Goal: Find specific page/section: Find specific page/section

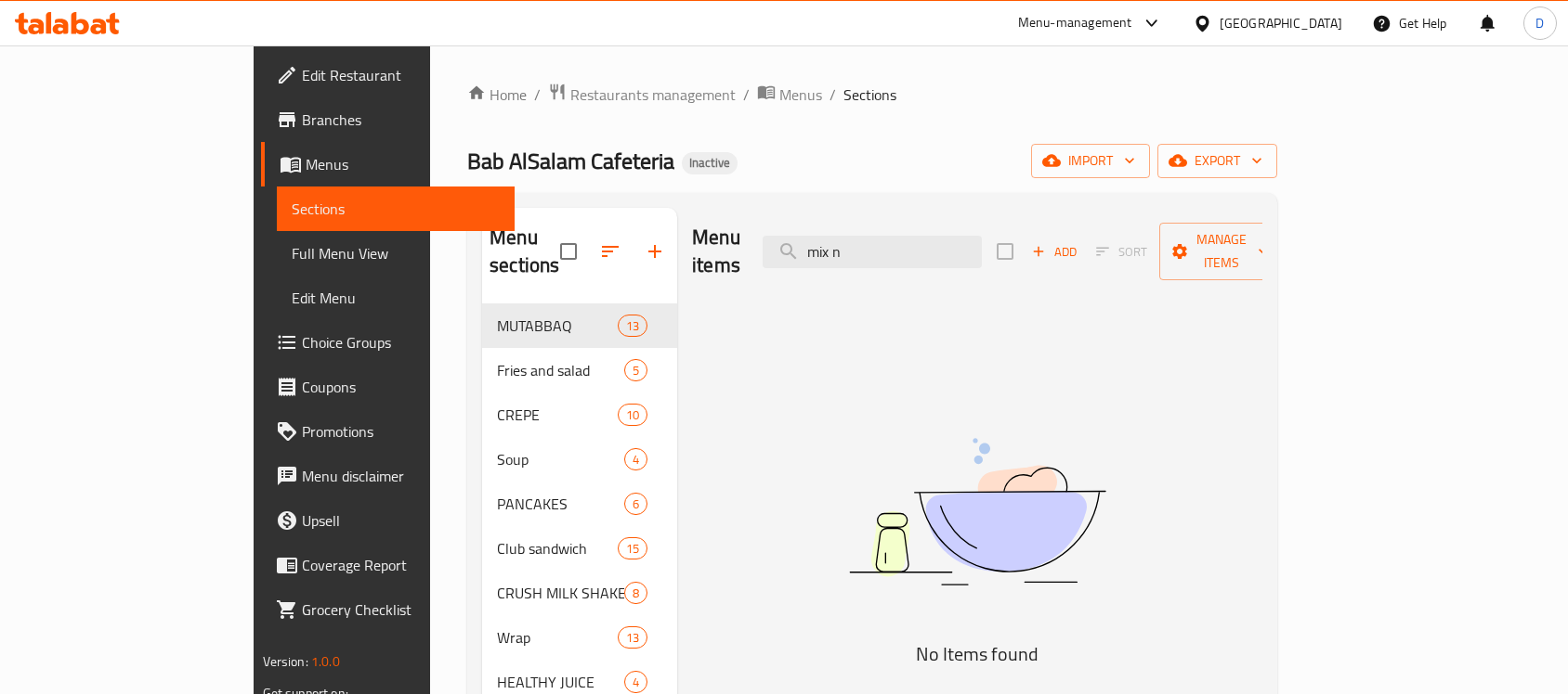
scroll to position [116, 0]
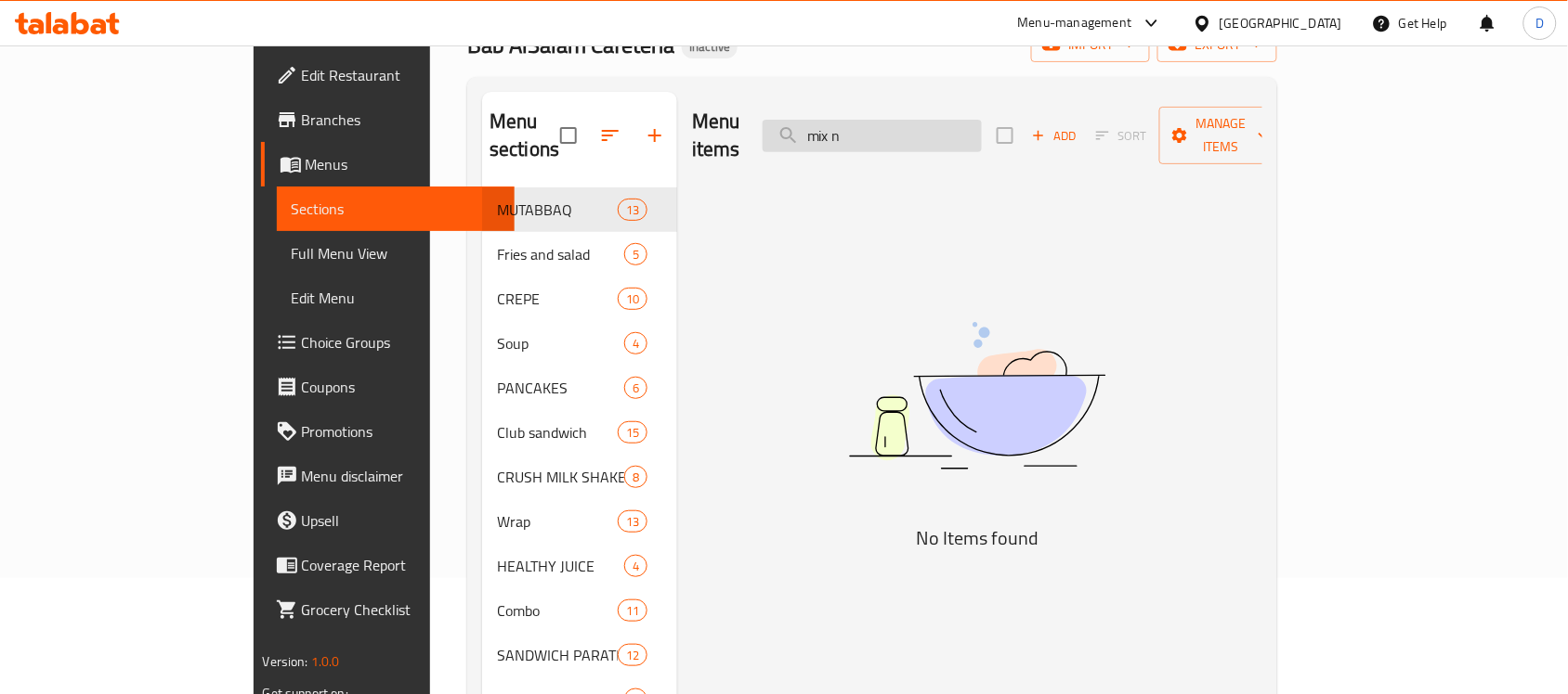
click at [963, 126] on input "mix n" at bounding box center [872, 135] width 219 height 33
type input "m"
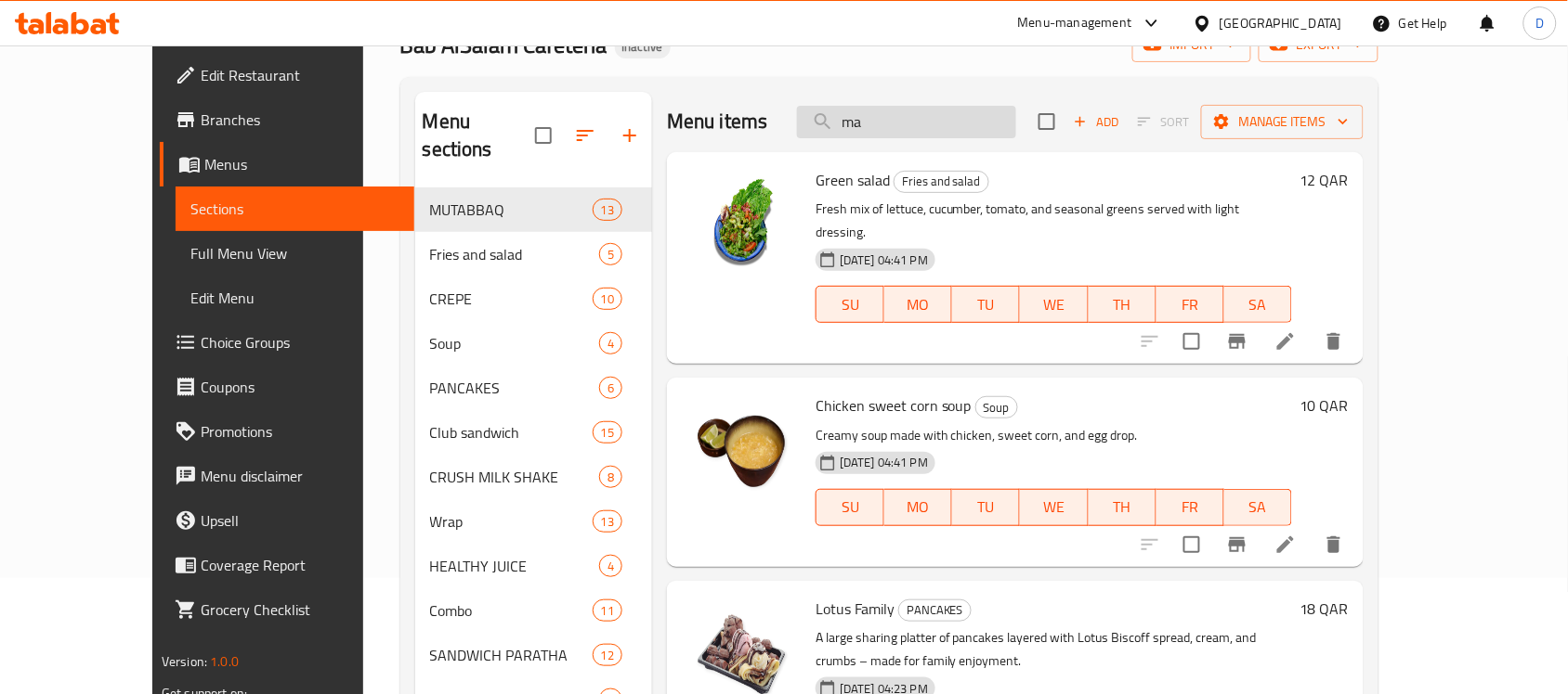
type input "m"
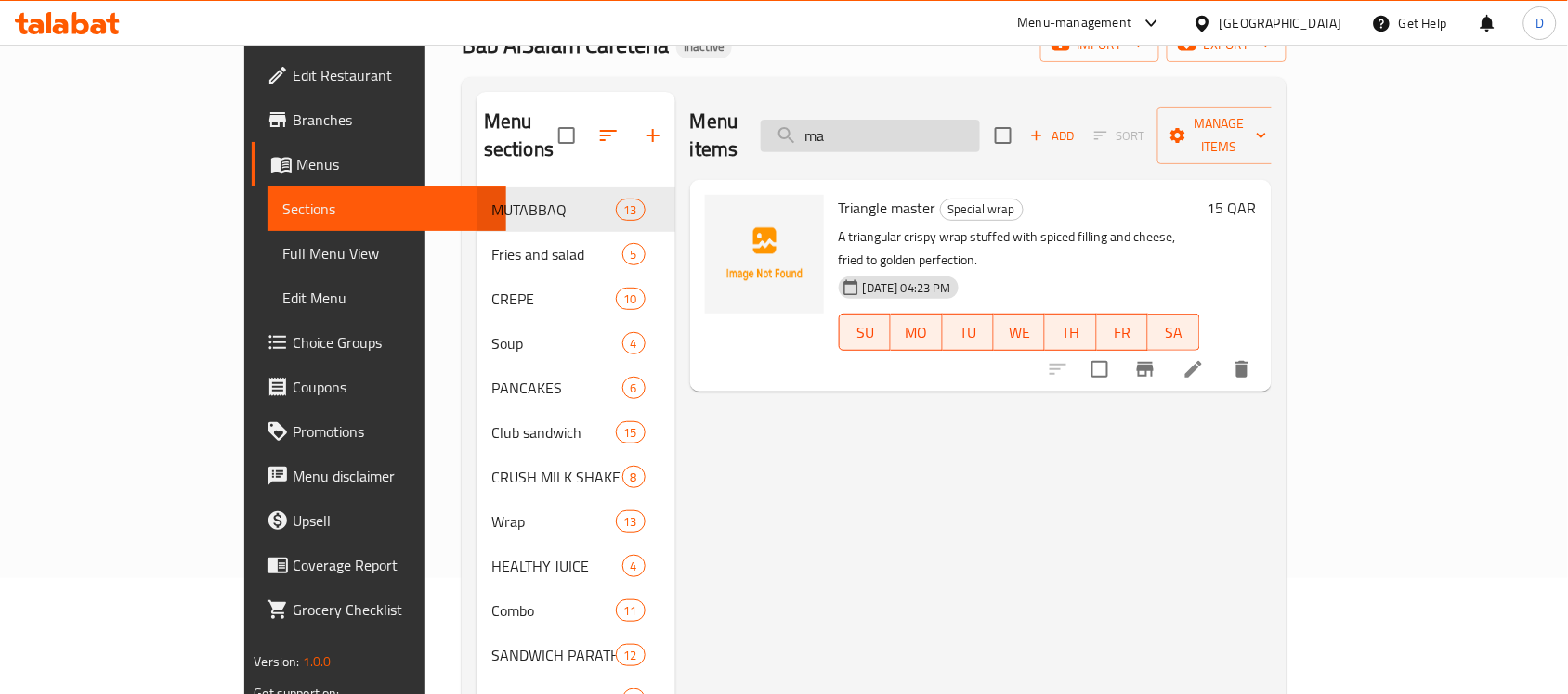
type input "m"
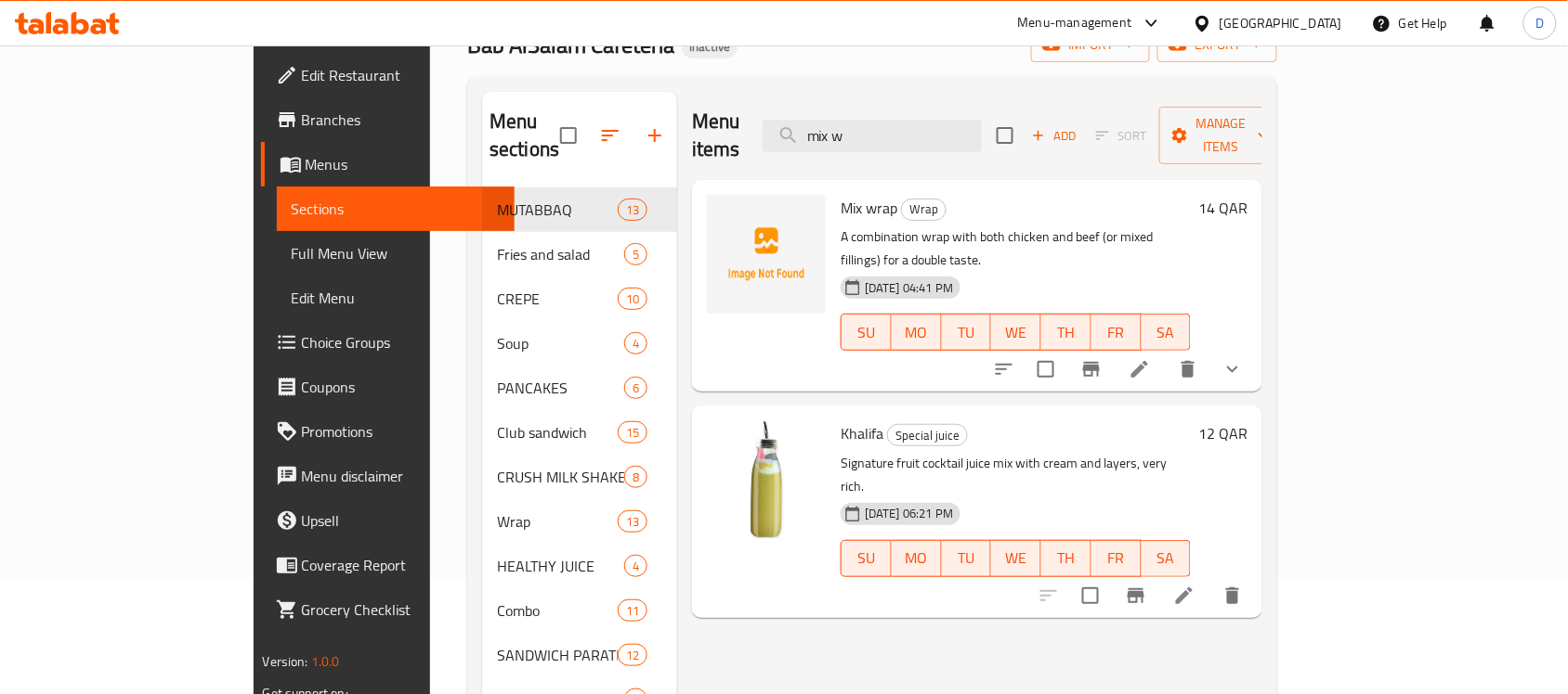
type input "mix w"
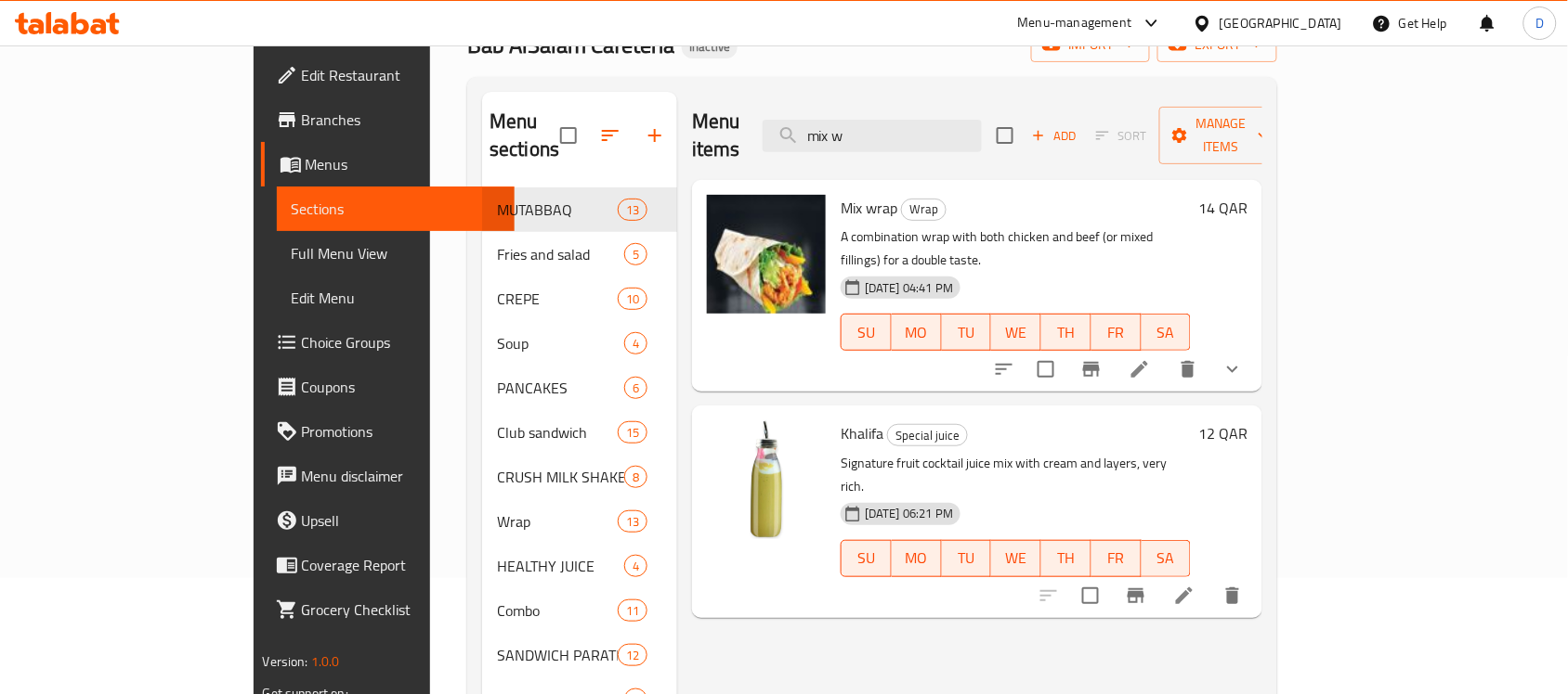
drag, startPoint x: 969, startPoint y: 127, endPoint x: 855, endPoint y: 142, distance: 115.0
click at [855, 142] on div "Menu items mix w Add Sort Manage items" at bounding box center [976, 136] width 570 height 89
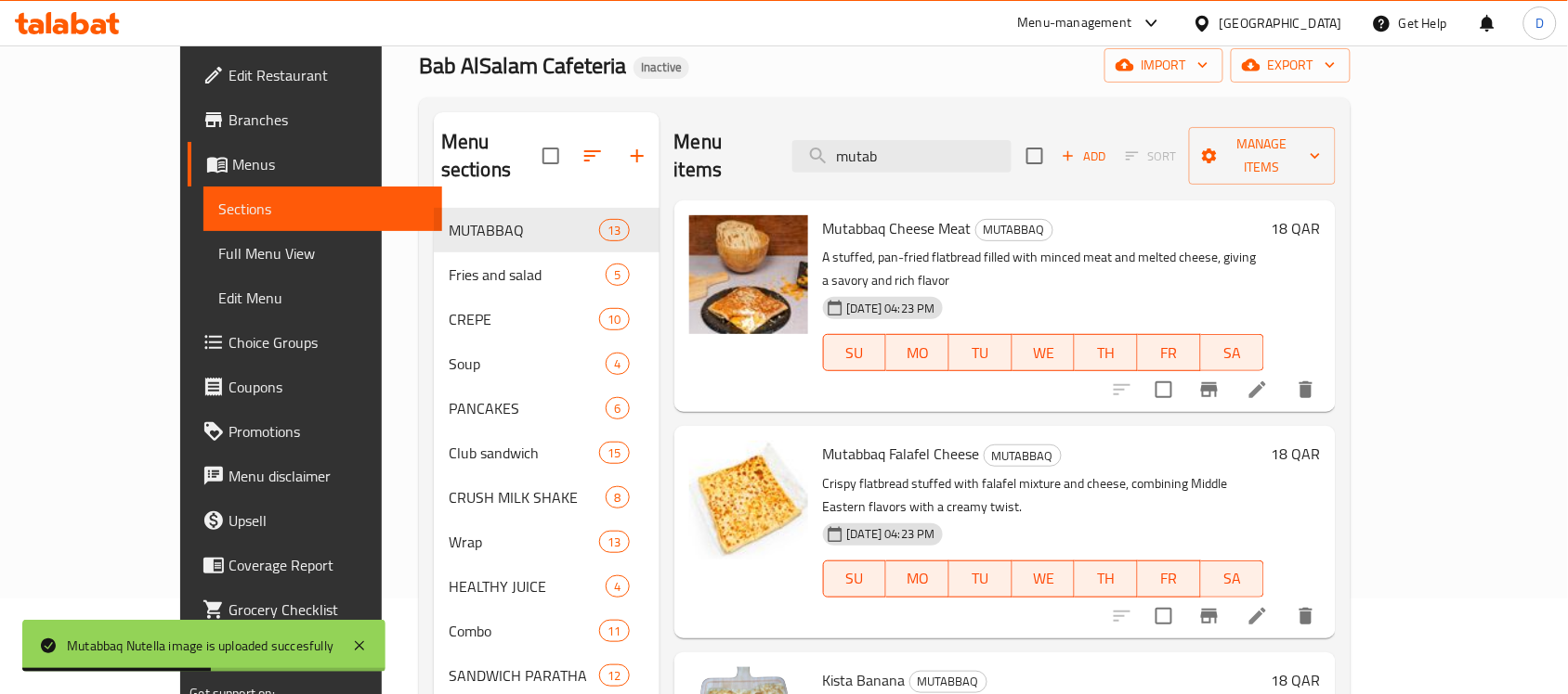
scroll to position [0, 0]
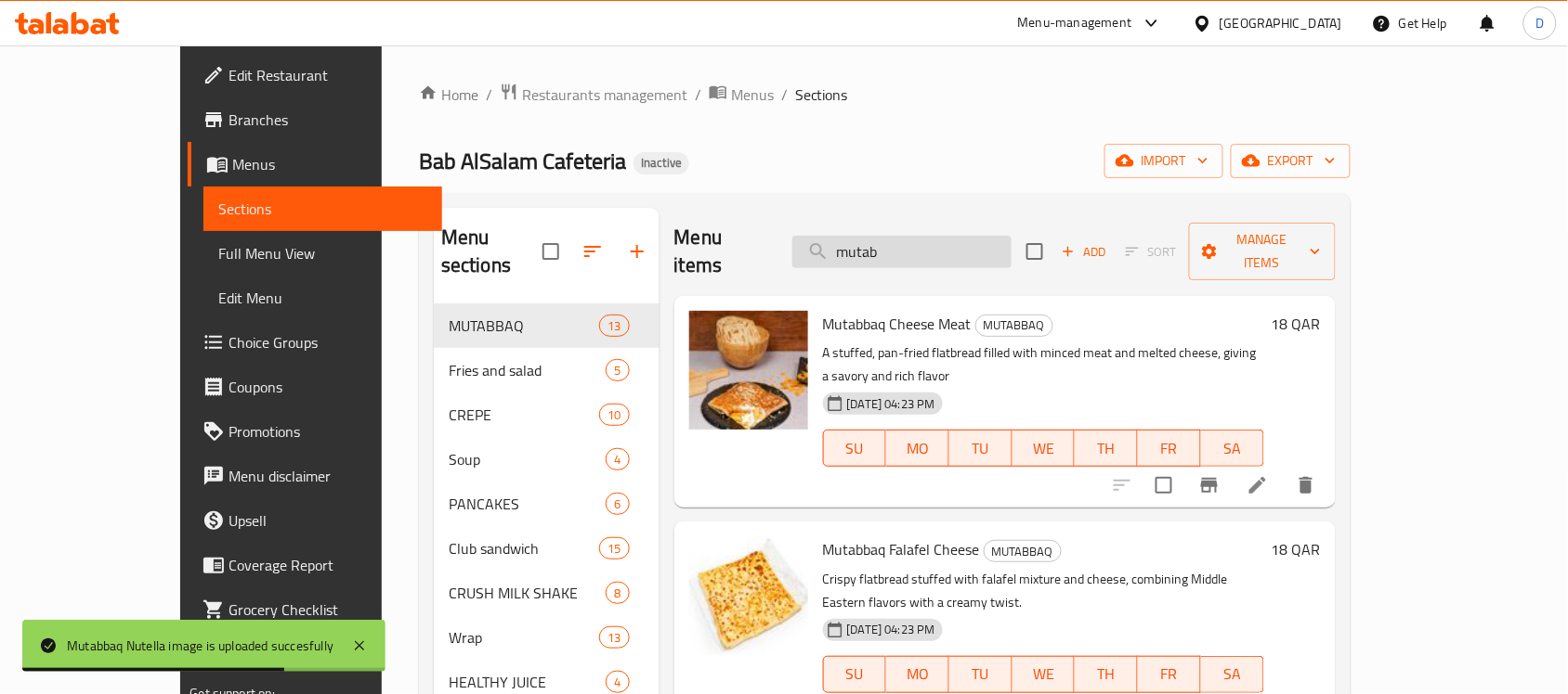
drag, startPoint x: 955, startPoint y: 248, endPoint x: 845, endPoint y: 252, distance: 110.1
click at [845, 252] on input "mutab" at bounding box center [902, 252] width 219 height 33
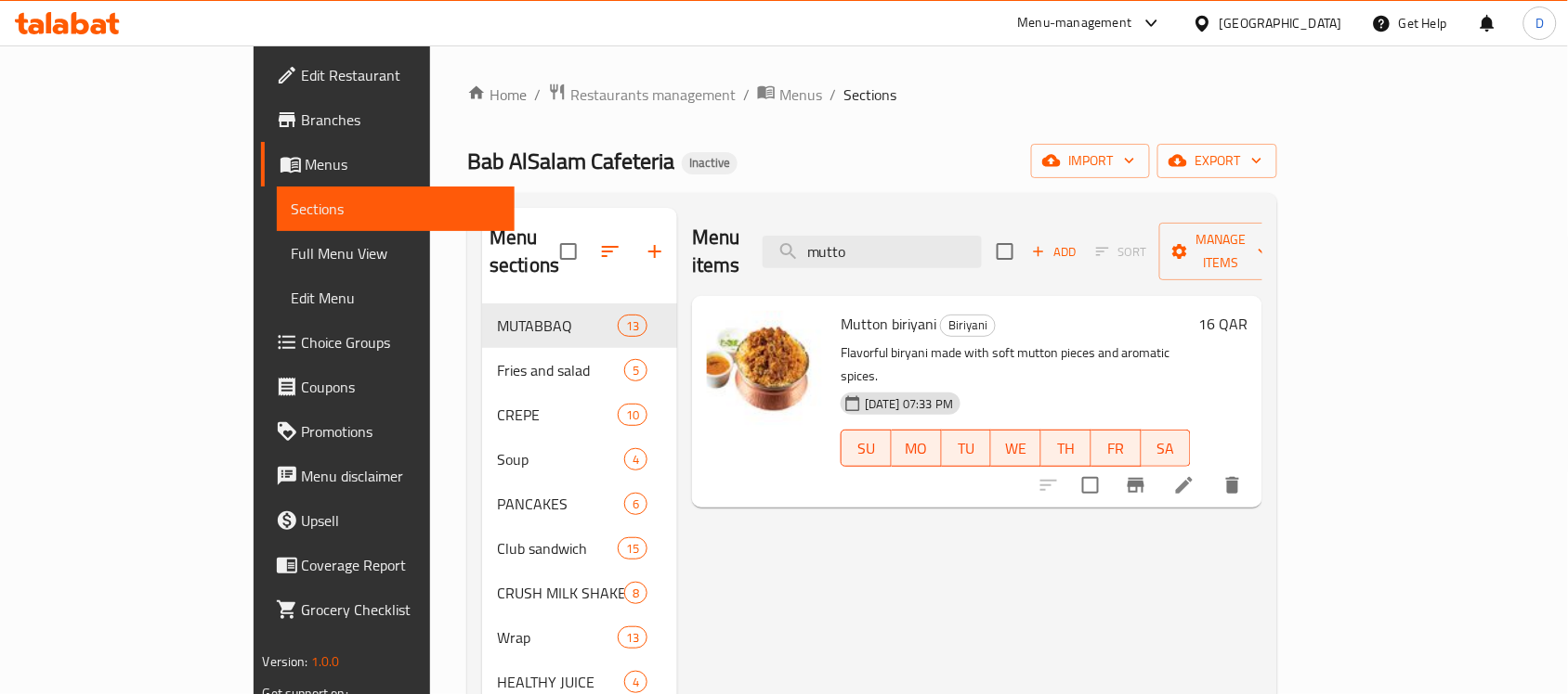
drag, startPoint x: 950, startPoint y: 234, endPoint x: 842, endPoint y: 233, distance: 108.0
click at [842, 233] on div "Menu items mutto Add Sort Manage items" at bounding box center [976, 252] width 570 height 89
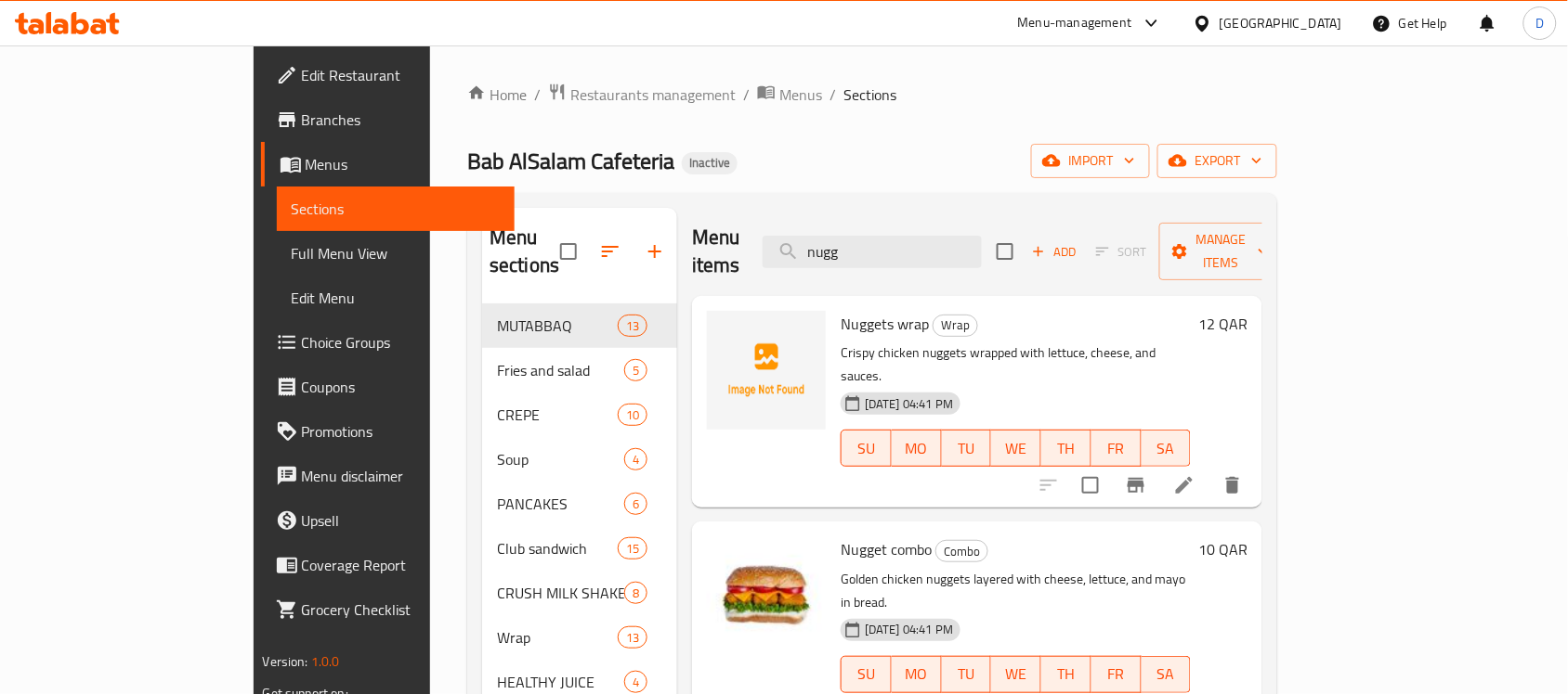
drag, startPoint x: 952, startPoint y: 235, endPoint x: 868, endPoint y: 263, distance: 88.5
click at [868, 263] on div "Menu items nugg Add Sort Manage items" at bounding box center [976, 252] width 570 height 89
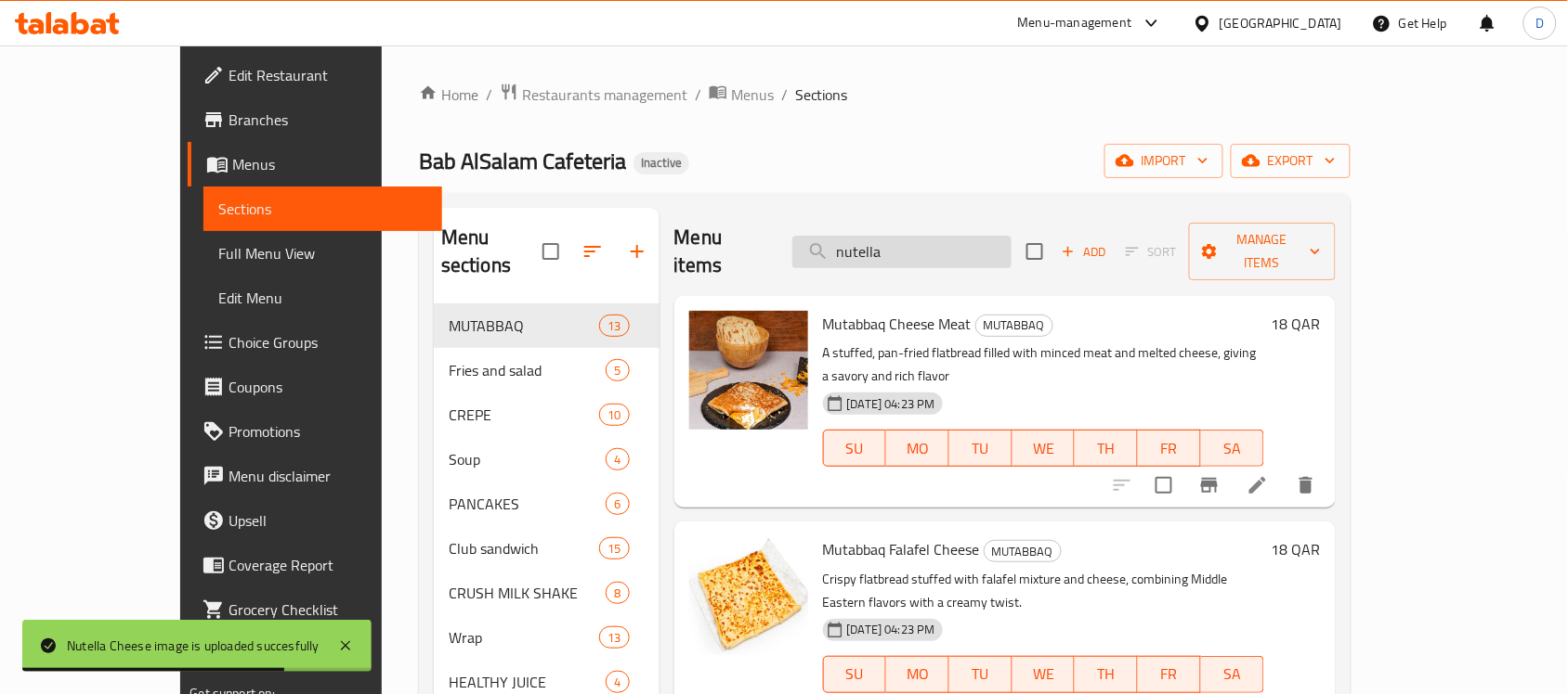
click at [982, 240] on input "nutella" at bounding box center [902, 252] width 219 height 33
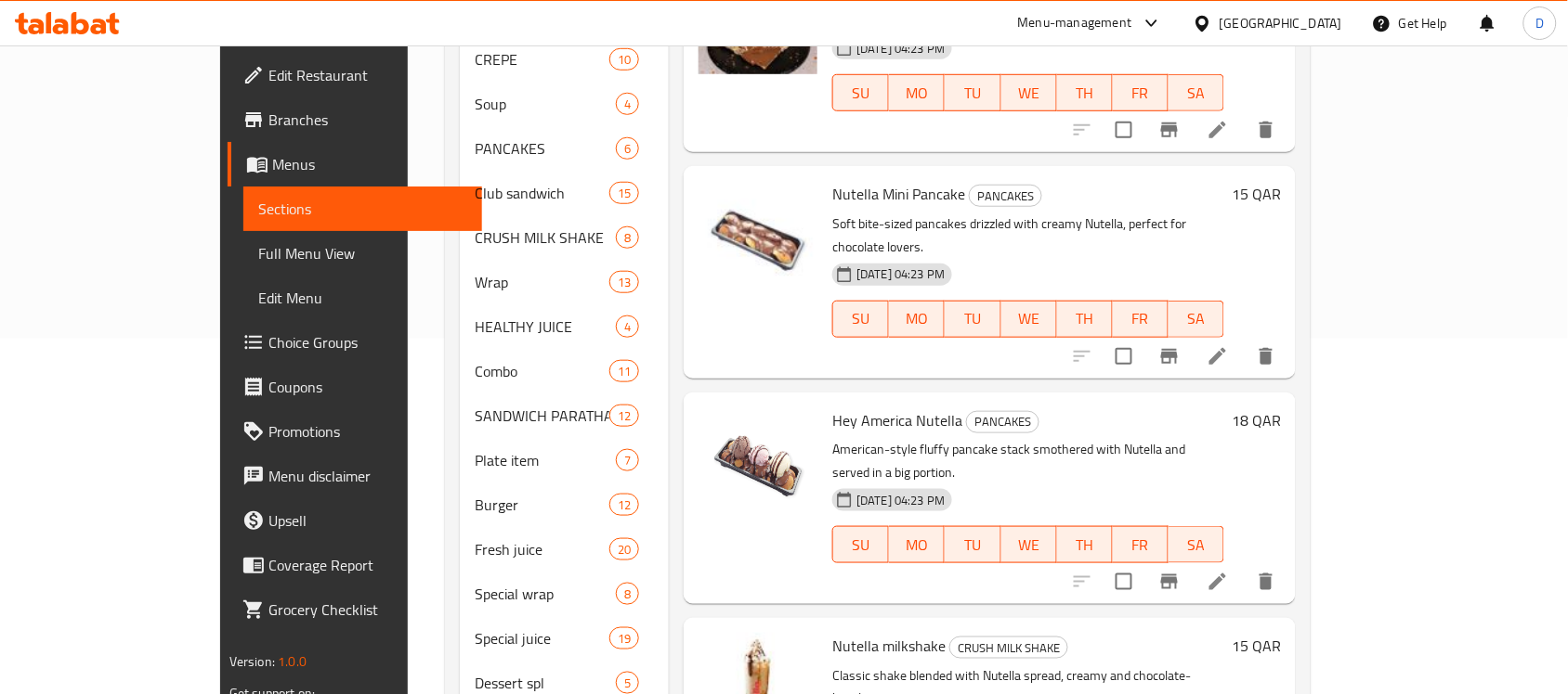
scroll to position [116, 0]
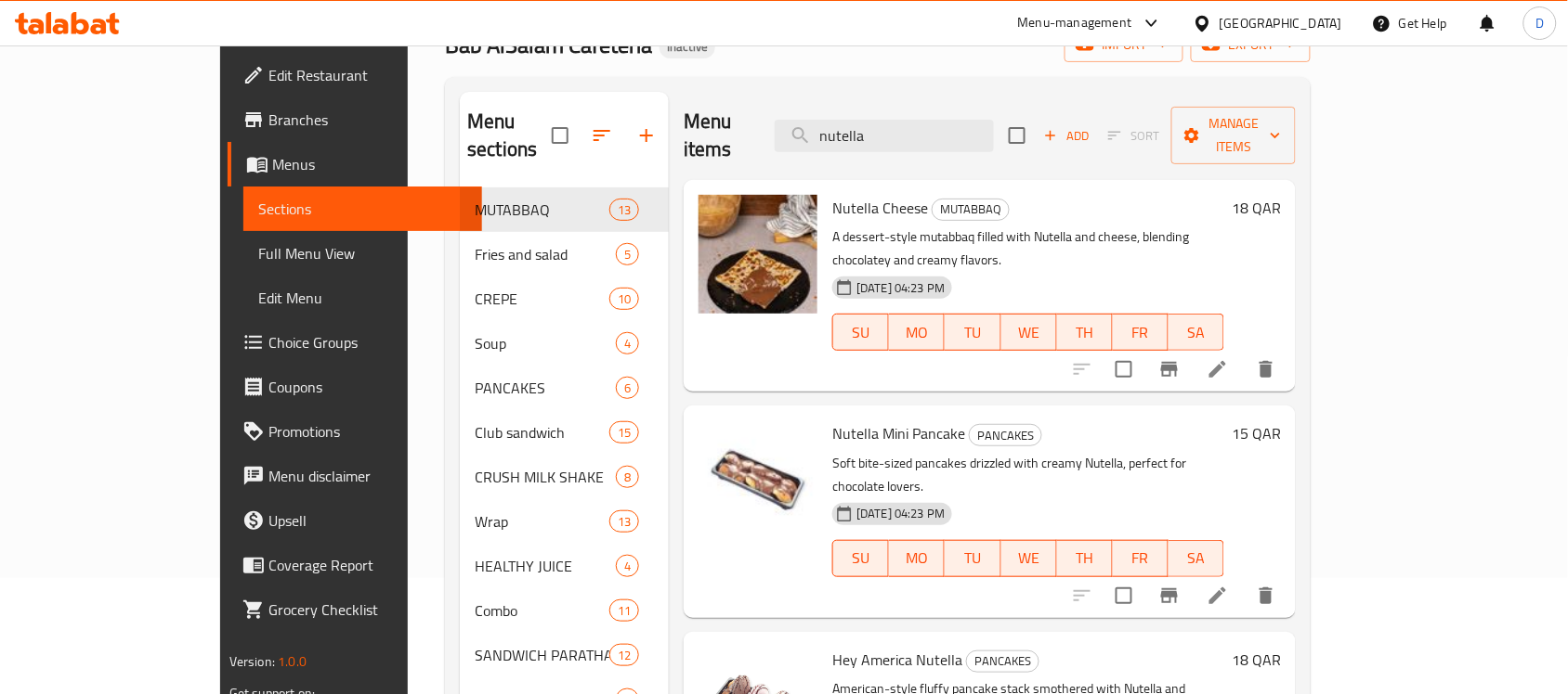
drag, startPoint x: 966, startPoint y: 123, endPoint x: 875, endPoint y: 140, distance: 92.6
click at [875, 140] on div "Menu items nutella Add Sort Manage items" at bounding box center [989, 136] width 612 height 89
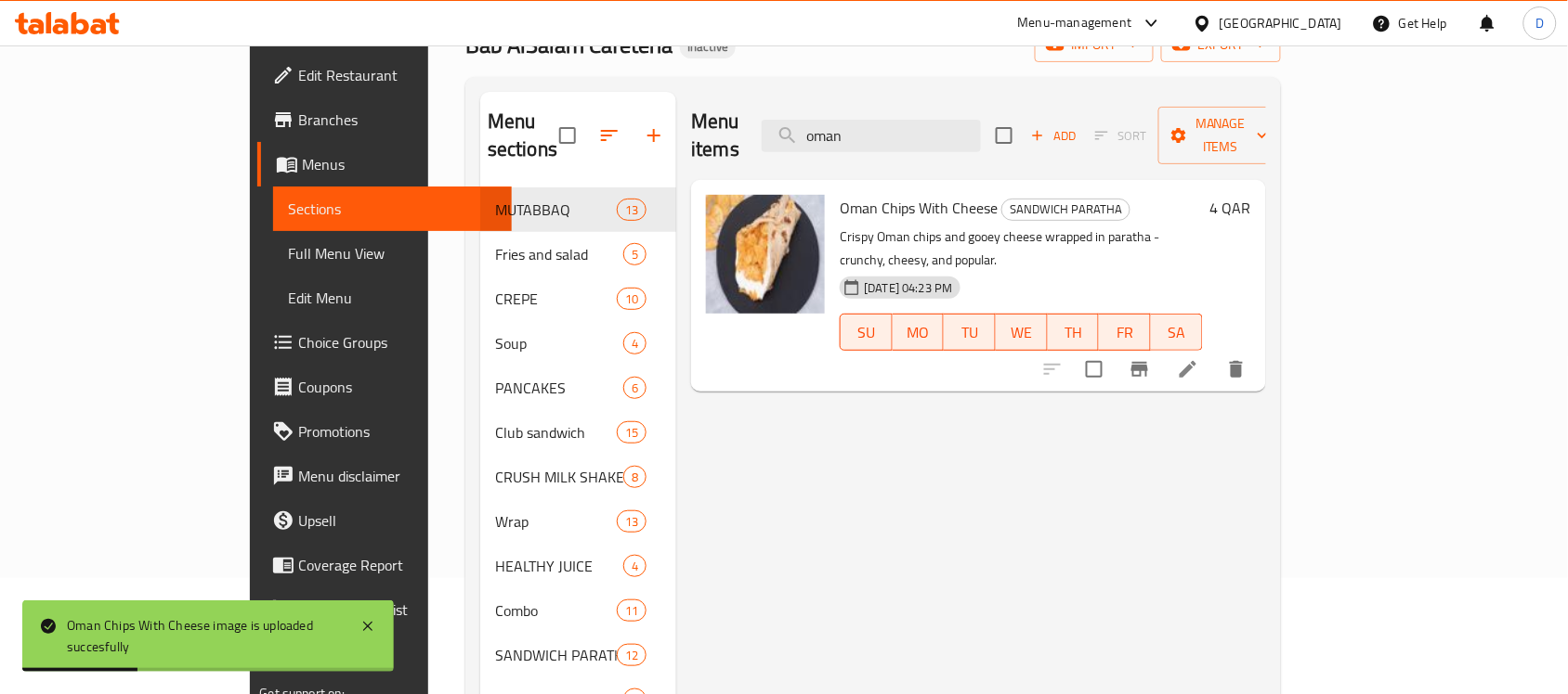
drag, startPoint x: 936, startPoint y: 130, endPoint x: 833, endPoint y: 132, distance: 103.0
click at [833, 132] on div "Menu items oman Add Sort Manage items" at bounding box center [977, 136] width 574 height 89
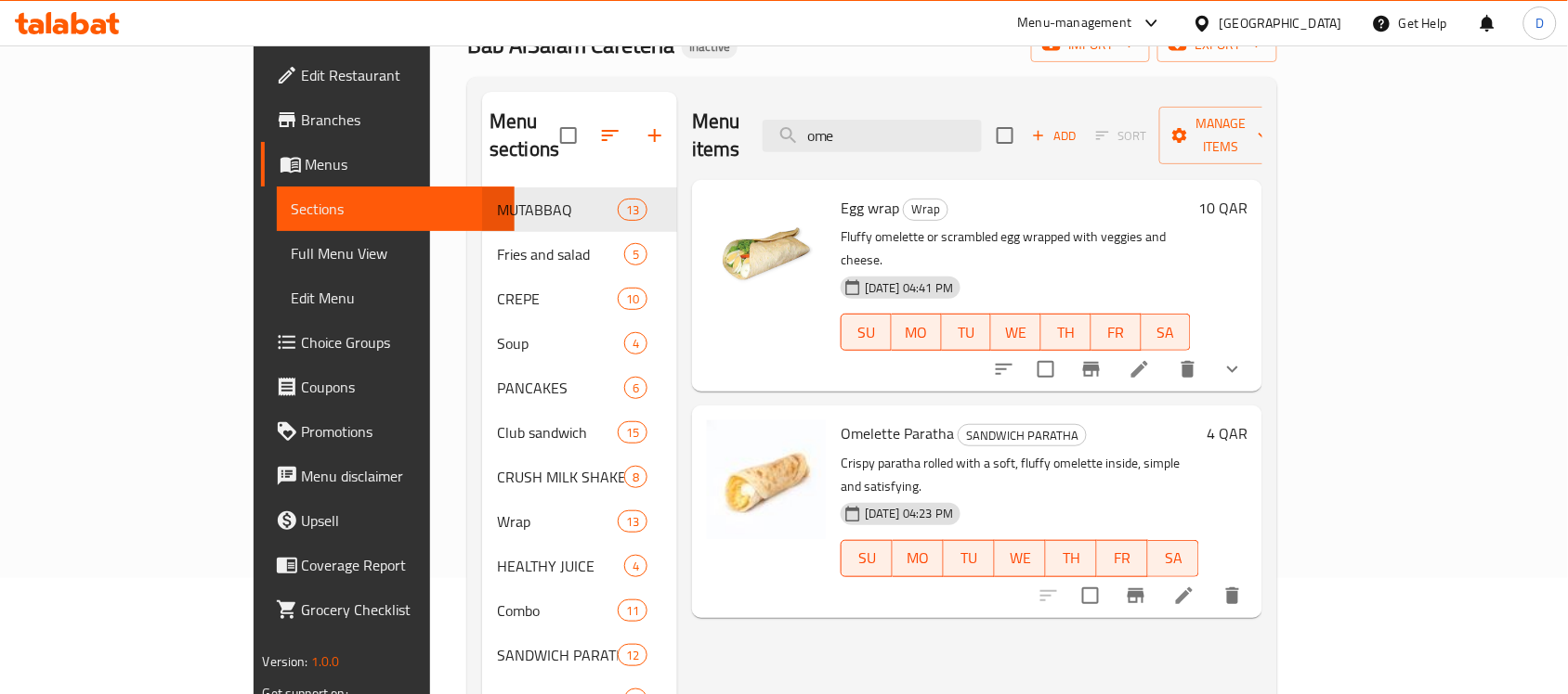
drag, startPoint x: 933, startPoint y: 126, endPoint x: 840, endPoint y: 134, distance: 93.3
click at [840, 134] on div "Menu items ome Add Sort Manage items" at bounding box center [976, 136] width 570 height 89
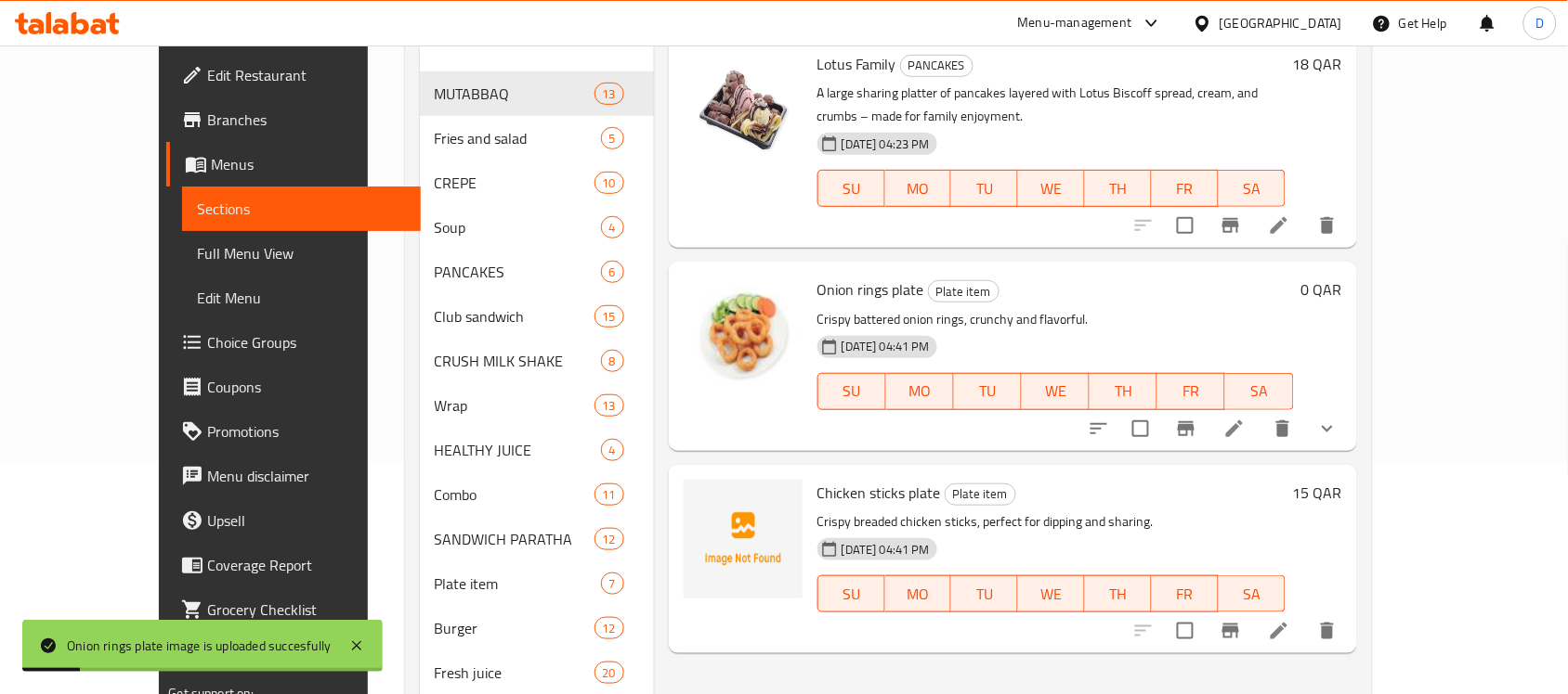
scroll to position [0, 0]
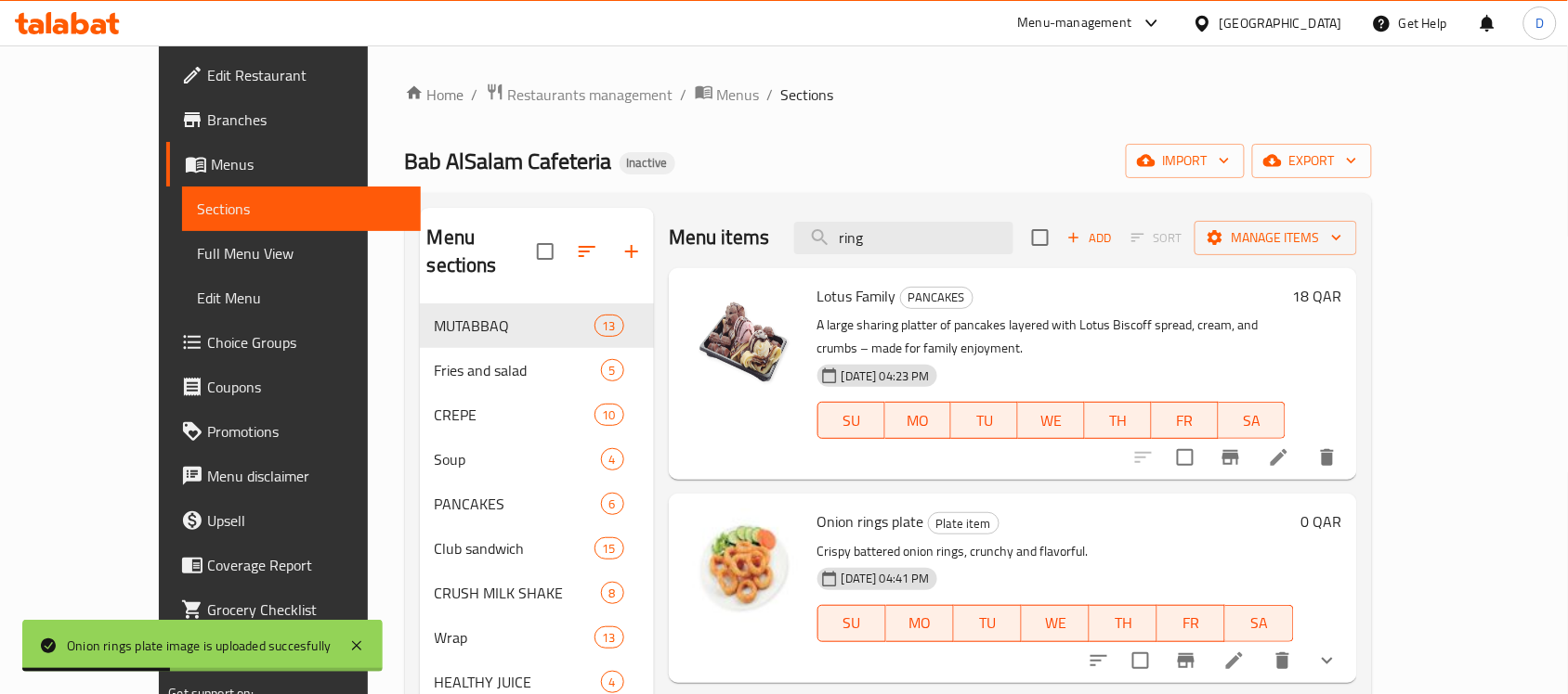
drag, startPoint x: 961, startPoint y: 247, endPoint x: 847, endPoint y: 252, distance: 114.1
click at [847, 252] on div "Menu items ring Add Sort Manage items" at bounding box center [1012, 238] width 688 height 61
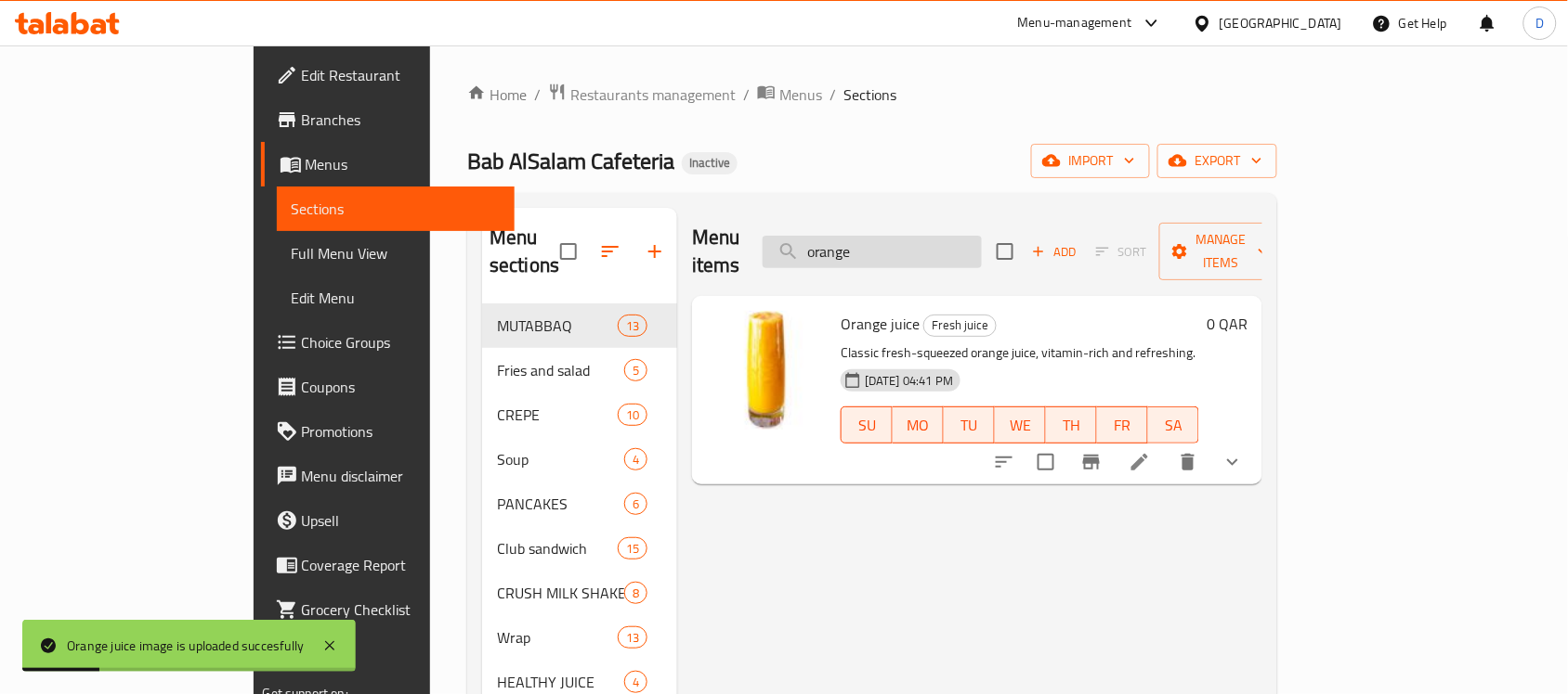
drag, startPoint x: 961, startPoint y: 248, endPoint x: 882, endPoint y: 253, distance: 79.2
click at [882, 253] on input "orange" at bounding box center [872, 252] width 219 height 33
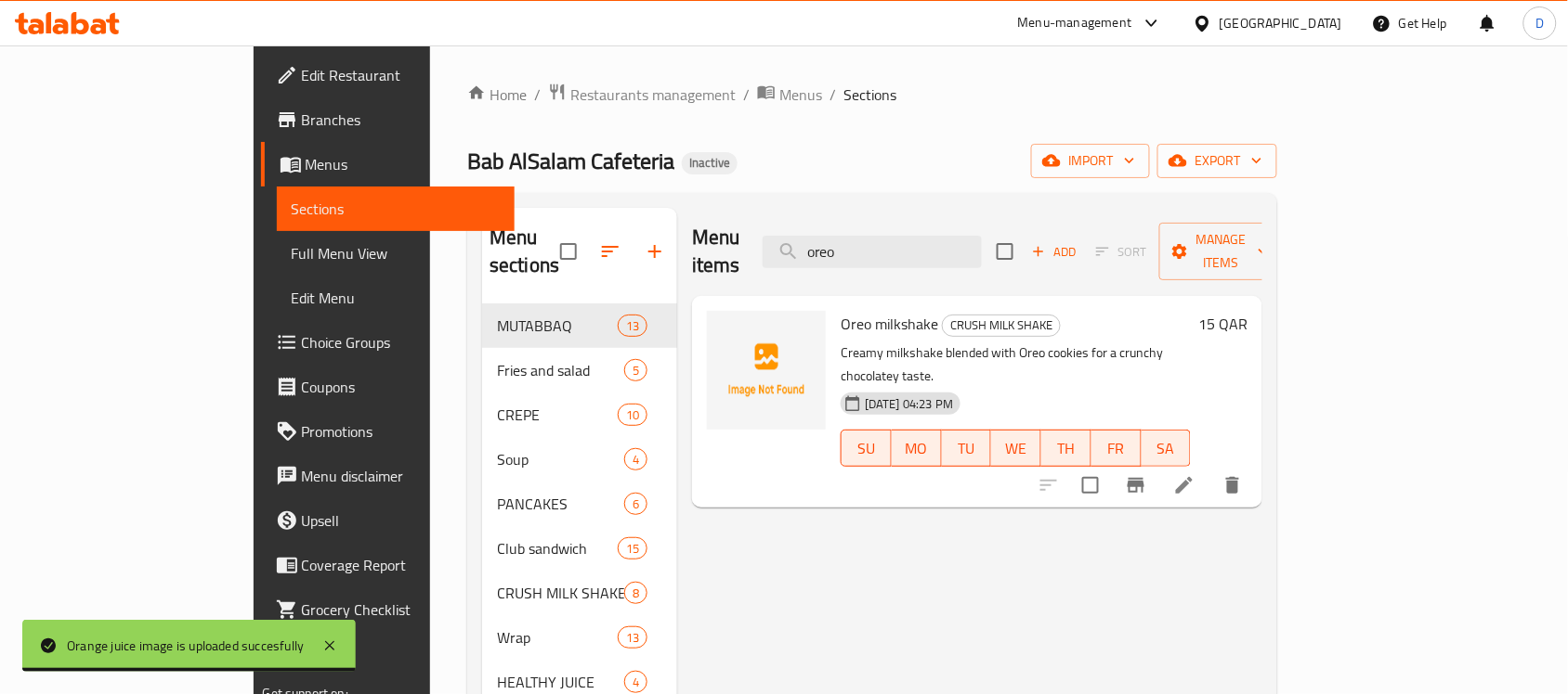
type input "oreo"
drag, startPoint x: 962, startPoint y: 240, endPoint x: 845, endPoint y: 246, distance: 117.2
click at [845, 246] on div "Menu items oreo Add Sort Manage items" at bounding box center [976, 252] width 570 height 89
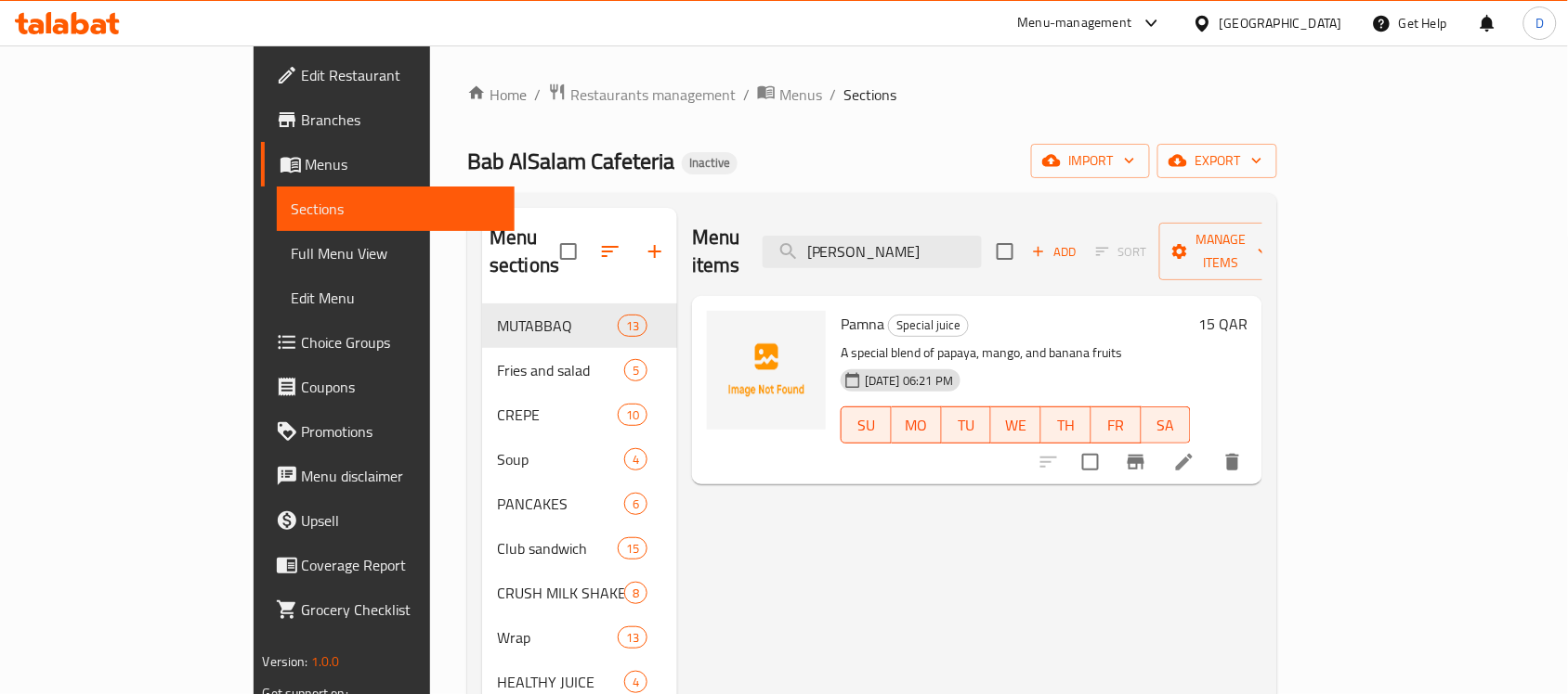
type input "[PERSON_NAME]"
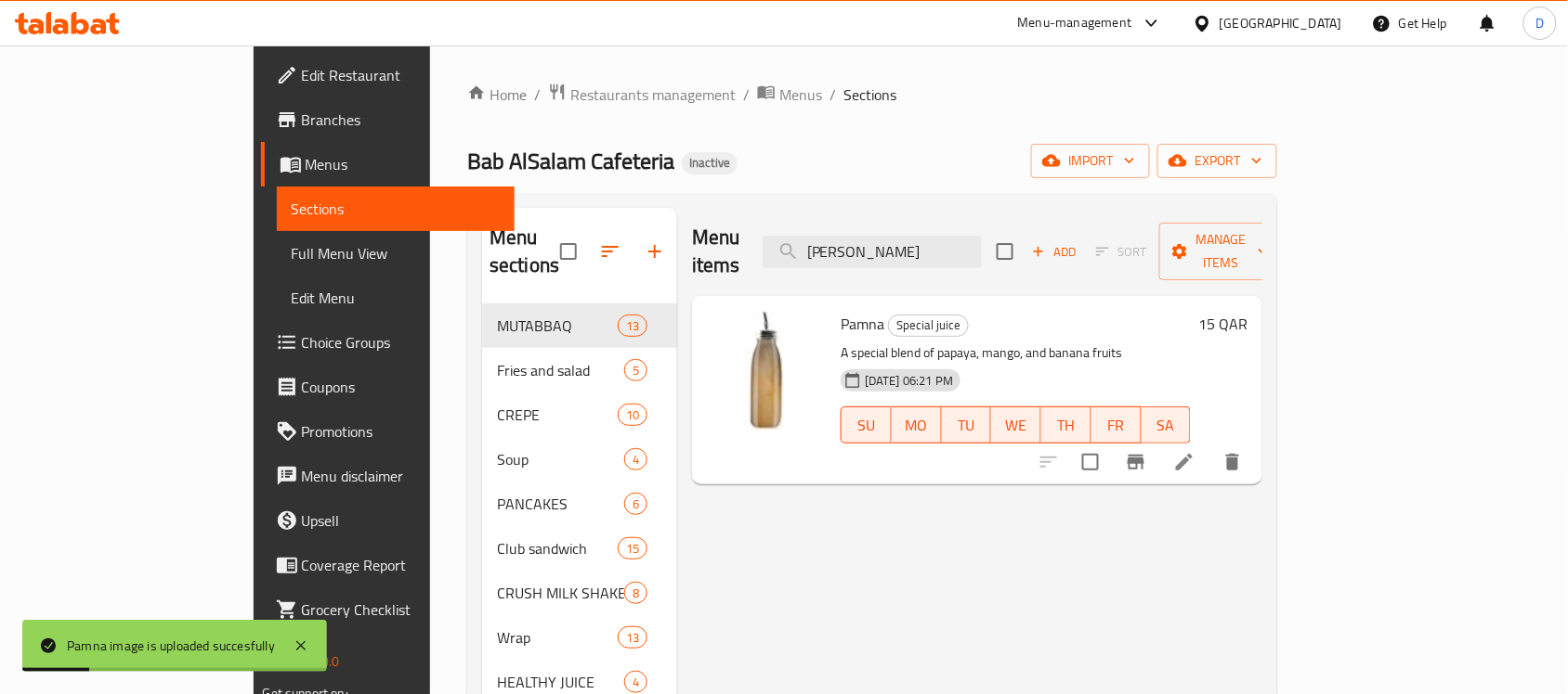
drag, startPoint x: 973, startPoint y: 240, endPoint x: 845, endPoint y: 247, distance: 128.2
click at [845, 247] on div "Menu items [PERSON_NAME] Add Sort Manage items" at bounding box center [976, 252] width 570 height 89
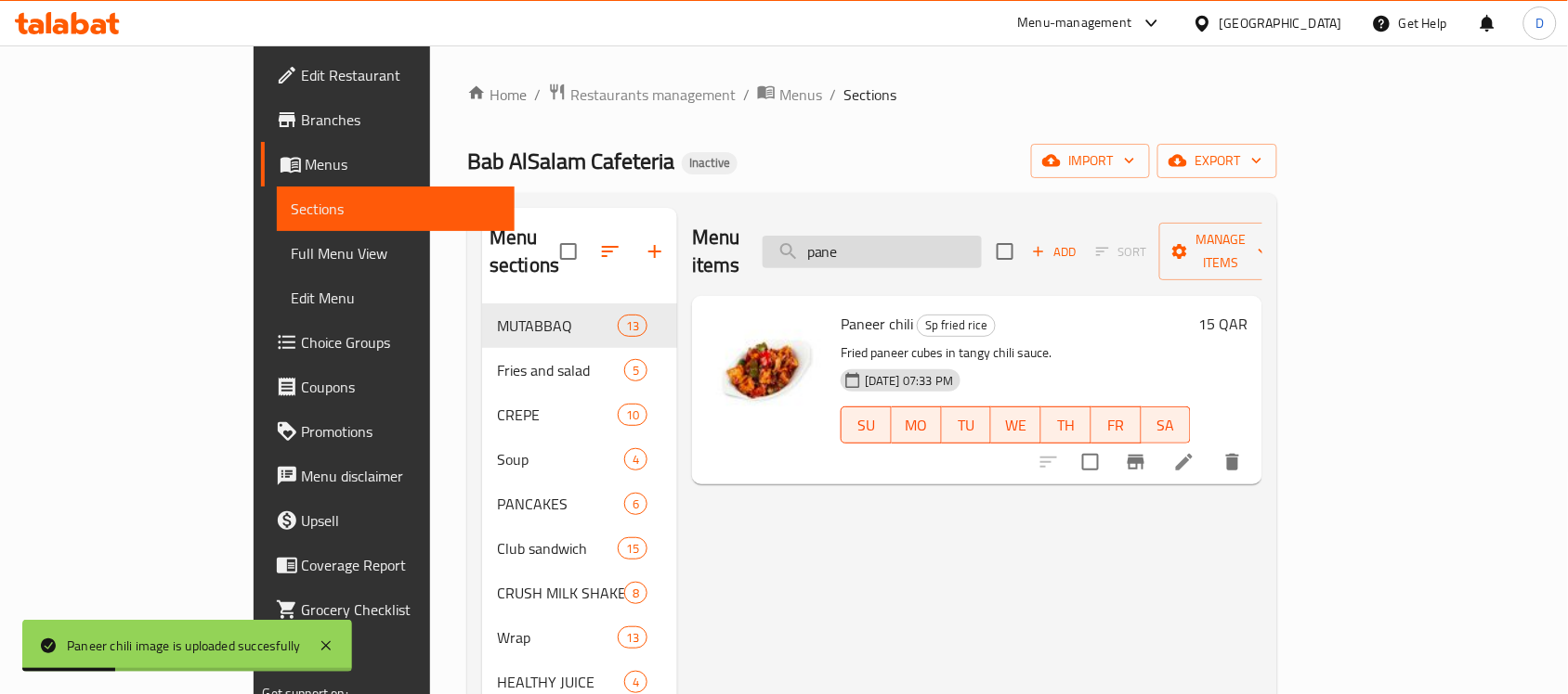
click at [971, 247] on input "pane" at bounding box center [872, 252] width 219 height 33
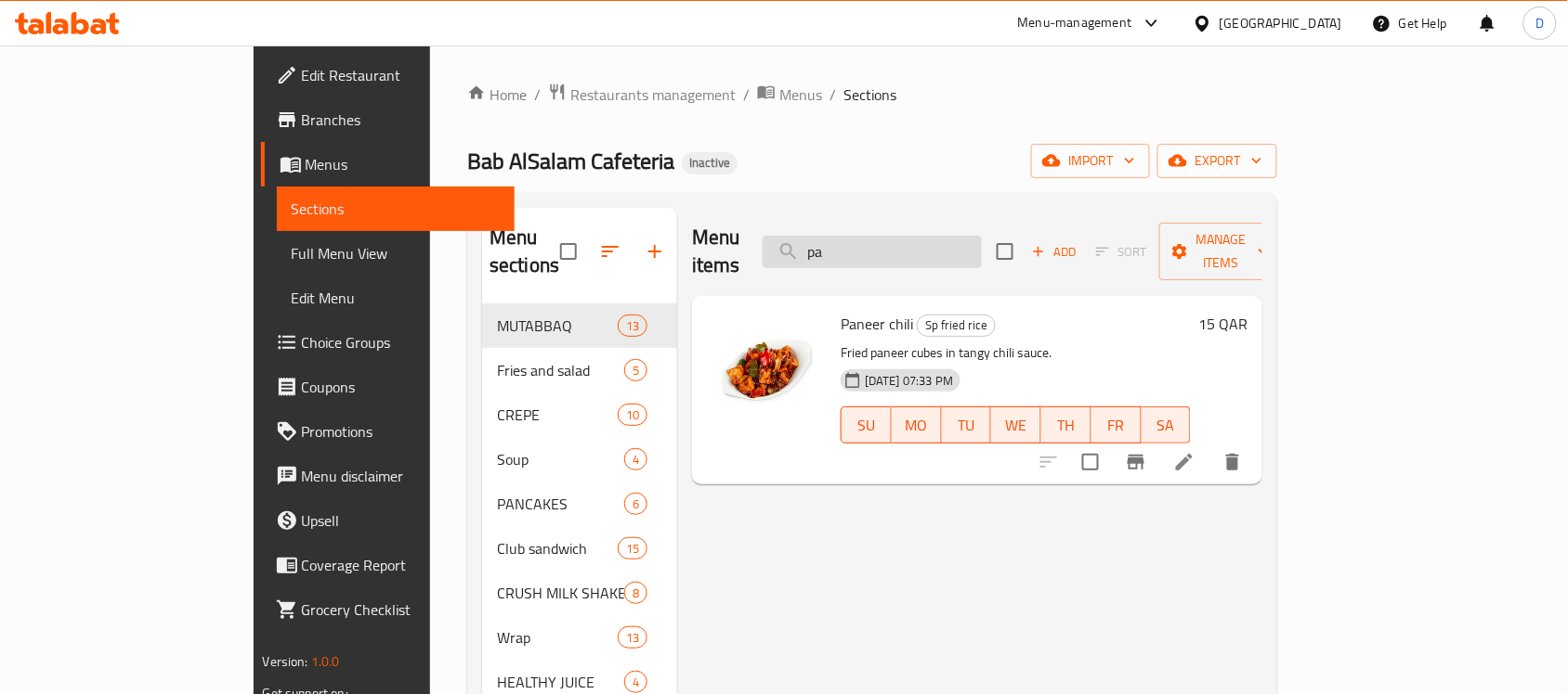
type input "p"
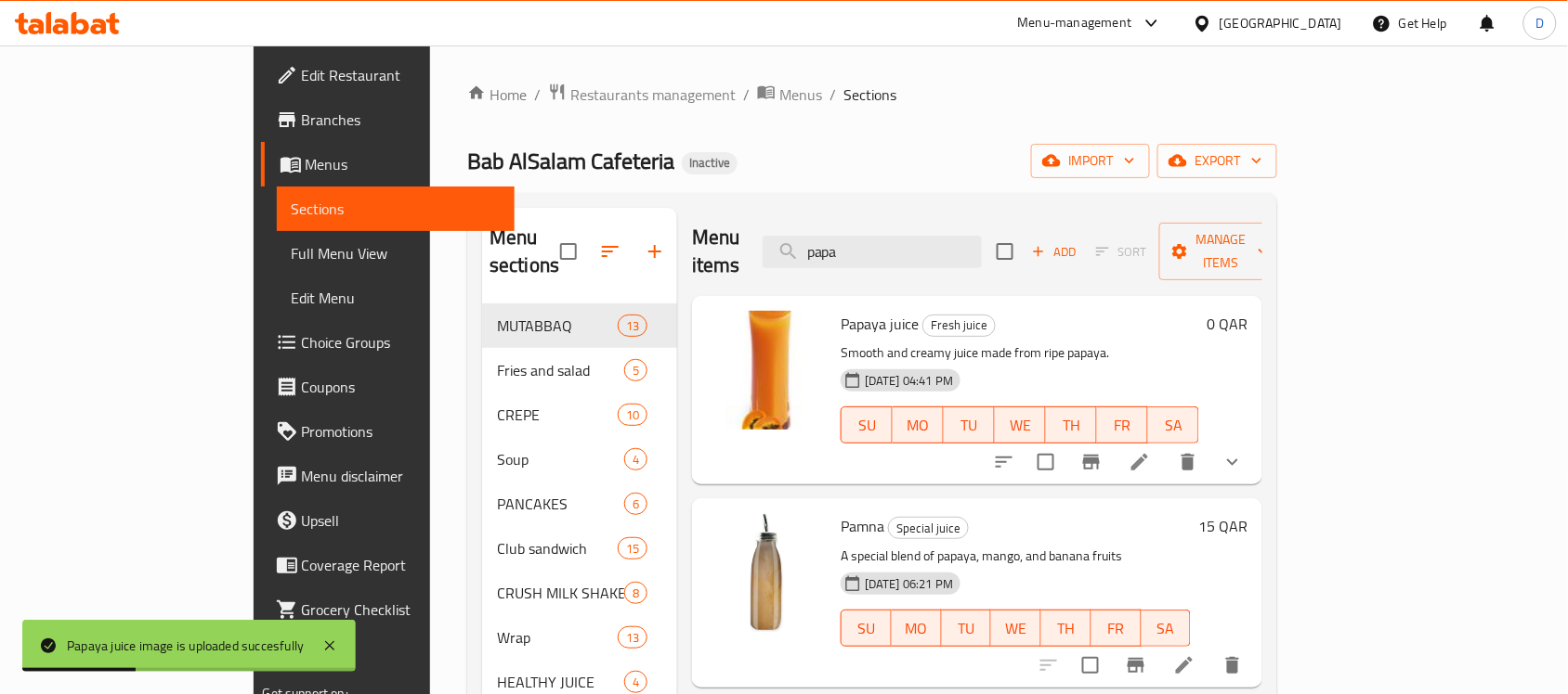
drag, startPoint x: 964, startPoint y: 244, endPoint x: 842, endPoint y: 257, distance: 122.7
click at [842, 257] on div "Menu items papa Add Sort Manage items" at bounding box center [976, 252] width 570 height 89
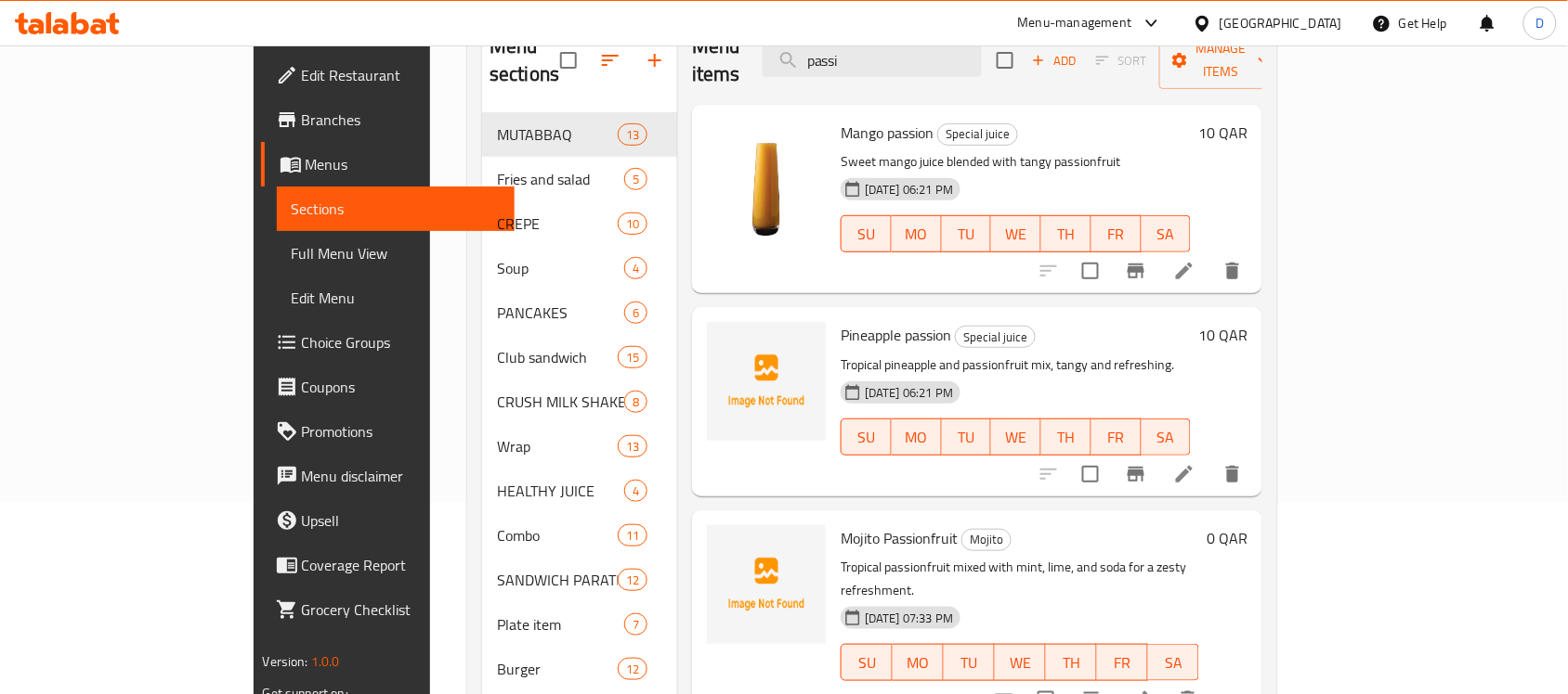
scroll to position [232, 0]
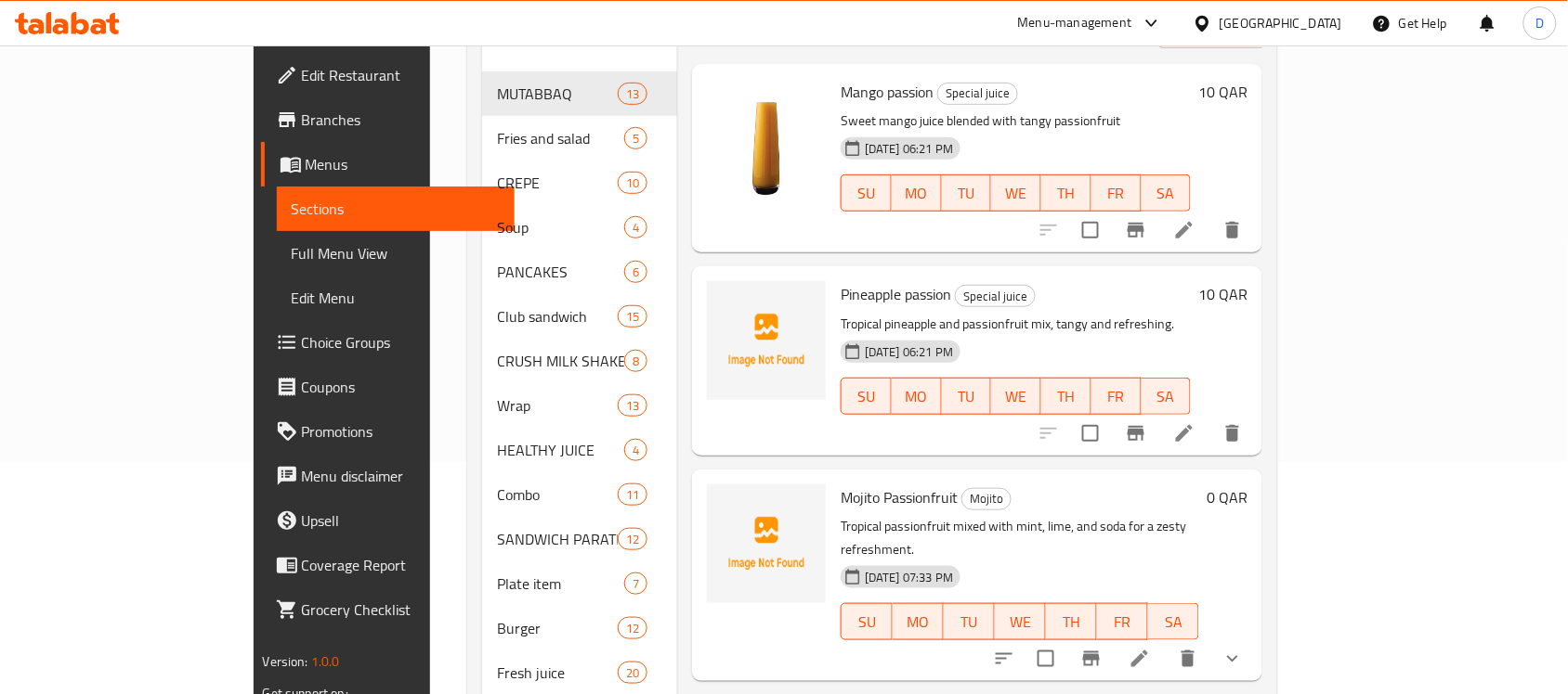
type input "passi"
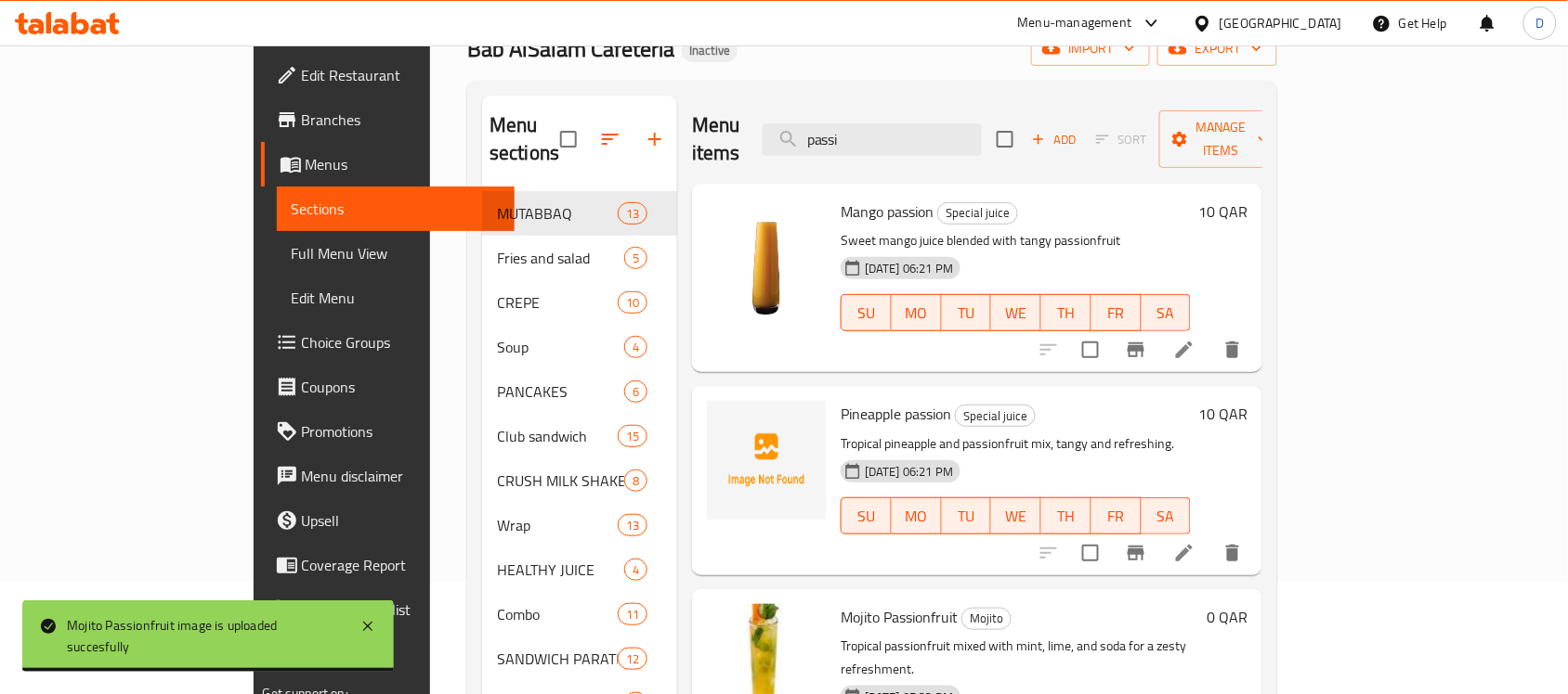
scroll to position [0, 0]
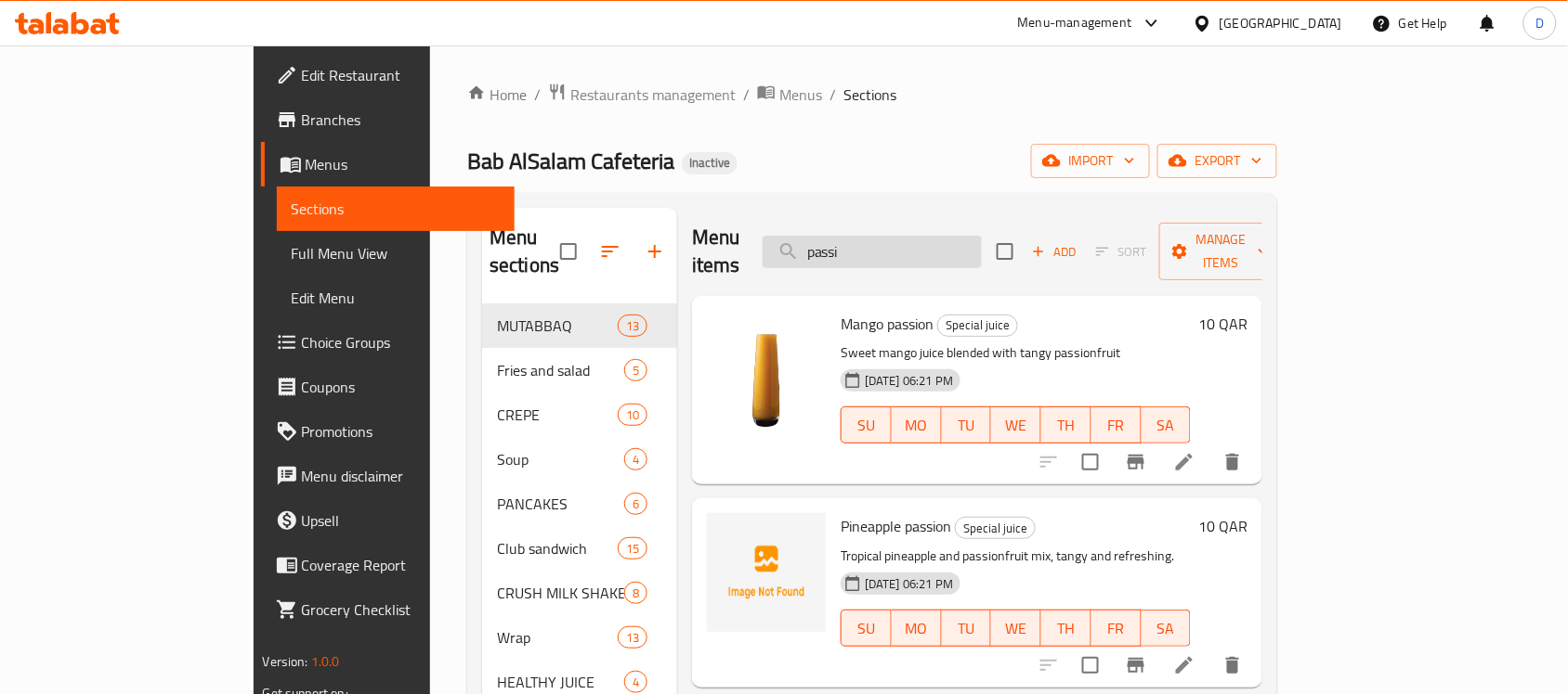
drag, startPoint x: 964, startPoint y: 233, endPoint x: 879, endPoint y: 248, distance: 86.3
click at [879, 248] on input "passi" at bounding box center [872, 252] width 219 height 33
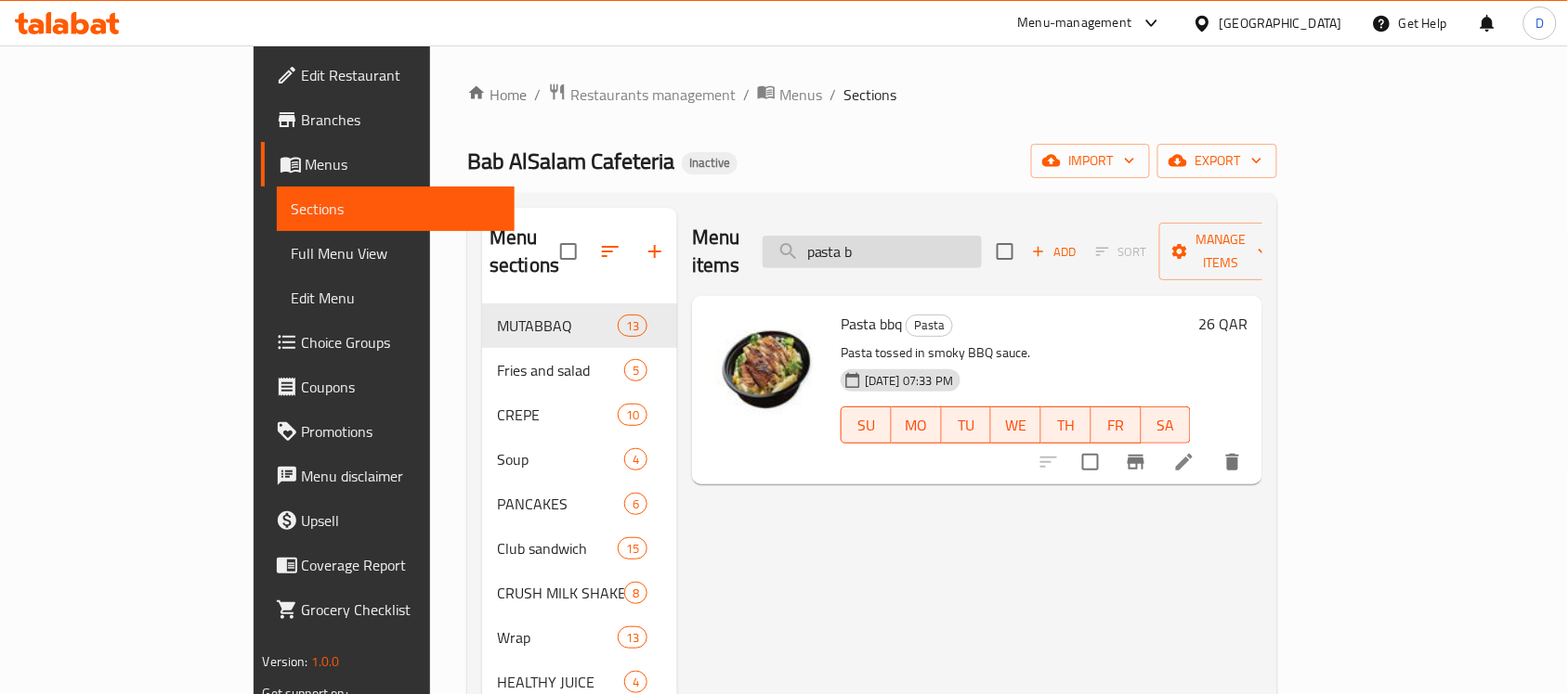
click at [967, 242] on input "pasta b" at bounding box center [872, 252] width 219 height 33
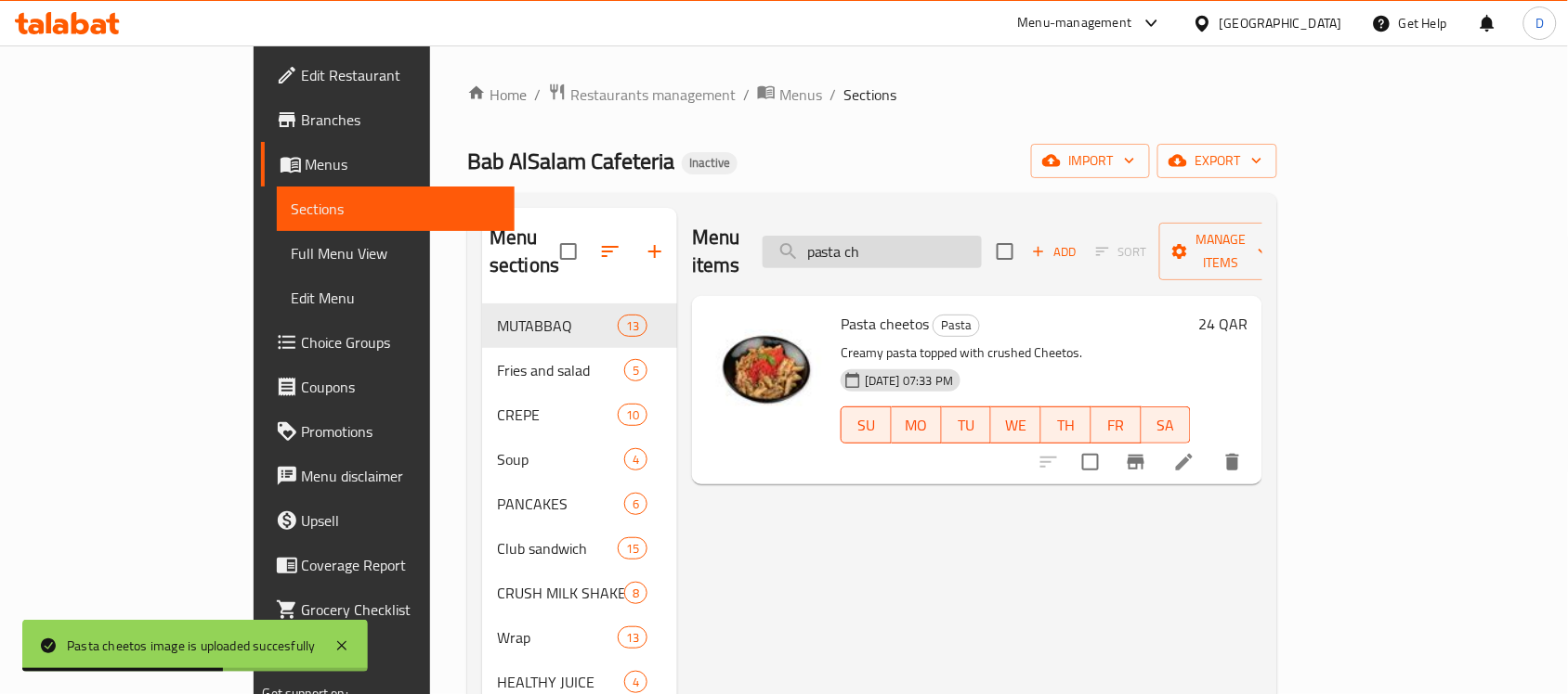
drag, startPoint x: 962, startPoint y: 240, endPoint x: 856, endPoint y: 246, distance: 106.2
click at [856, 246] on input "pasta ch" at bounding box center [872, 252] width 219 height 33
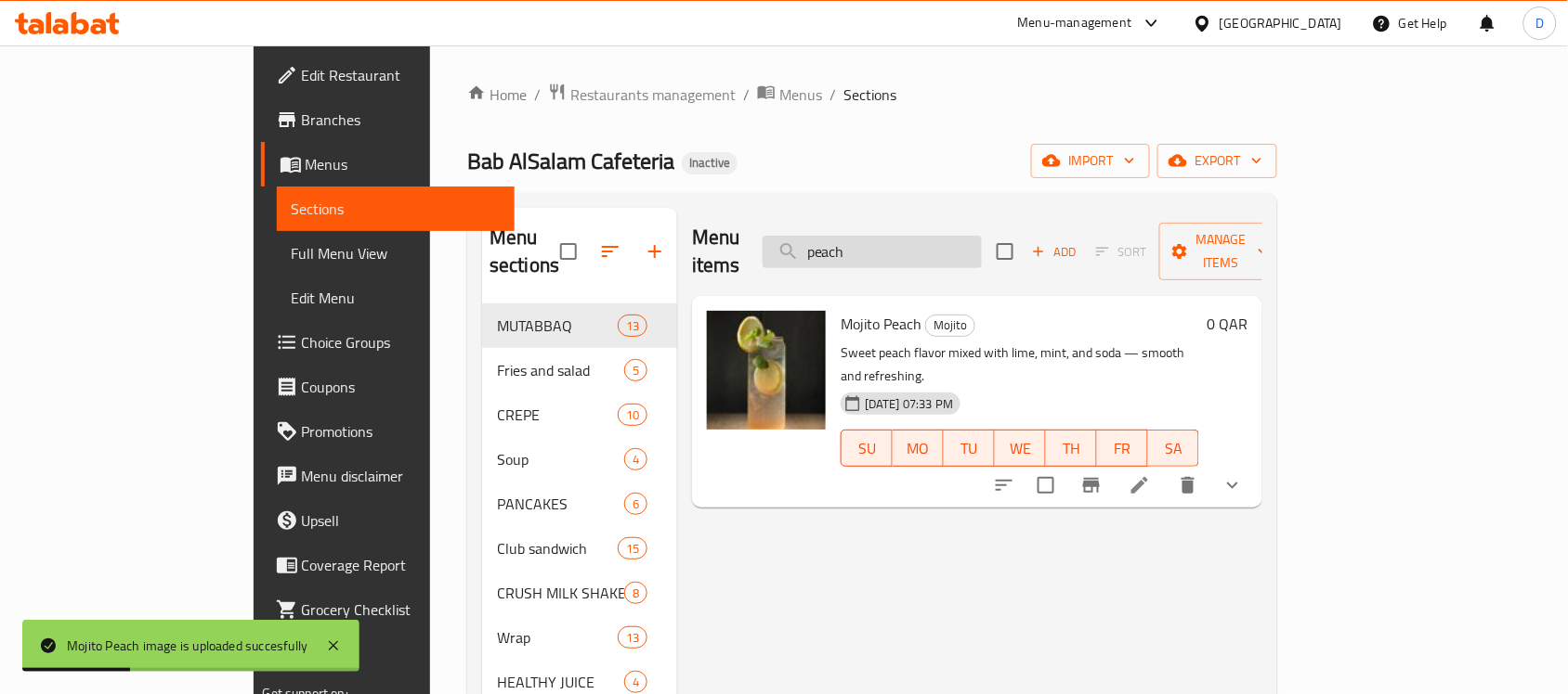
drag, startPoint x: 964, startPoint y: 243, endPoint x: 871, endPoint y: 240, distance: 93.0
click at [871, 240] on input "peach" at bounding box center [872, 252] width 219 height 33
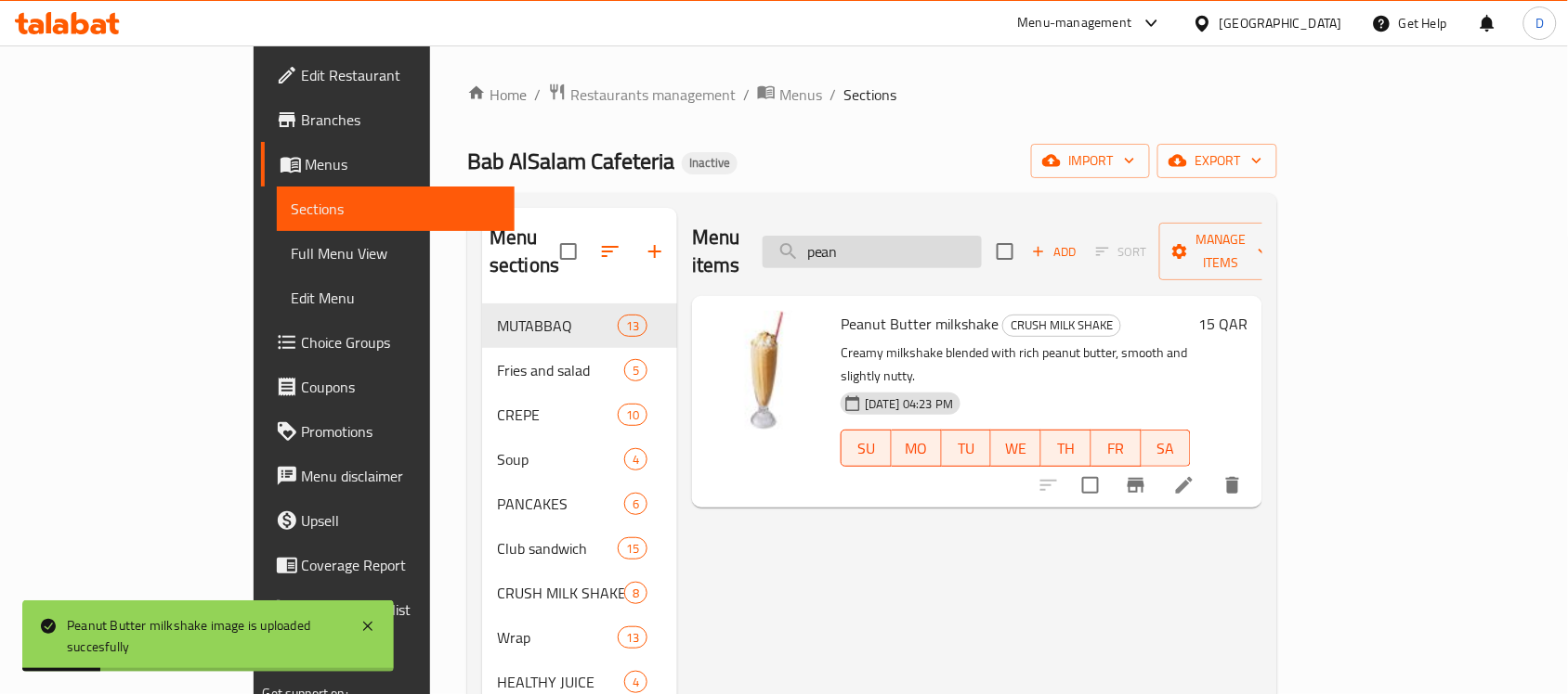
drag, startPoint x: 938, startPoint y: 234, endPoint x: 875, endPoint y: 240, distance: 63.3
click at [875, 240] on input "pean" at bounding box center [872, 252] width 219 height 33
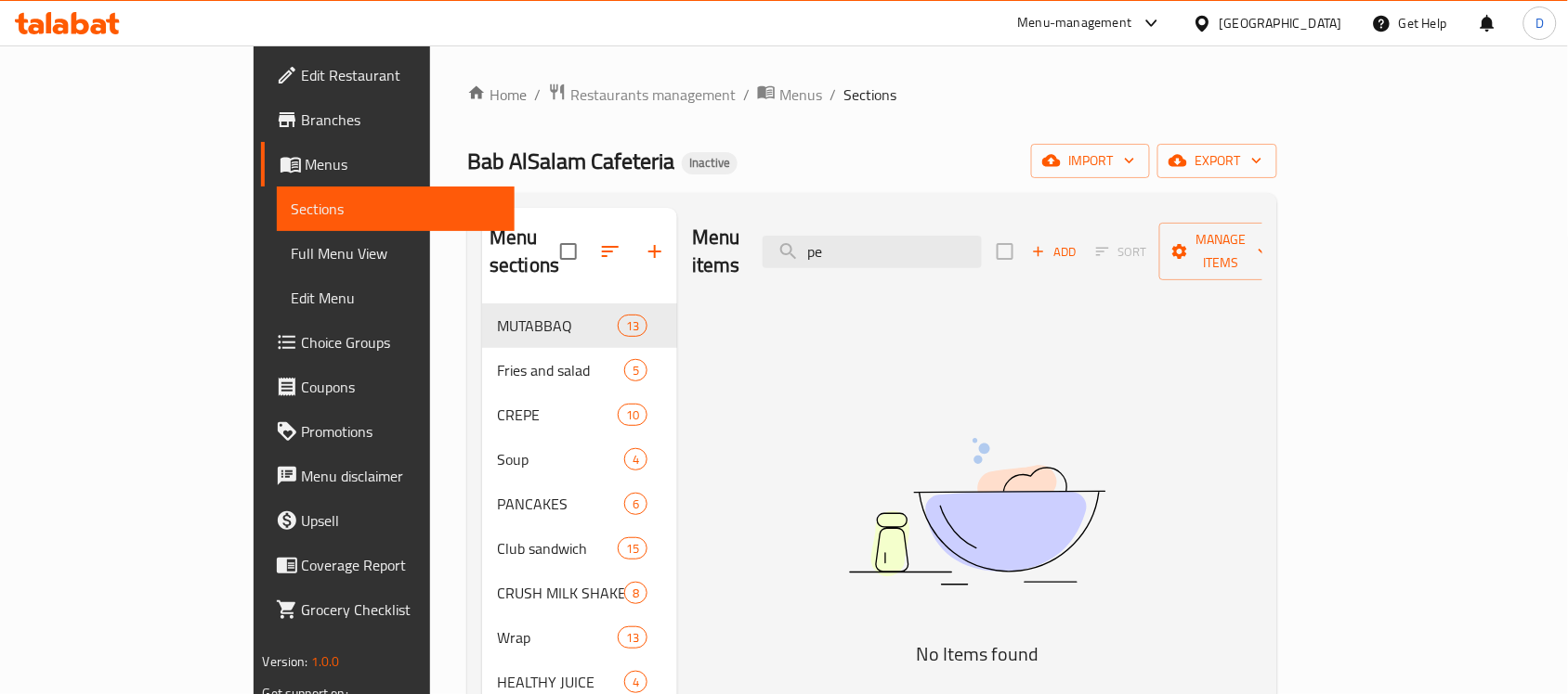
type input "p"
type input "q"
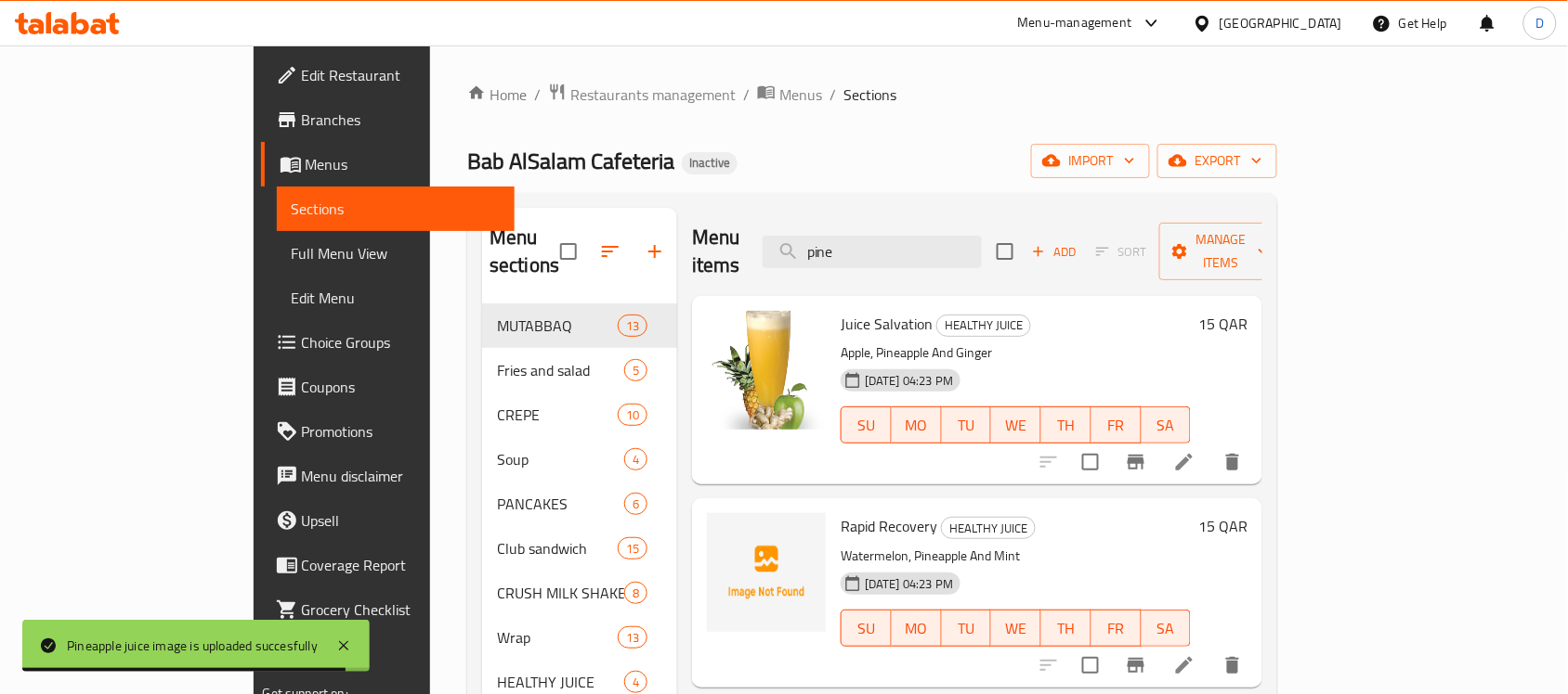
drag, startPoint x: 977, startPoint y: 242, endPoint x: 887, endPoint y: 256, distance: 91.1
click at [887, 256] on div "Menu items pine Add Sort Manage items" at bounding box center [976, 252] width 570 height 89
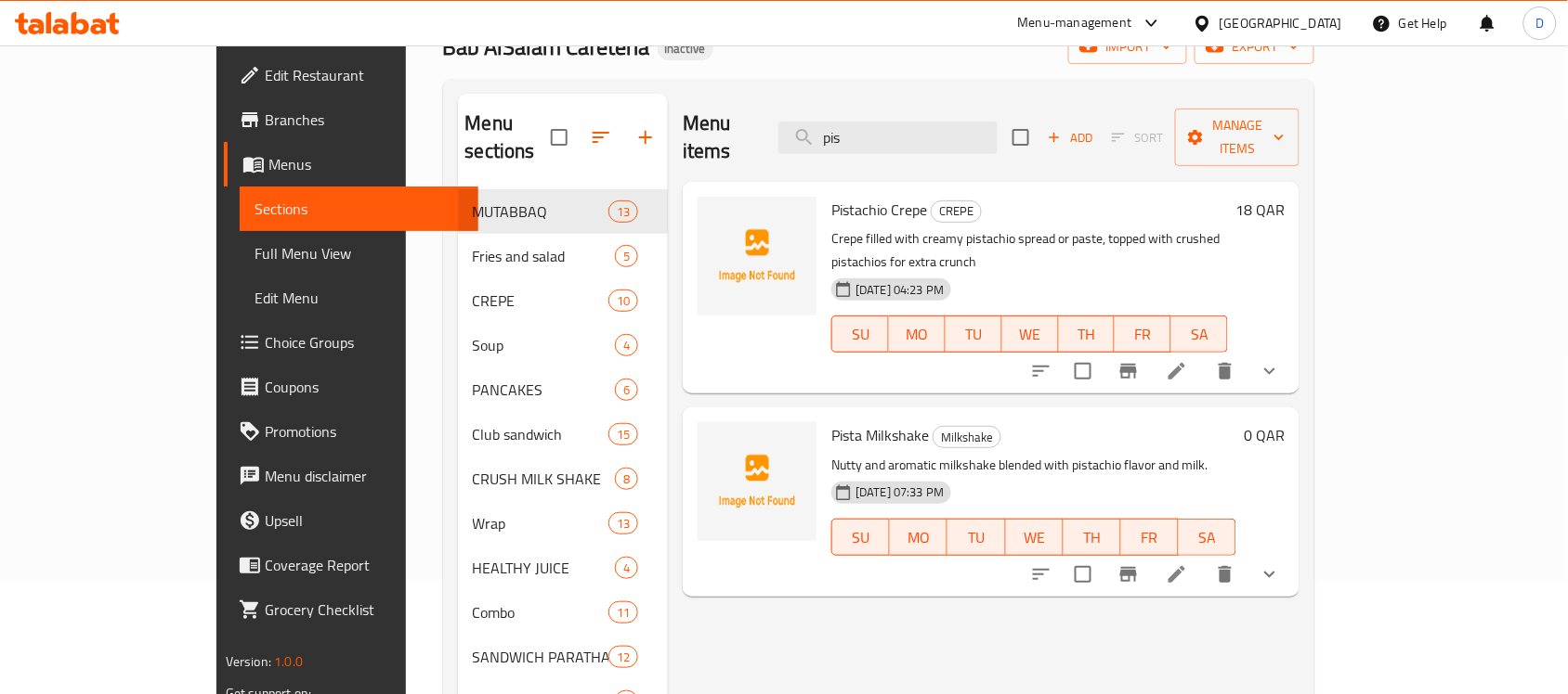
scroll to position [116, 0]
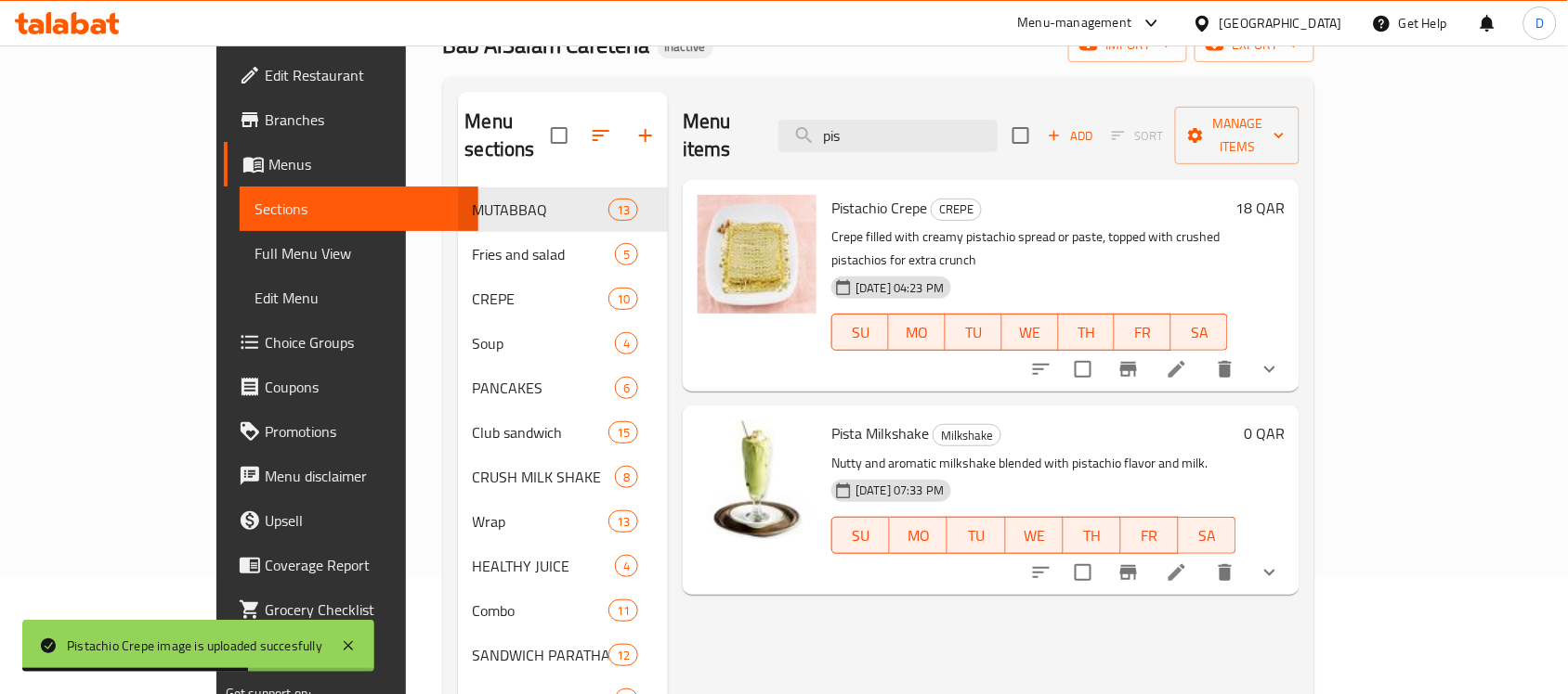
drag, startPoint x: 953, startPoint y: 122, endPoint x: 866, endPoint y: 151, distance: 91.7
click at [866, 151] on div "Menu items pis Add Sort Manage items Pistachio Crepe CREPE Crepe filled with cr…" at bounding box center [983, 656] width 632 height 1128
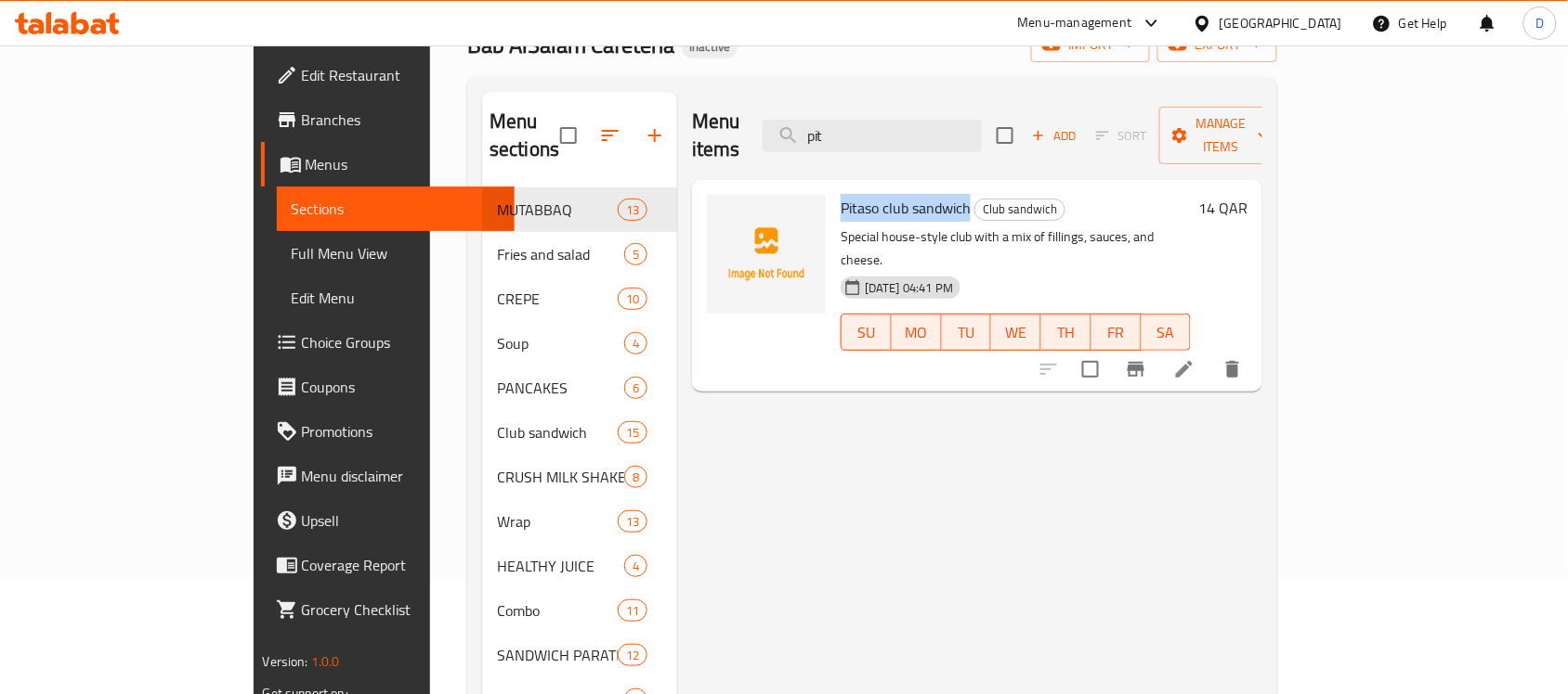
drag, startPoint x: 906, startPoint y: 183, endPoint x: 780, endPoint y: 183, distance: 126.0
click at [840, 194] on span "Pitaso club sandwich" at bounding box center [904, 208] width 130 height 28
copy span "Pitaso club sandwich"
click at [864, 127] on input "pit" at bounding box center [872, 135] width 219 height 33
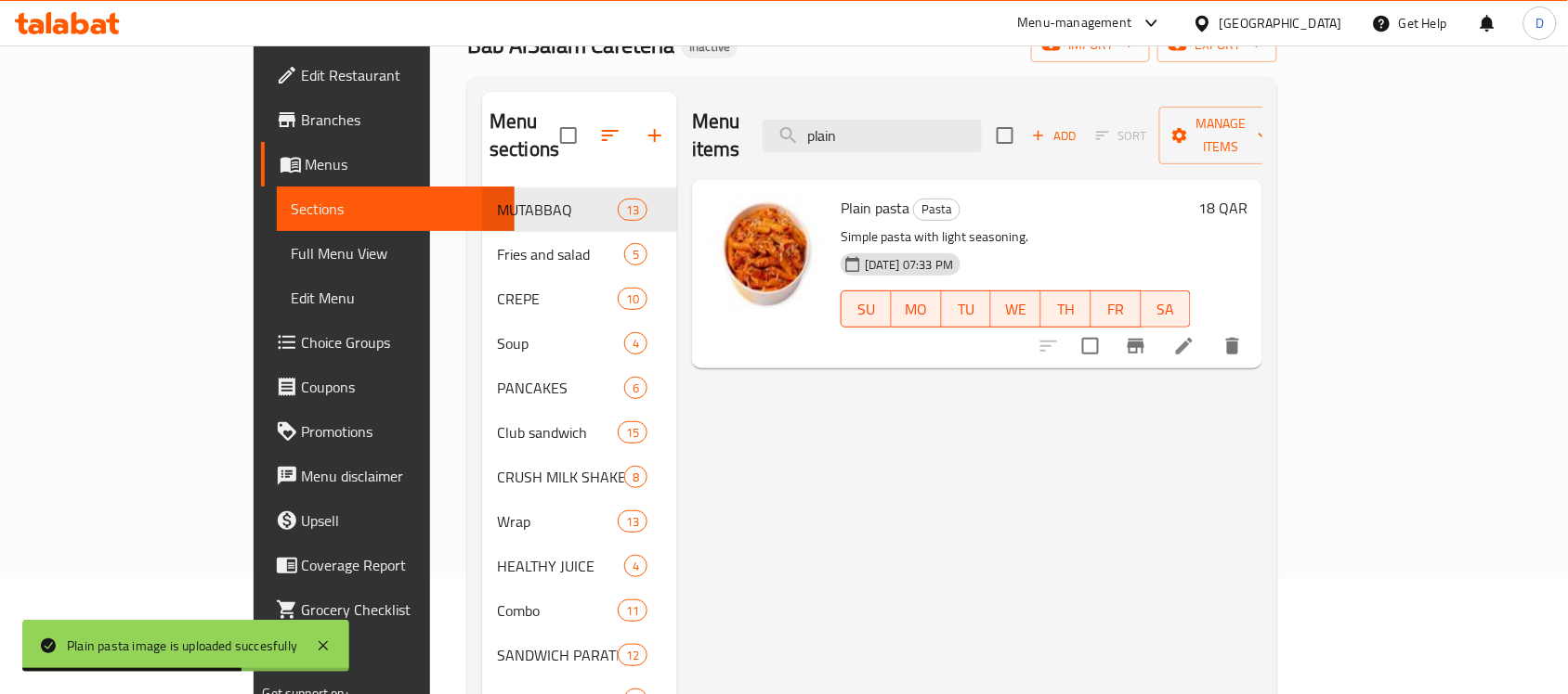
drag, startPoint x: 941, startPoint y: 118, endPoint x: 838, endPoint y: 118, distance: 103.0
click at [838, 118] on div "Menu items plain Add Sort Manage items" at bounding box center [976, 136] width 570 height 89
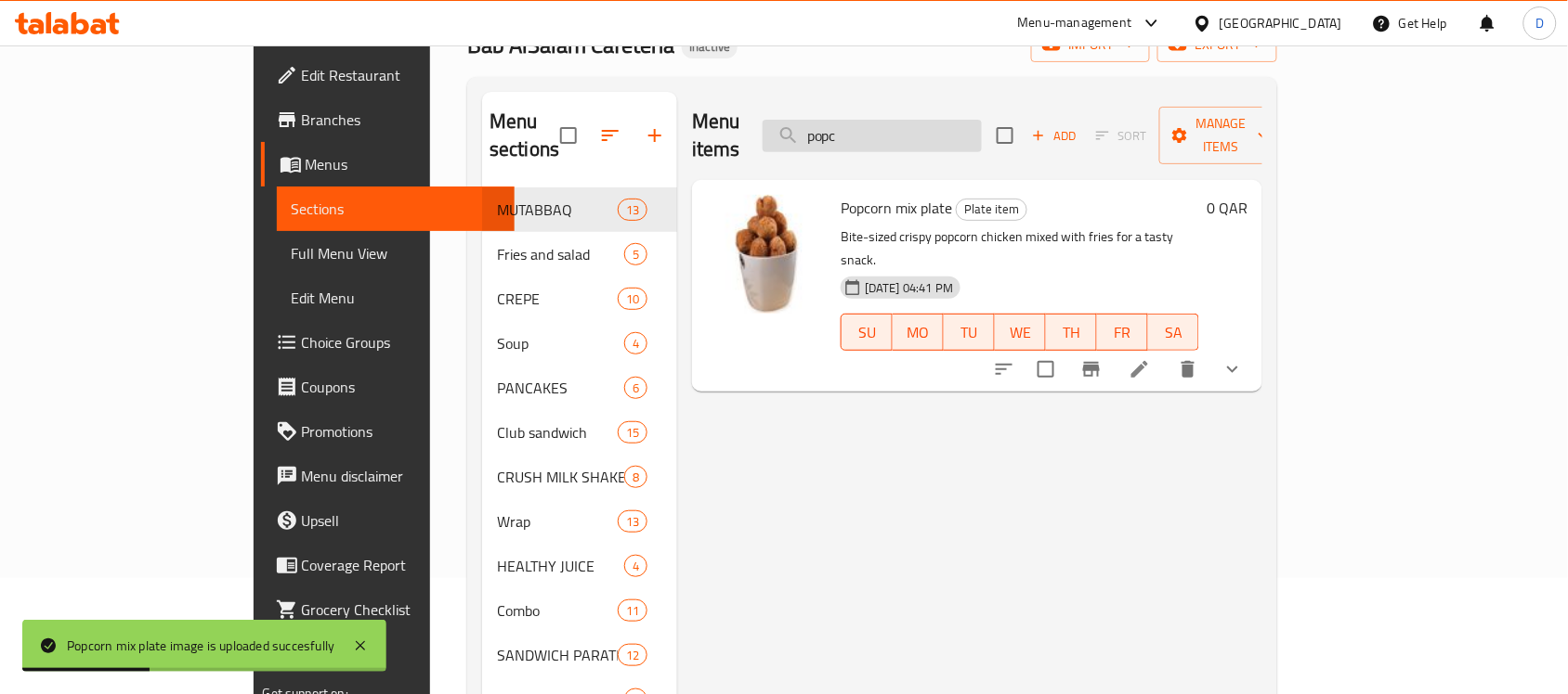
drag, startPoint x: 947, startPoint y: 120, endPoint x: 861, endPoint y: 123, distance: 86.1
click at [861, 123] on input "popc" at bounding box center [872, 135] width 219 height 33
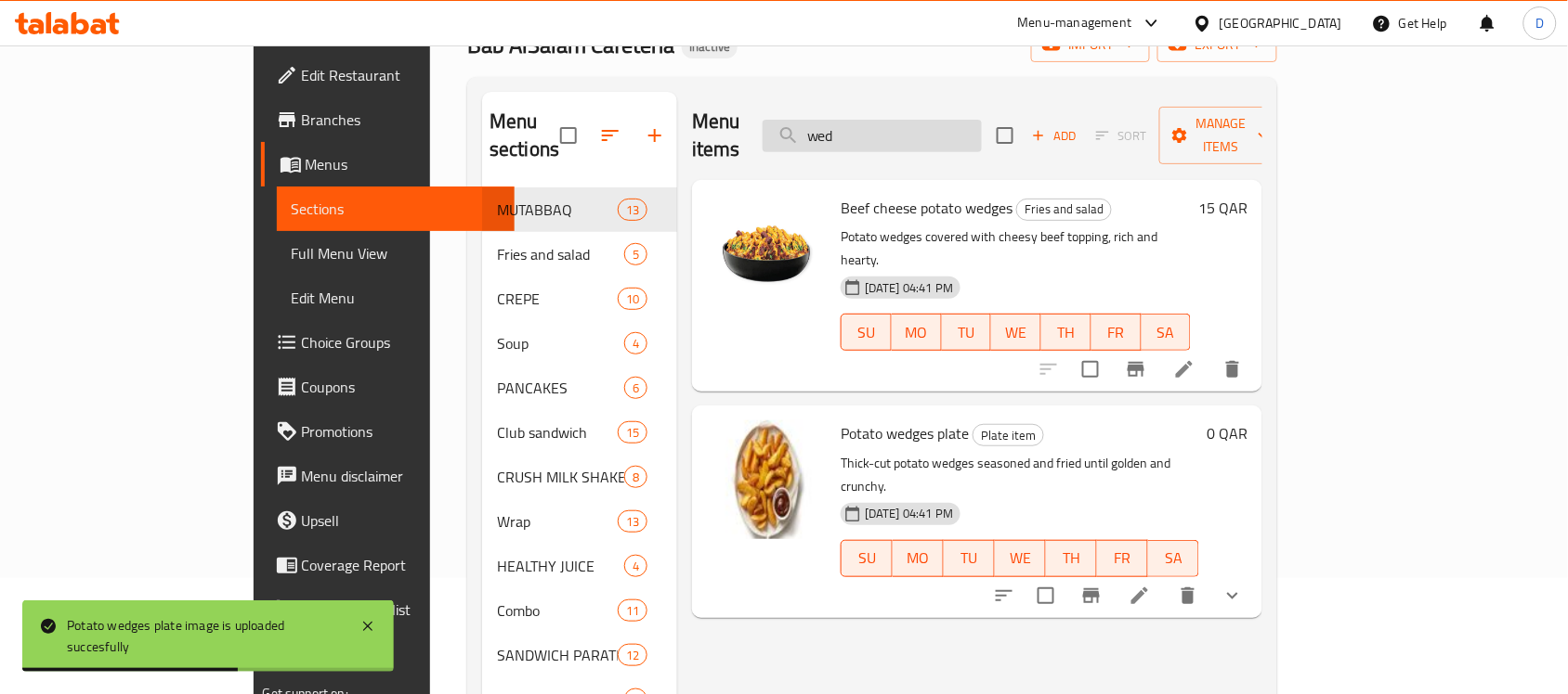
drag, startPoint x: 954, startPoint y: 125, endPoint x: 878, endPoint y: 131, distance: 76.2
click at [878, 131] on input "wed" at bounding box center [872, 135] width 219 height 33
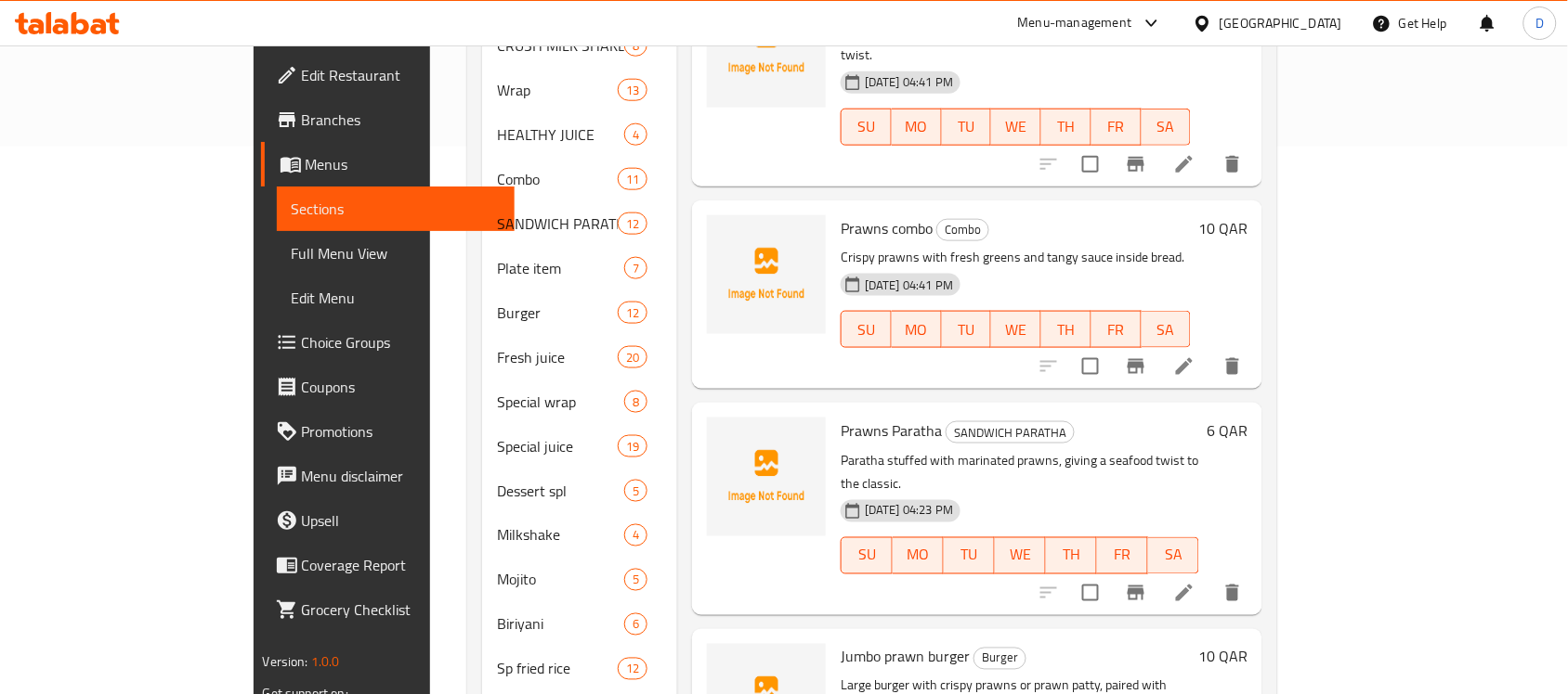
scroll to position [0, 0]
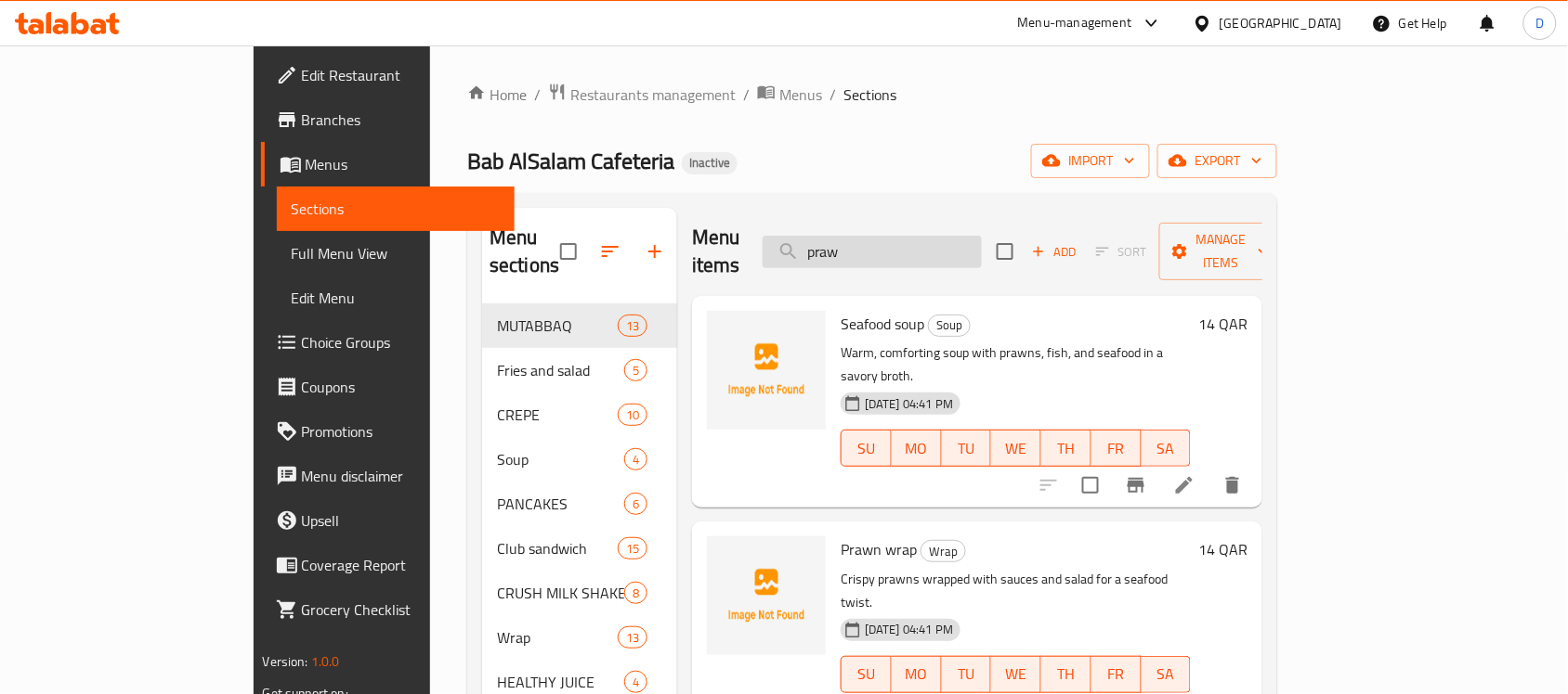
click at [944, 244] on input "praw" at bounding box center [872, 252] width 219 height 33
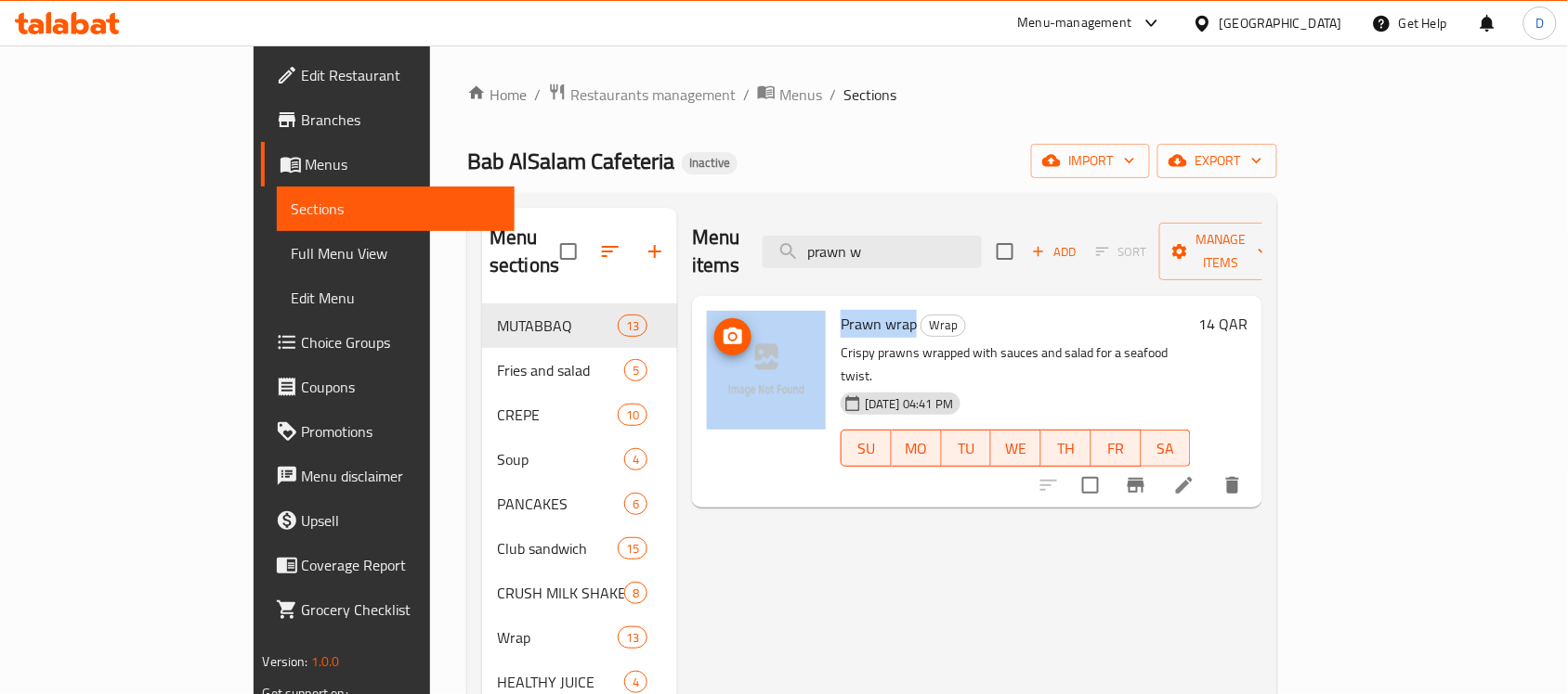
drag, startPoint x: 852, startPoint y: 298, endPoint x: 759, endPoint y: 298, distance: 93.0
click at [759, 303] on div "Prawn wrap Wrap Crispy prawns wrapped with sauces and salad for a seafood twist…" at bounding box center [976, 401] width 555 height 197
copy div "Prawn wrap"
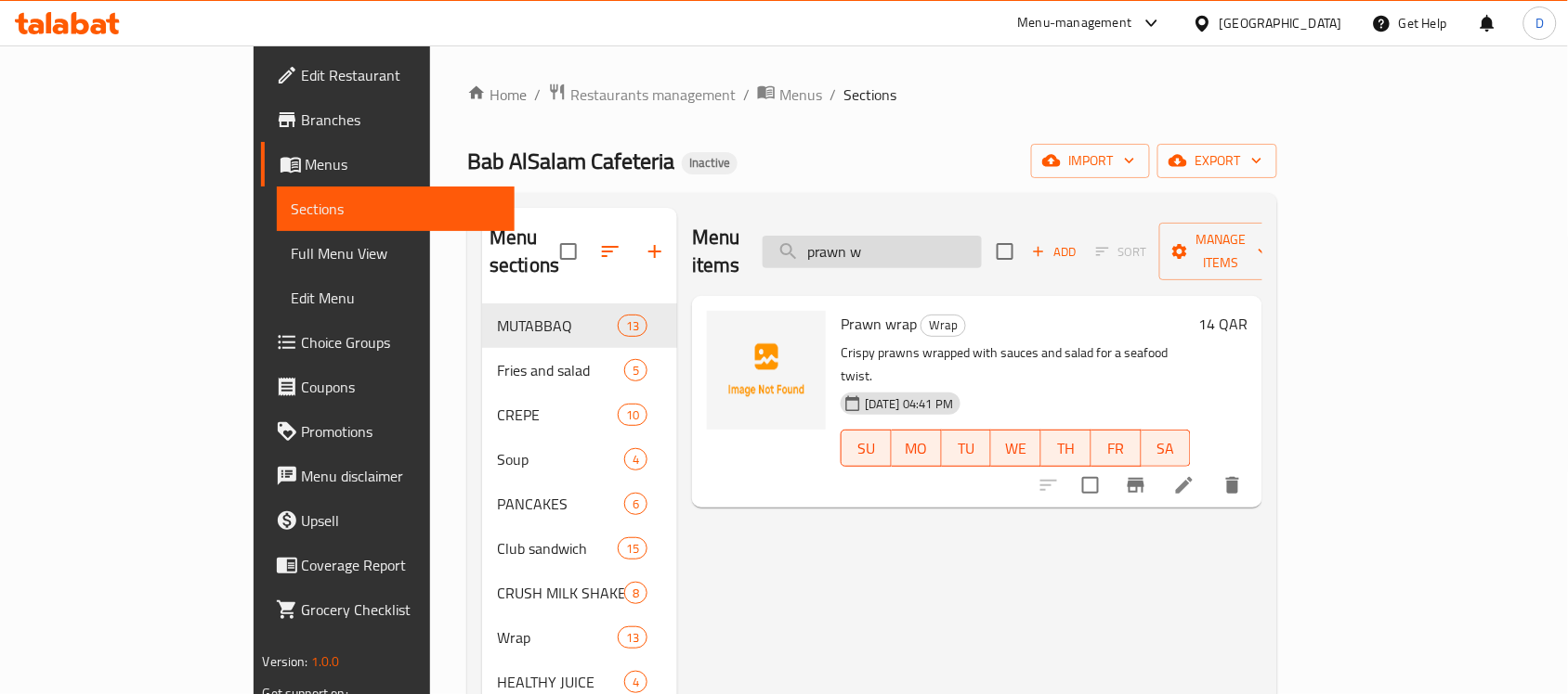
click at [982, 254] on input "prawn w" at bounding box center [872, 252] width 219 height 33
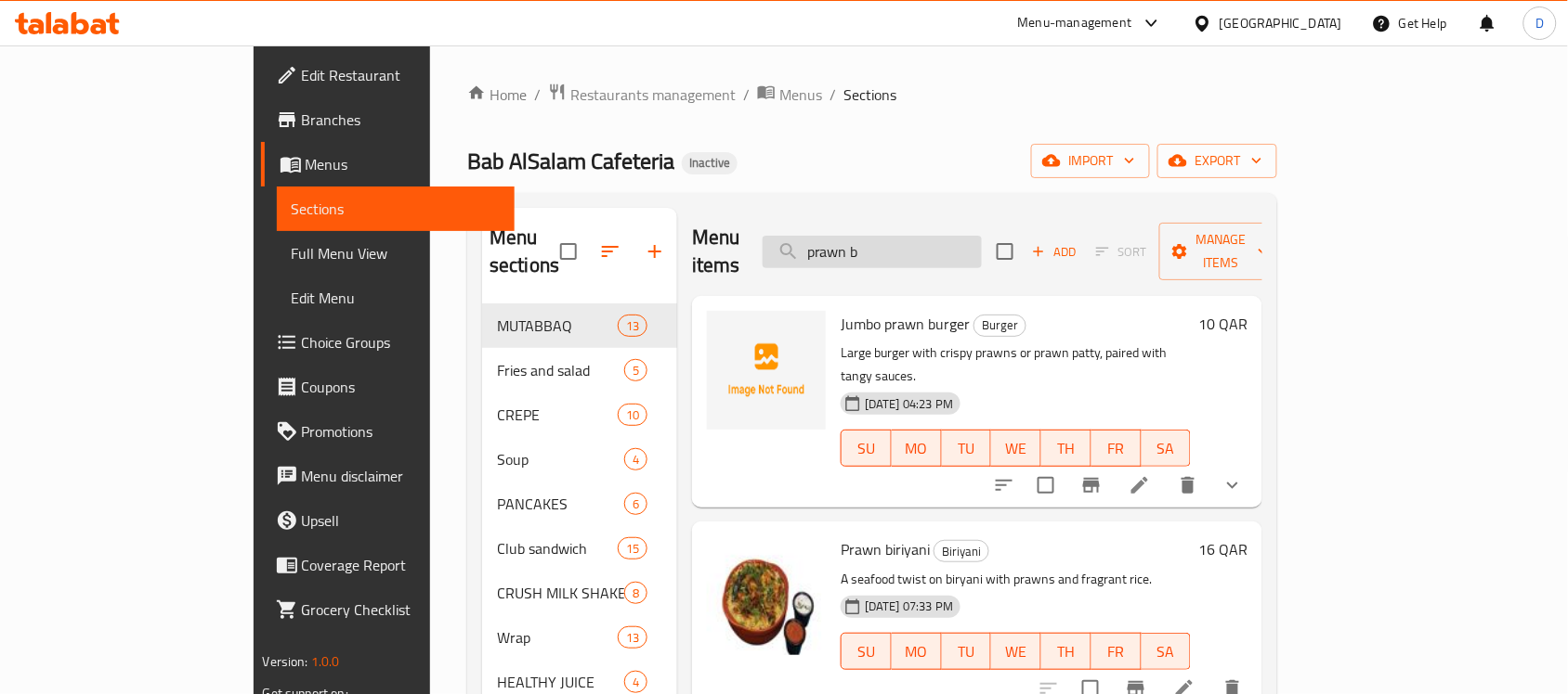
drag, startPoint x: 959, startPoint y: 243, endPoint x: 857, endPoint y: 237, distance: 102.2
click at [857, 237] on input "prawn b" at bounding box center [872, 252] width 219 height 33
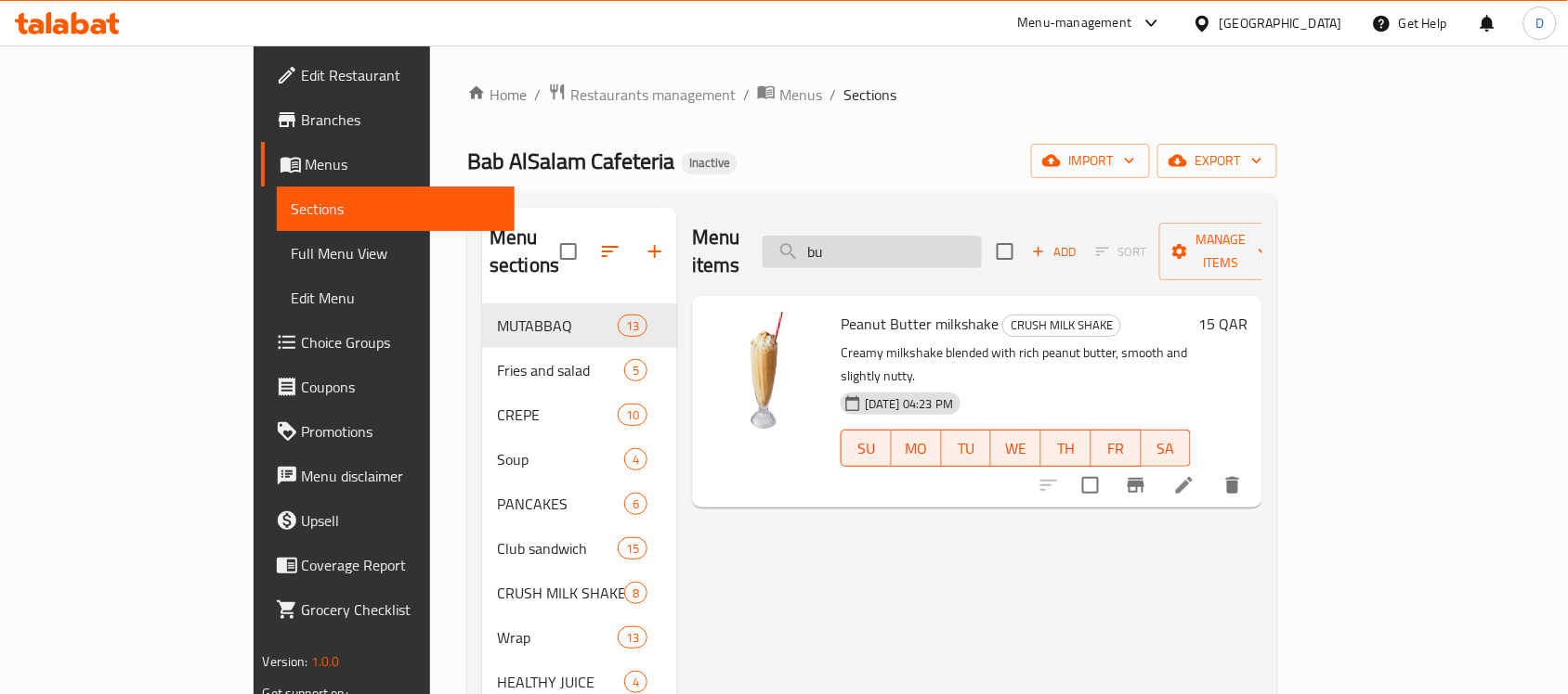
type input "b"
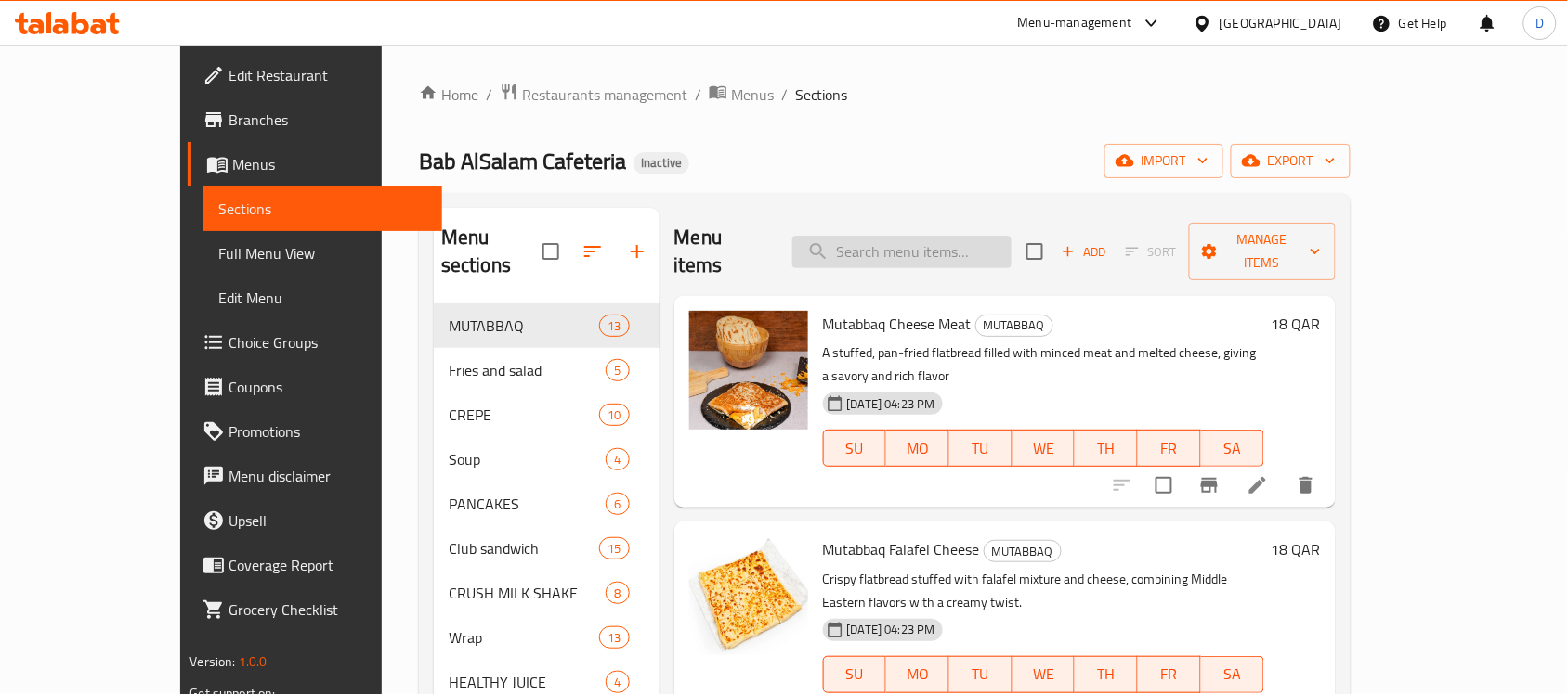
click at [913, 246] on input "search" at bounding box center [902, 252] width 219 height 33
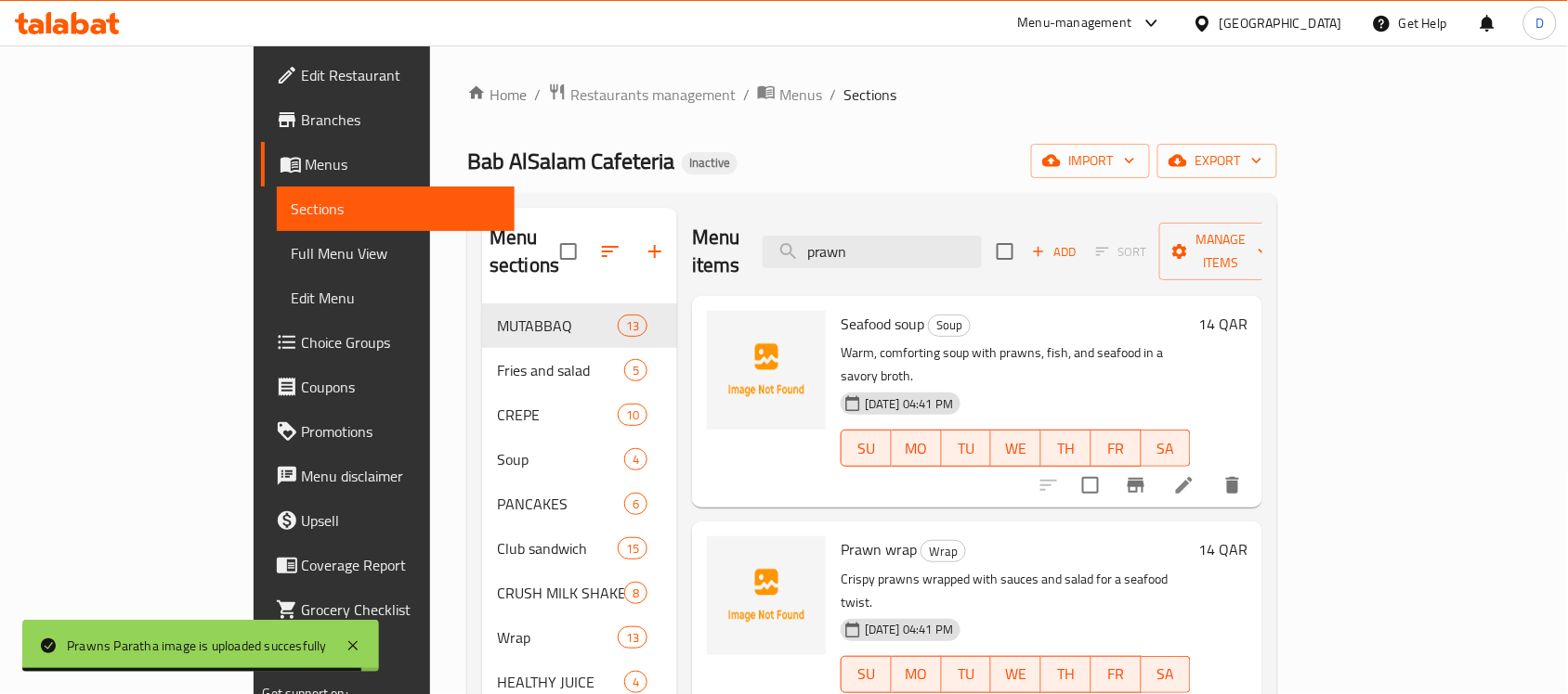
drag, startPoint x: 952, startPoint y: 237, endPoint x: 837, endPoint y: 249, distance: 115.6
click at [837, 249] on div "Menu items prawn Add Sort Manage items" at bounding box center [976, 252] width 570 height 89
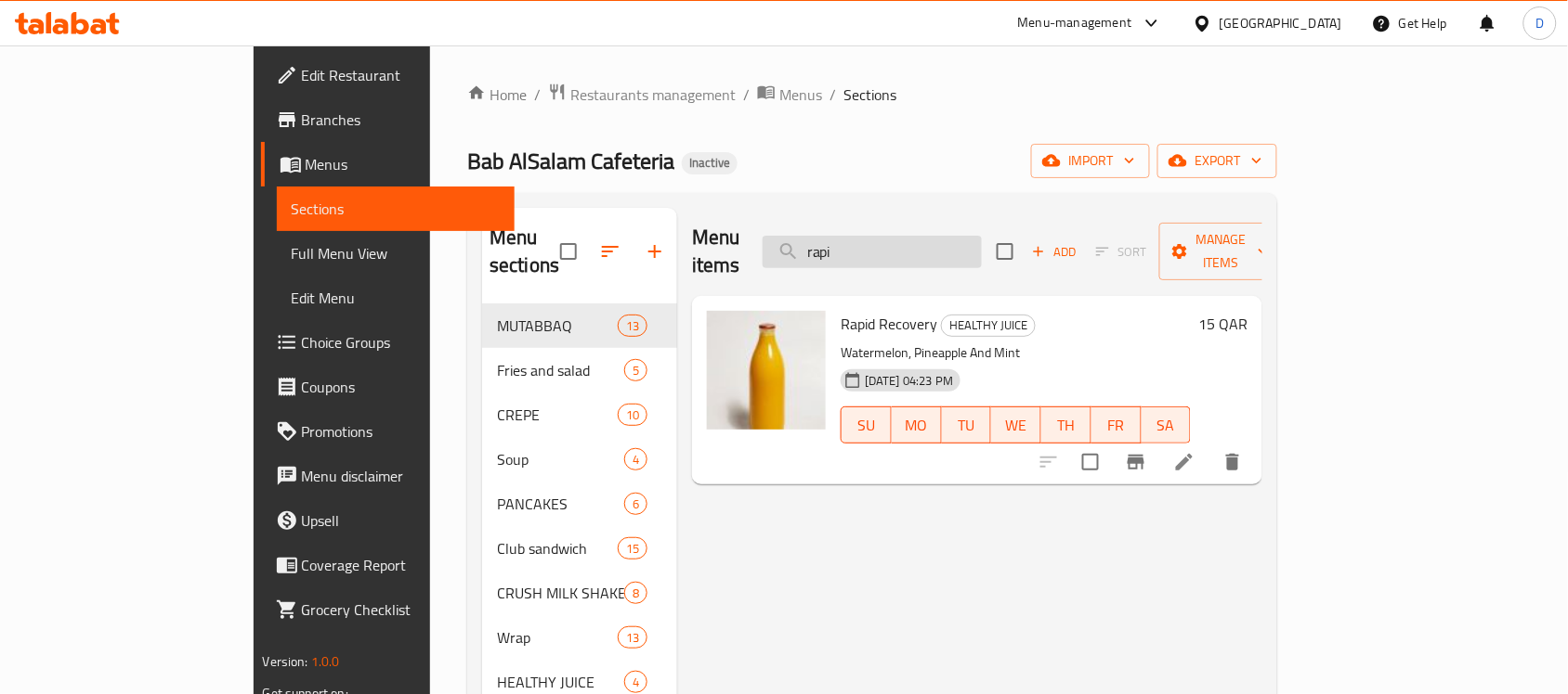
drag, startPoint x: 931, startPoint y: 243, endPoint x: 852, endPoint y: 253, distance: 79.6
click at [852, 253] on input "rapi" at bounding box center [872, 252] width 219 height 33
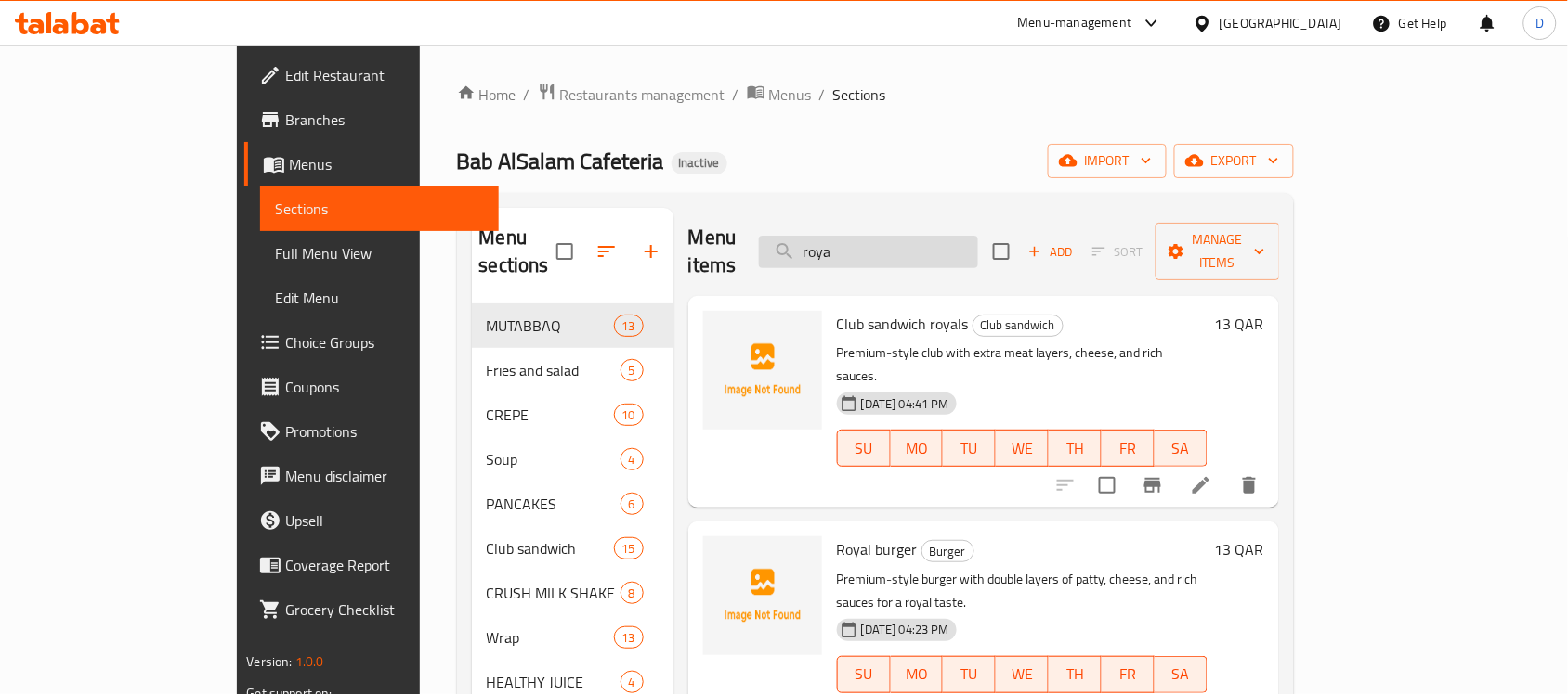
drag, startPoint x: 949, startPoint y: 252, endPoint x: 875, endPoint y: 253, distance: 74.0
click at [875, 253] on input "roya" at bounding box center [868, 252] width 219 height 33
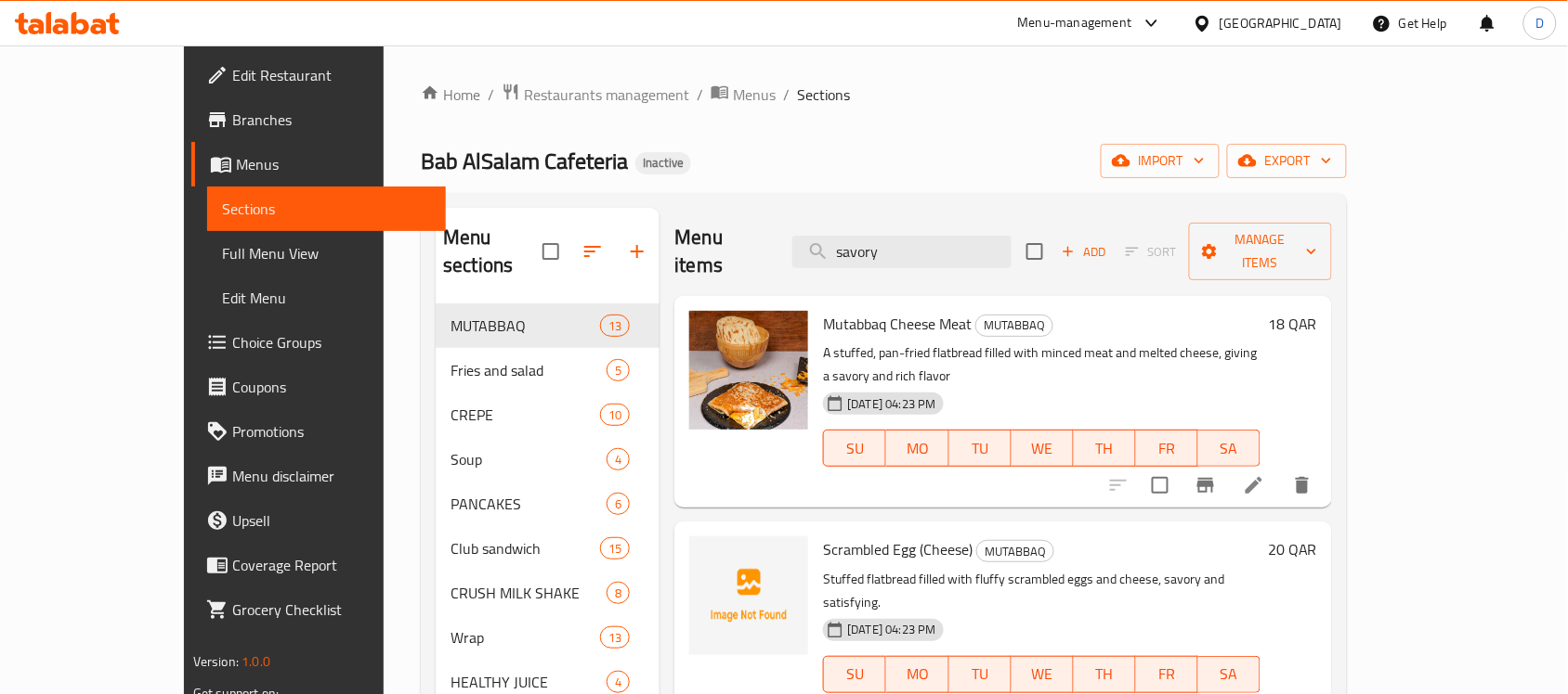
type input "savory"
drag, startPoint x: 995, startPoint y: 242, endPoint x: 874, endPoint y: 257, distance: 121.9
click at [874, 257] on div "Menu items savory Add Sort Manage items" at bounding box center [1002, 252] width 657 height 89
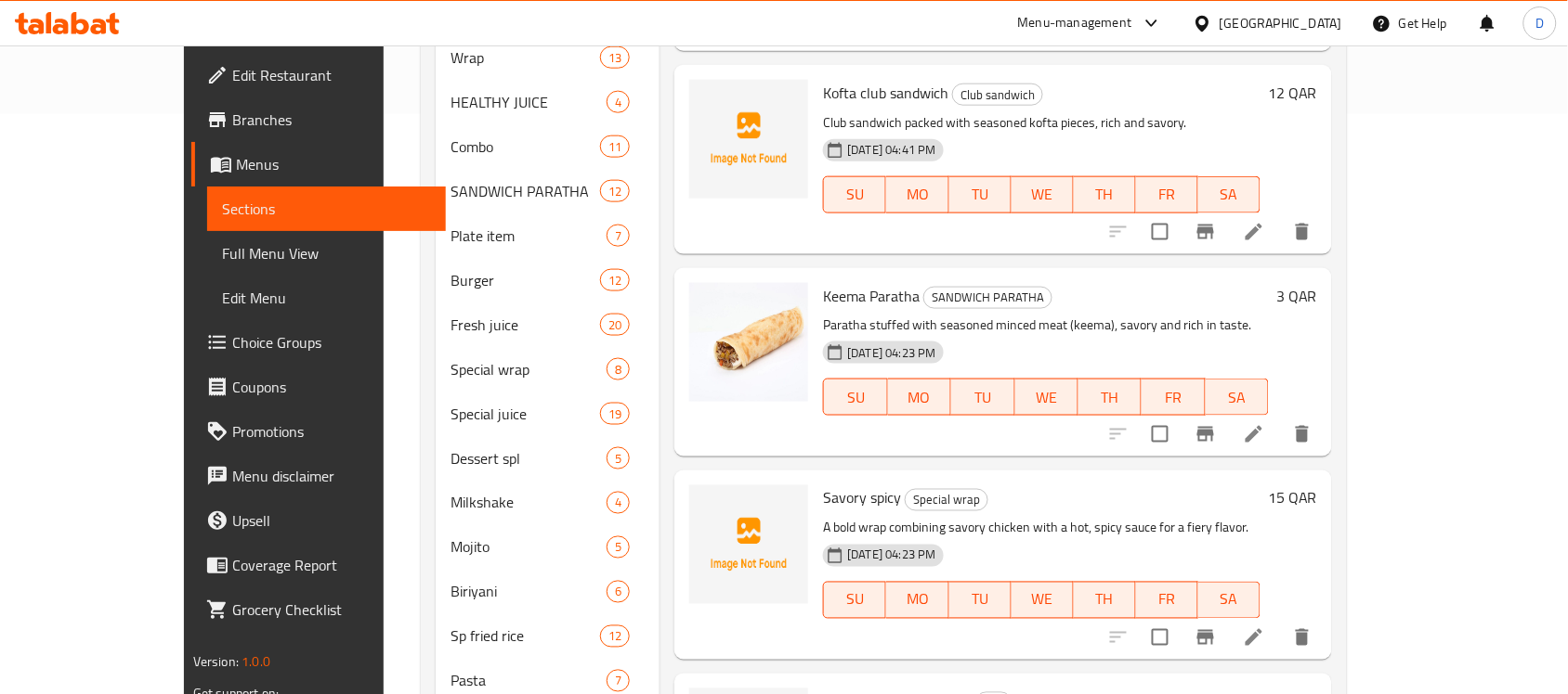
scroll to position [771, 0]
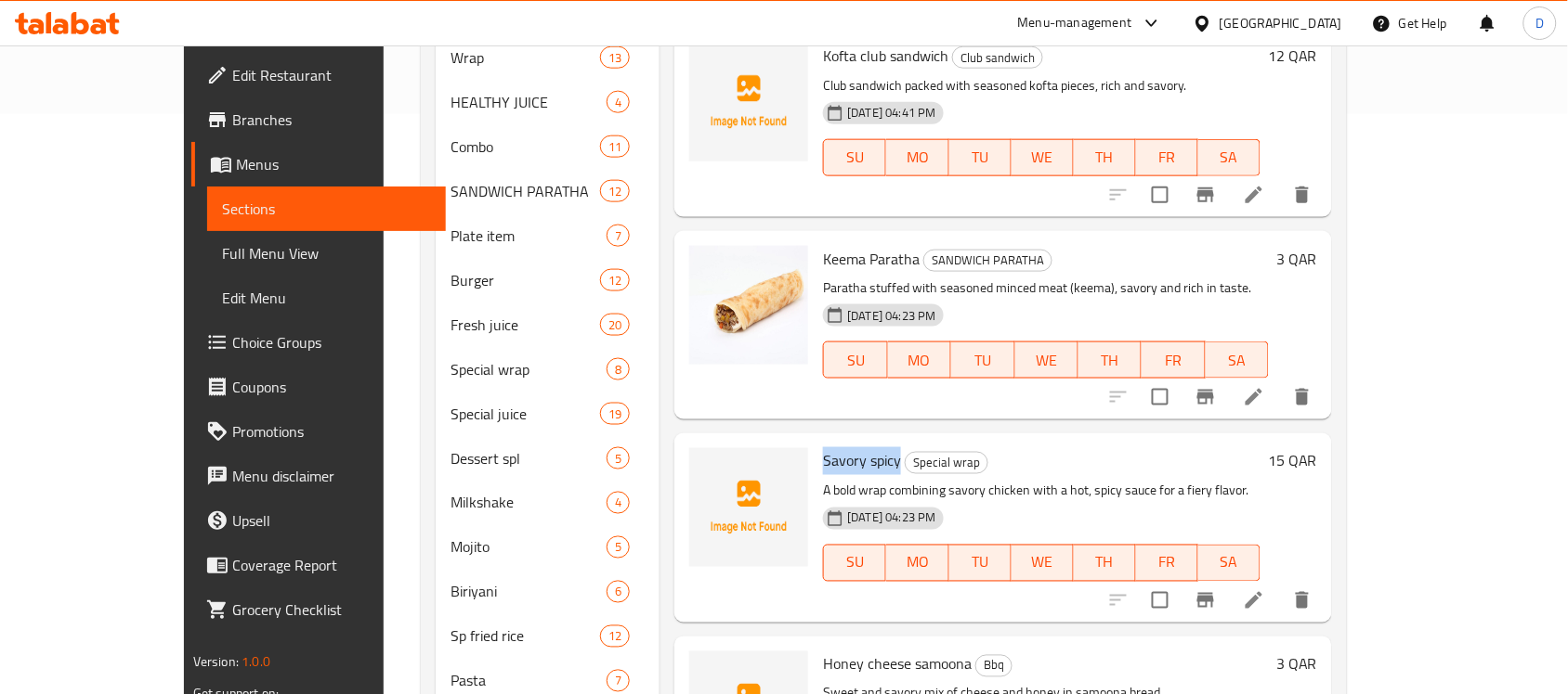
drag, startPoint x: 854, startPoint y: 365, endPoint x: 776, endPoint y: 369, distance: 78.1
click at [816, 441] on div "Savory spicy Special wrap A bold wrap combining savory chicken with a hot, spic…" at bounding box center [1042, 528] width 453 height 174
copy span "Savory spicy"
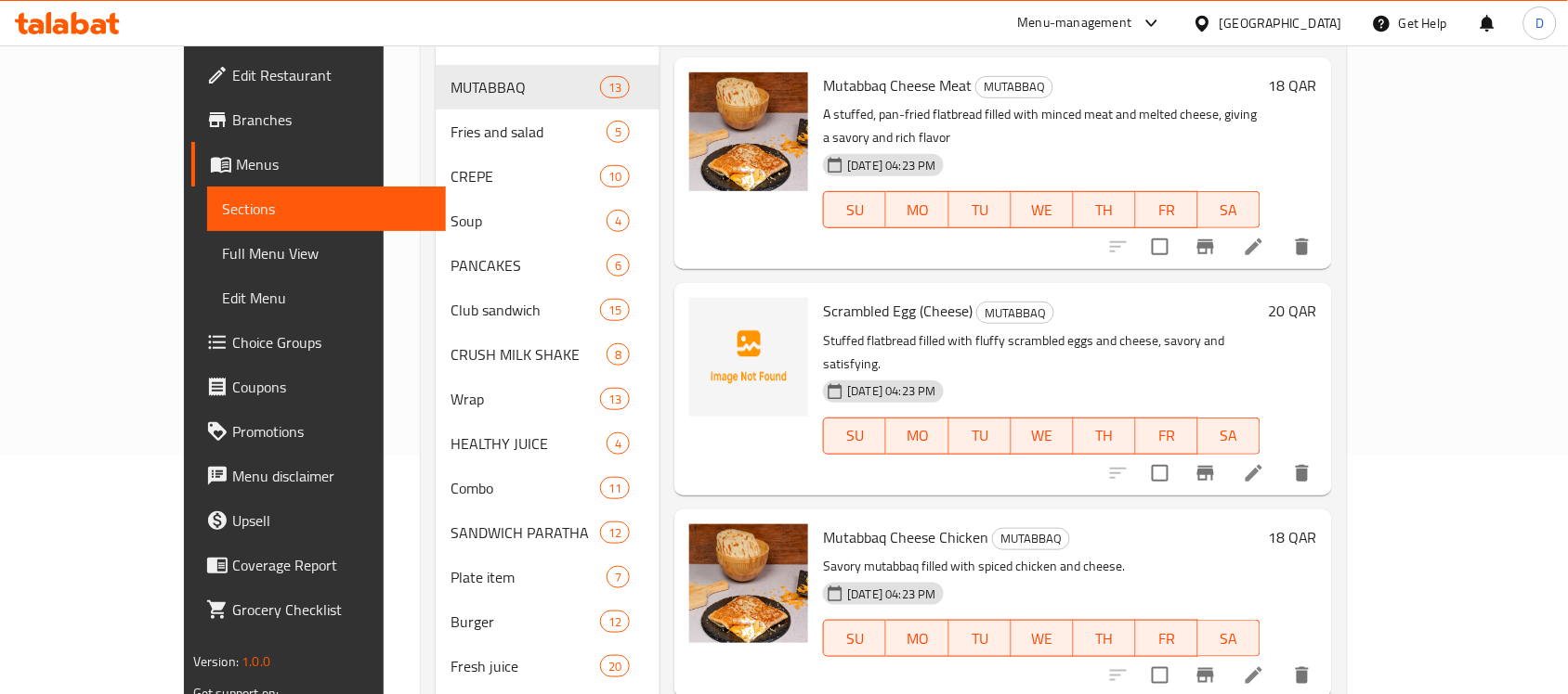
scroll to position [0, 0]
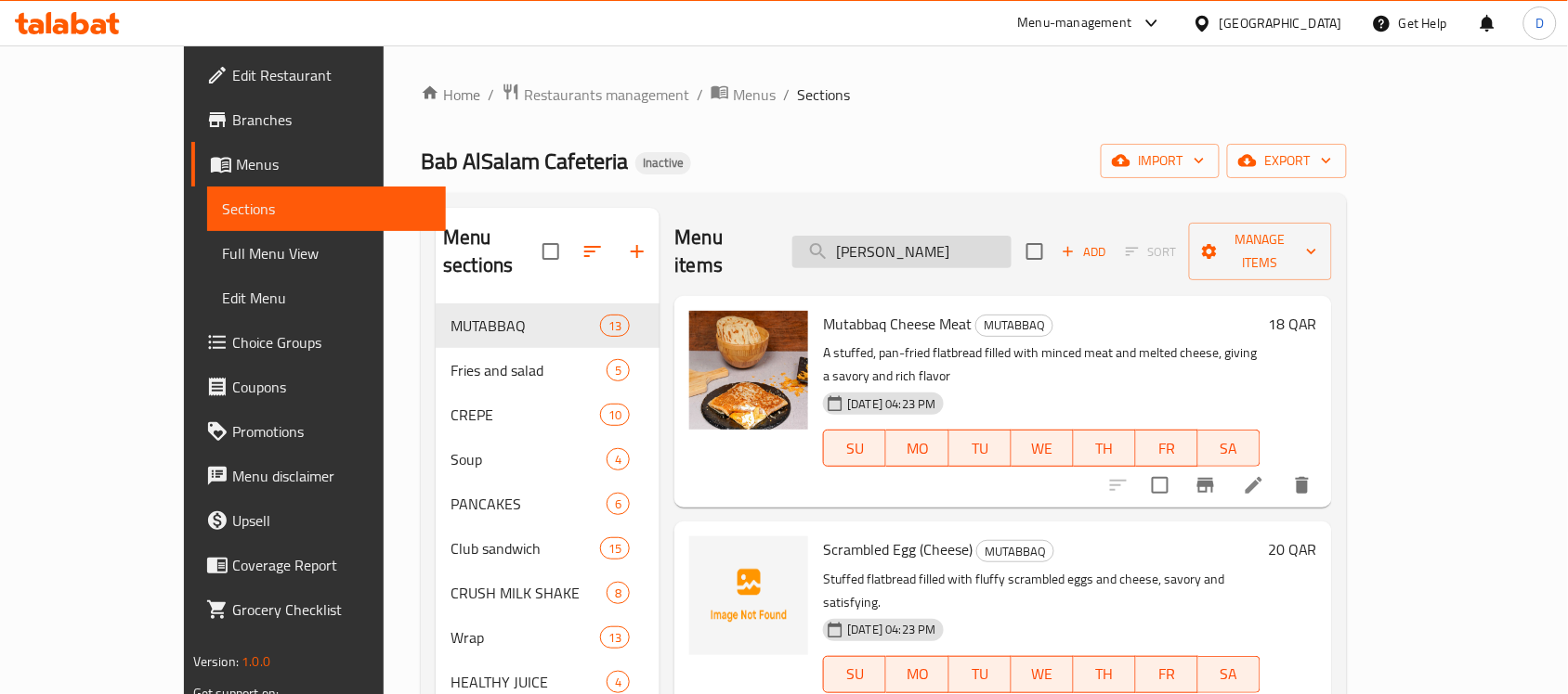
drag, startPoint x: 949, startPoint y: 247, endPoint x: 880, endPoint y: 247, distance: 69.0
click at [880, 247] on input "[PERSON_NAME]" at bounding box center [902, 252] width 219 height 33
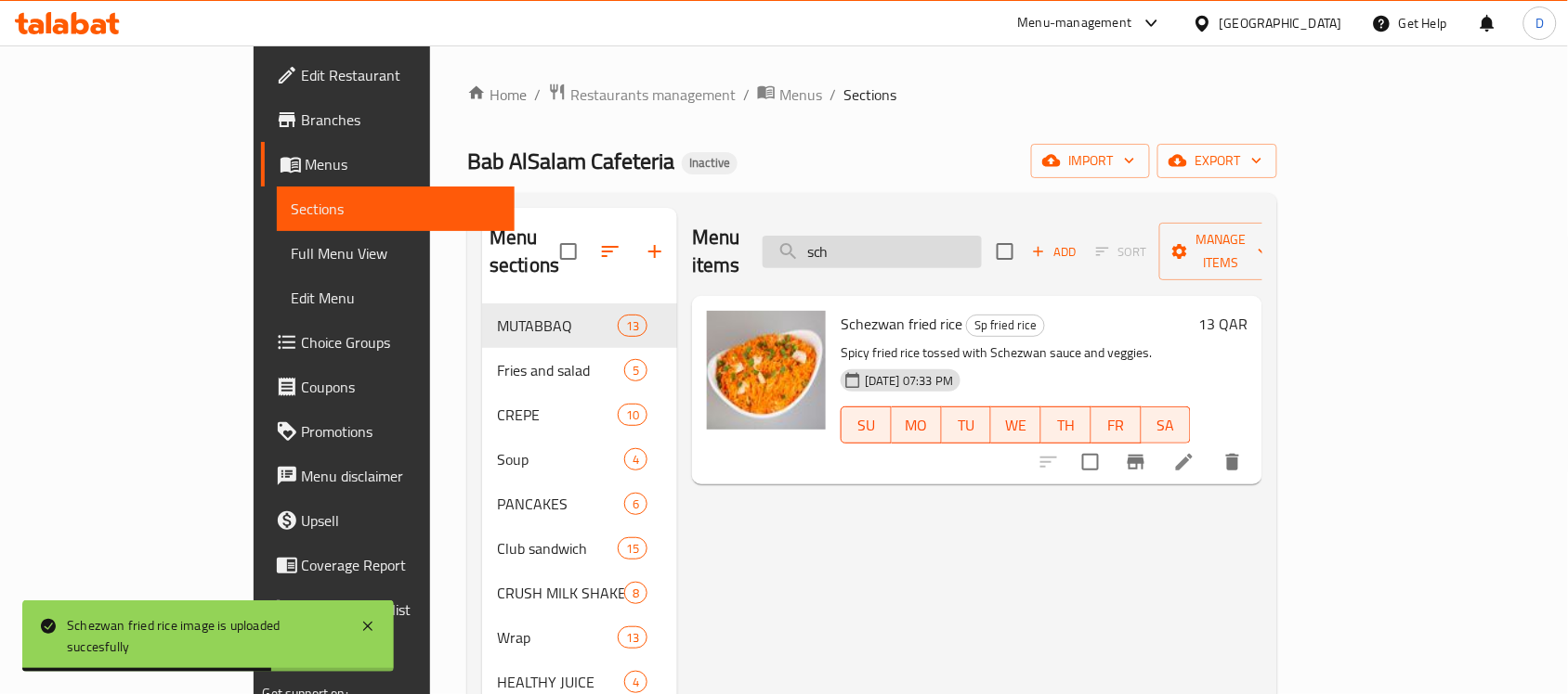
drag, startPoint x: 934, startPoint y: 251, endPoint x: 865, endPoint y: 233, distance: 71.3
click at [865, 236] on input "sch" at bounding box center [872, 252] width 219 height 33
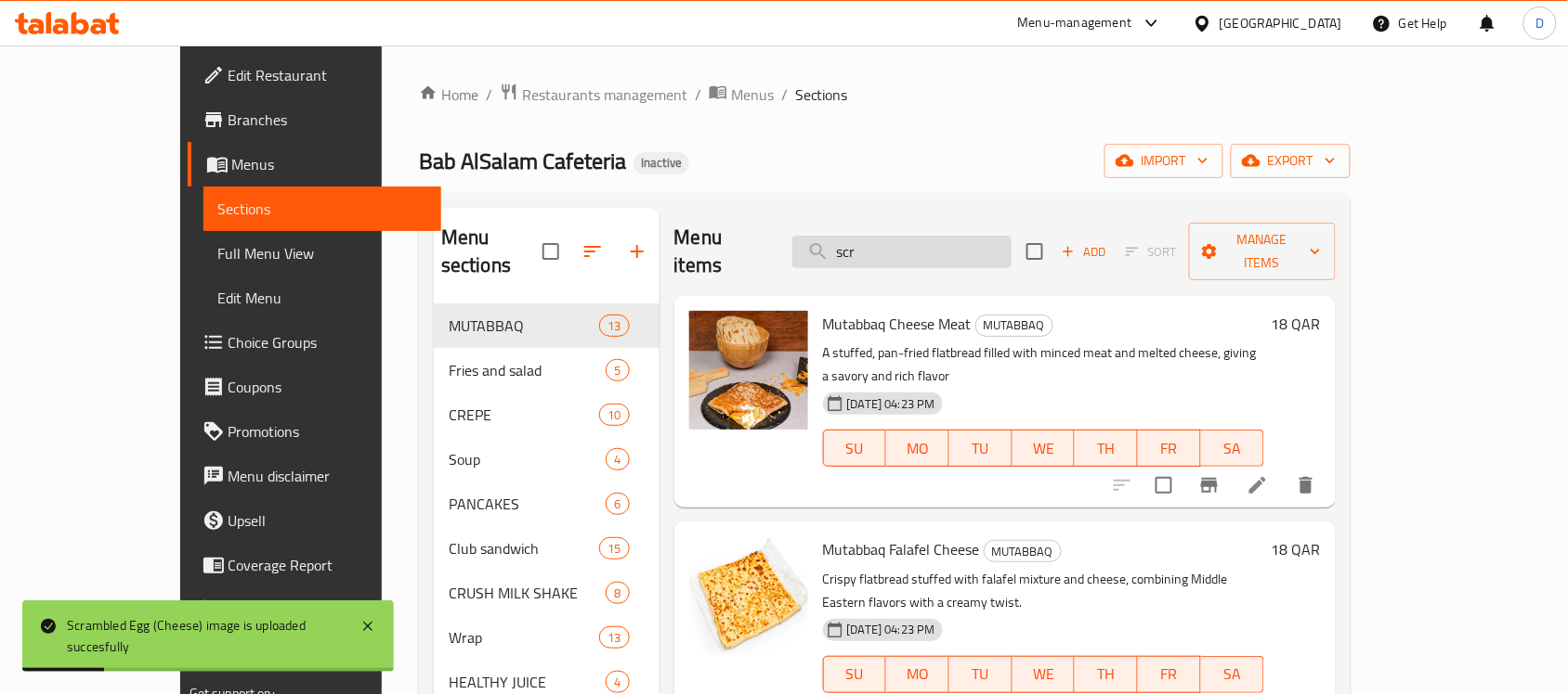
drag, startPoint x: 931, startPoint y: 243, endPoint x: 868, endPoint y: 253, distance: 63.8
click at [868, 253] on input "scr" at bounding box center [902, 252] width 219 height 33
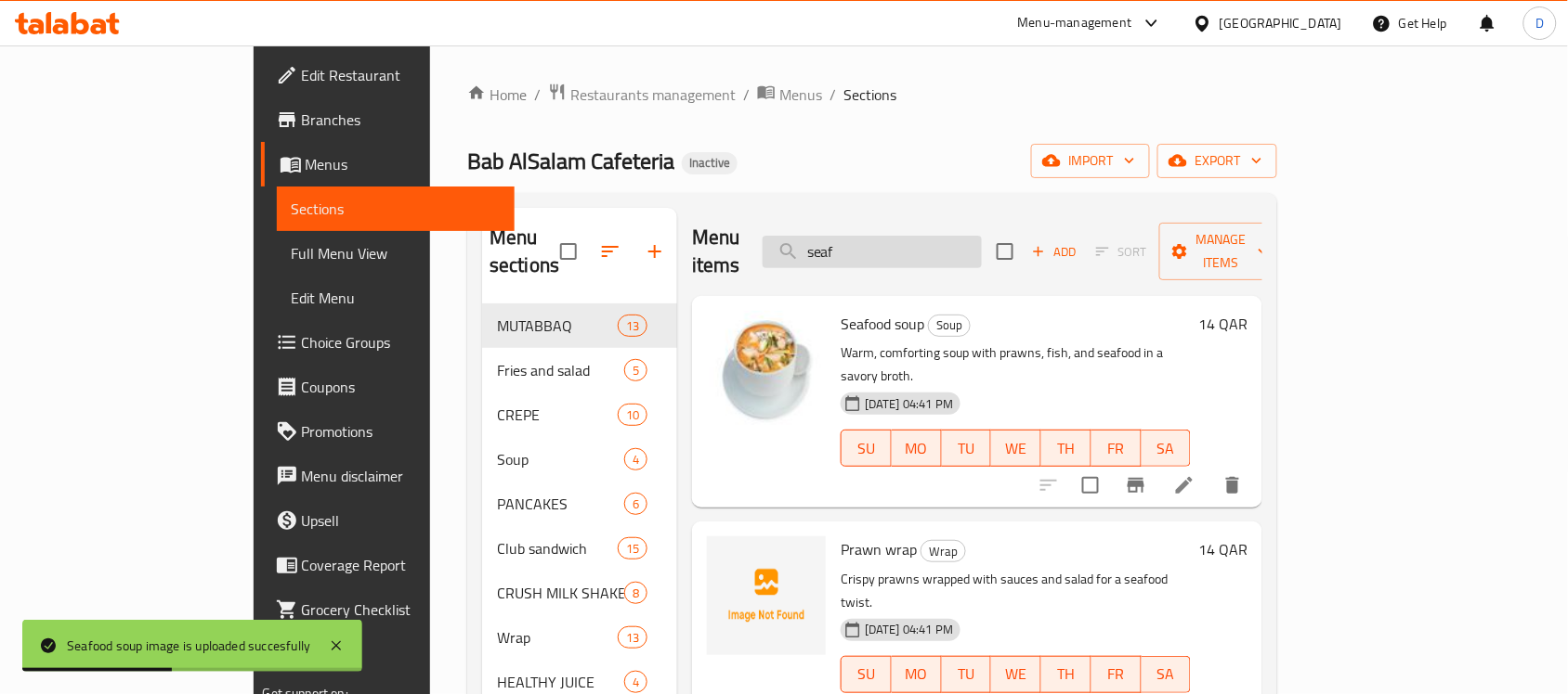
drag, startPoint x: 934, startPoint y: 233, endPoint x: 847, endPoint y: 232, distance: 87.0
click at [847, 236] on input "seaf" at bounding box center [872, 252] width 219 height 33
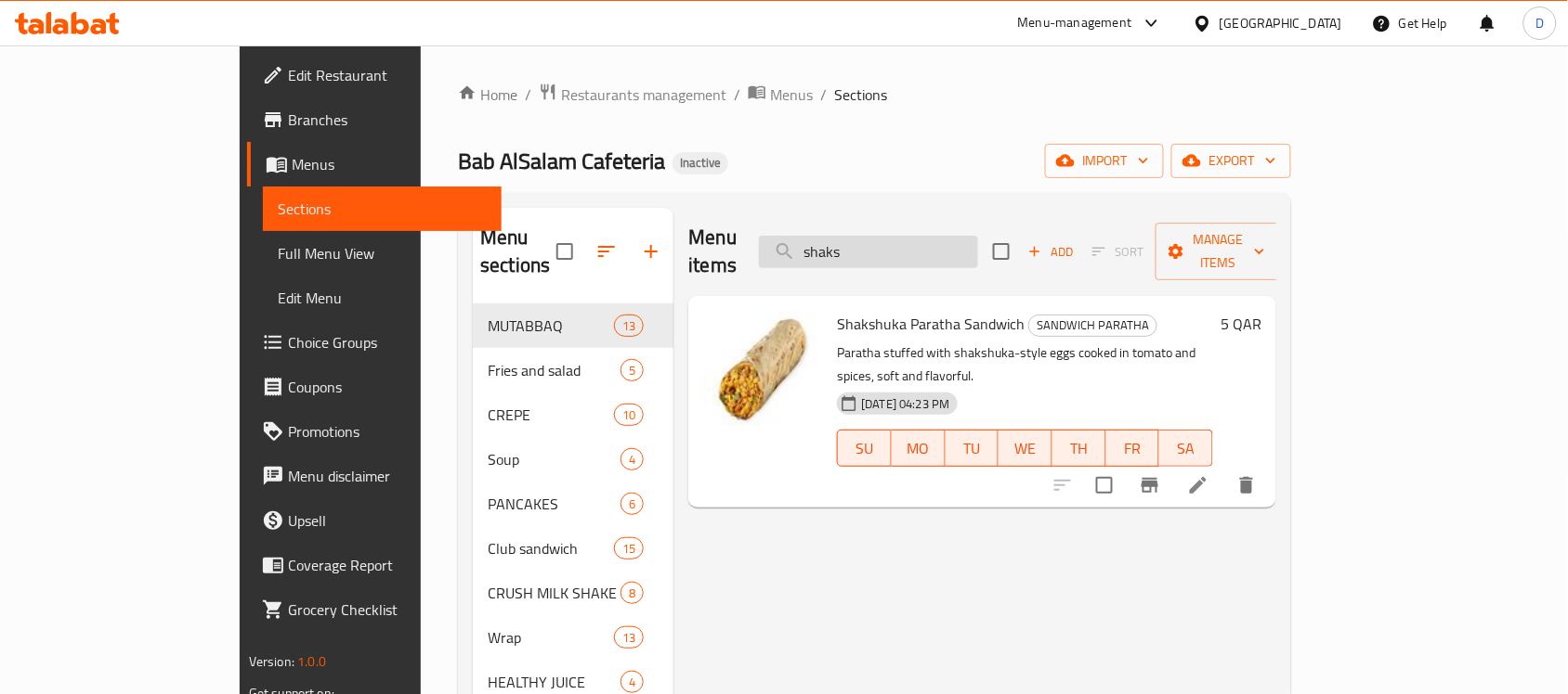
drag, startPoint x: 959, startPoint y: 243, endPoint x: 871, endPoint y: 243, distance: 88.0
click at [871, 243] on input "shaks" at bounding box center [868, 252] width 219 height 33
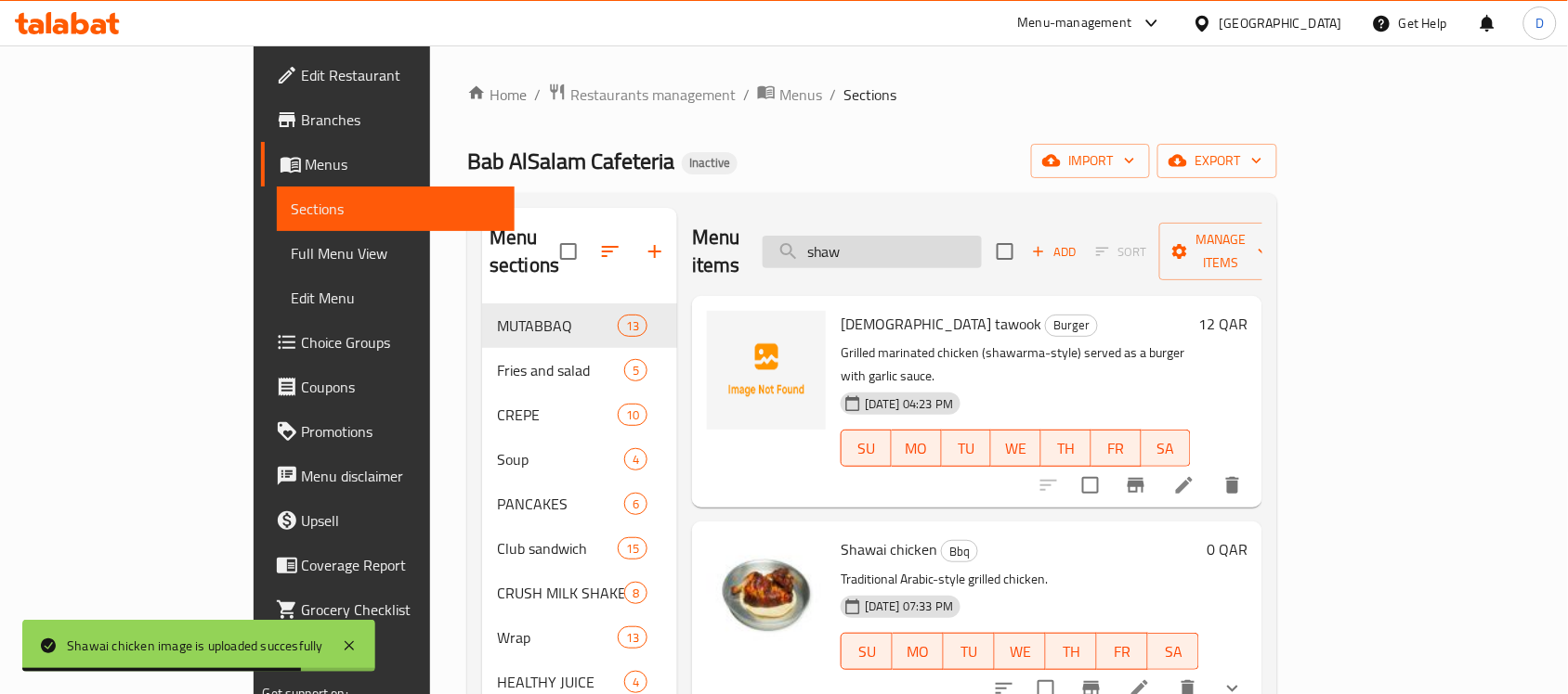
drag, startPoint x: 934, startPoint y: 242, endPoint x: 861, endPoint y: 243, distance: 73.0
click at [861, 243] on input "shaw" at bounding box center [872, 252] width 219 height 33
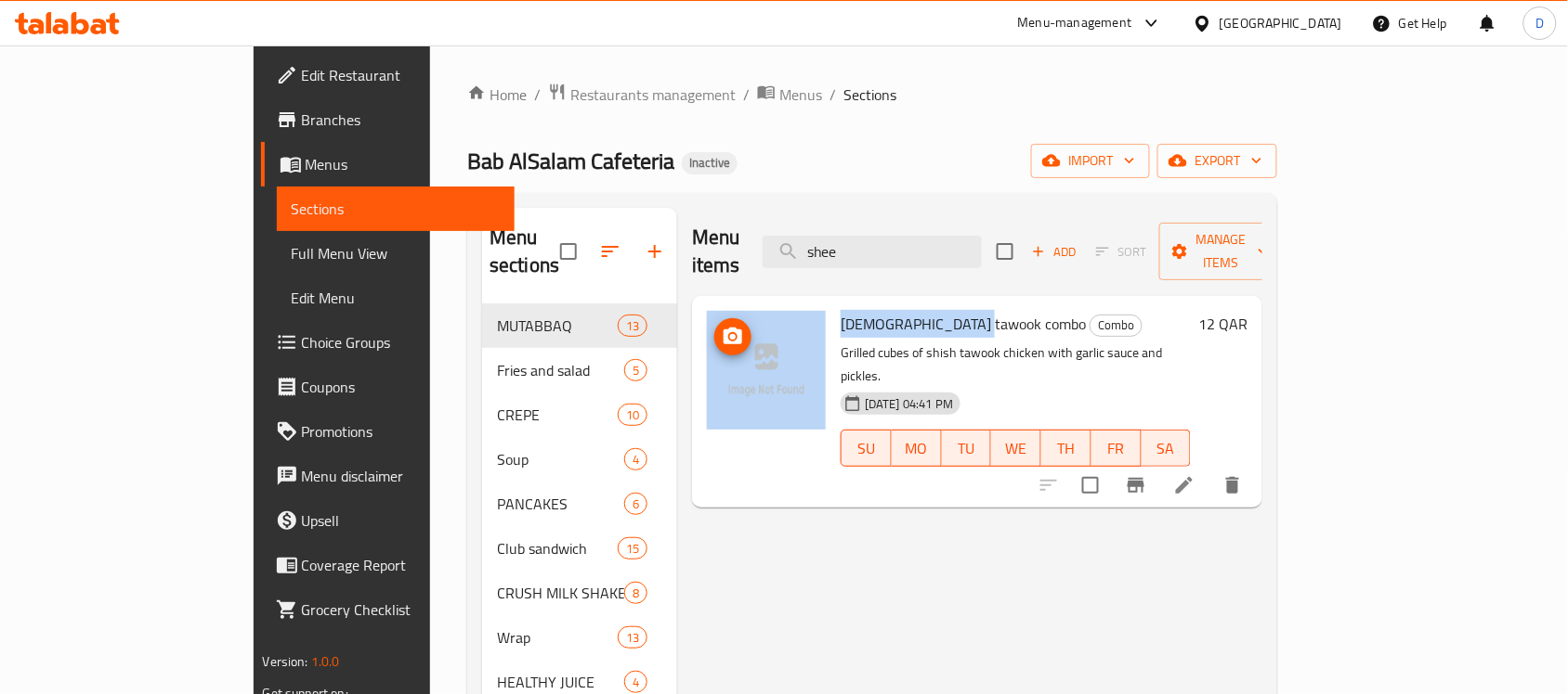
drag, startPoint x: 917, startPoint y: 298, endPoint x: 753, endPoint y: 313, distance: 164.7
click at [753, 313] on div "Sheesh tawook combo Combo Grilled cubes of shish tawook chicken with garlic sau…" at bounding box center [976, 401] width 555 height 197
copy div "[DEMOGRAPHIC_DATA] tawook combo"
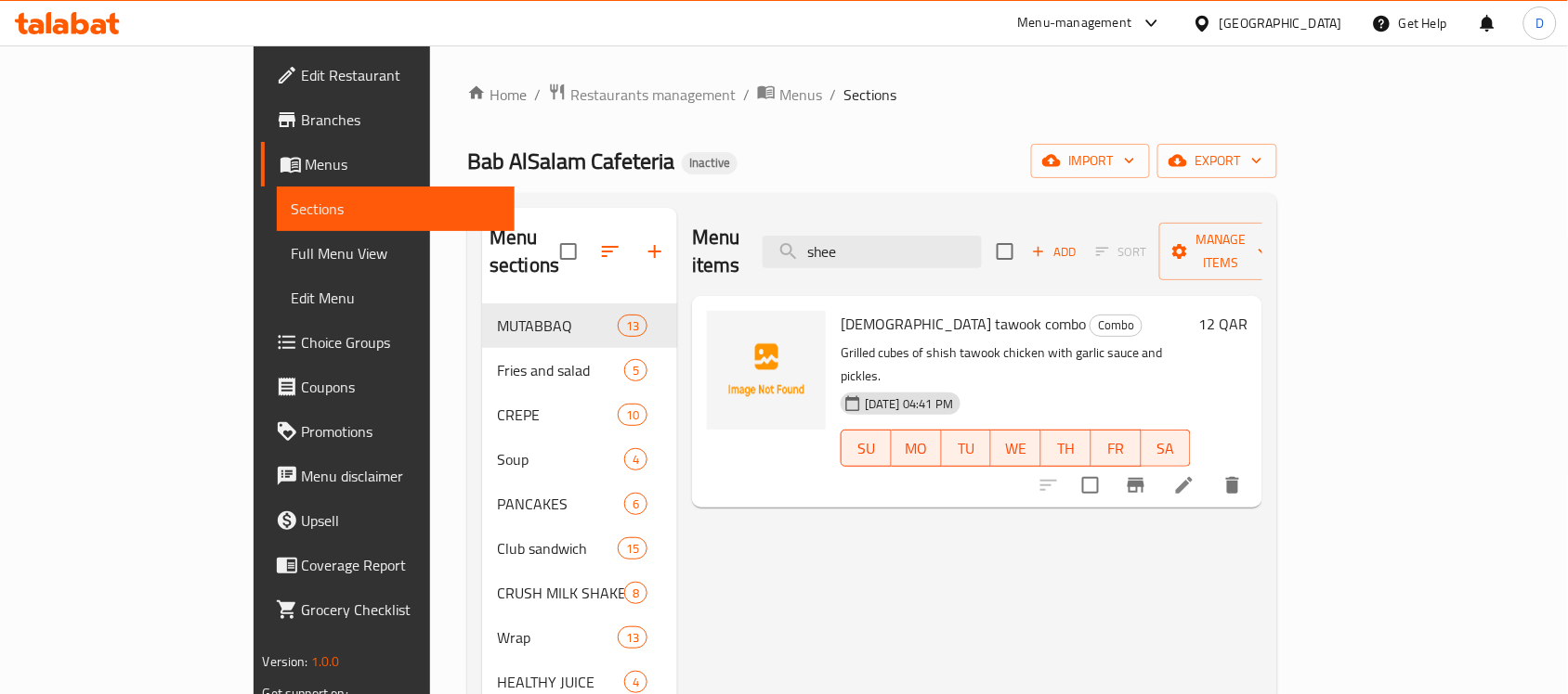
drag, startPoint x: 947, startPoint y: 253, endPoint x: 883, endPoint y: 265, distance: 65.1
click at [883, 265] on div "Menu items shee Add Sort Manage items" at bounding box center [976, 252] width 570 height 89
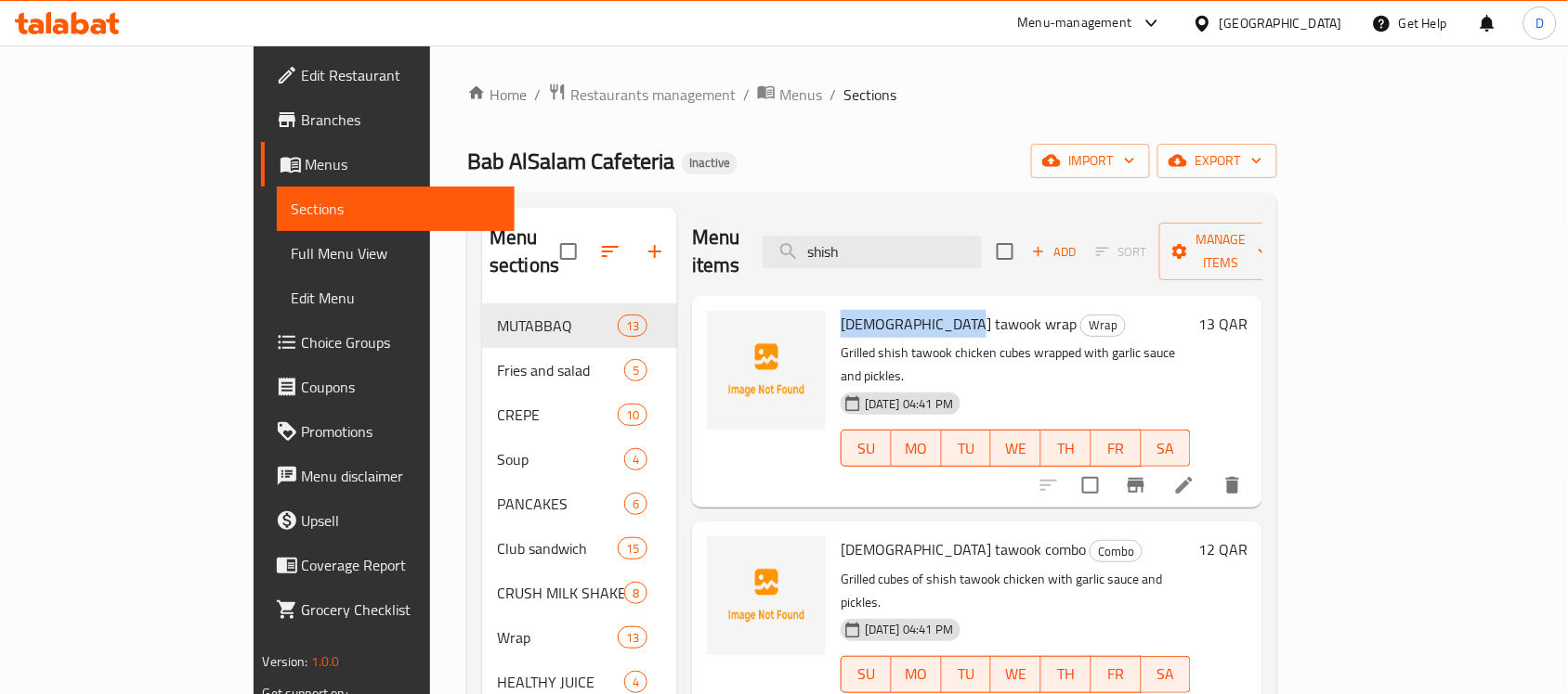
drag, startPoint x: 896, startPoint y: 298, endPoint x: 773, endPoint y: 307, distance: 123.3
click at [833, 307] on div "[DEMOGRAPHIC_DATA] tawook wrap Wrap Grilled shish tawook chicken cubes wrapped …" at bounding box center [1015, 401] width 365 height 197
copy span "[DEMOGRAPHIC_DATA] tawook wrap"
drag, startPoint x: 938, startPoint y: 238, endPoint x: 868, endPoint y: 243, distance: 70.2
click at [868, 243] on input "shish" at bounding box center [872, 252] width 219 height 33
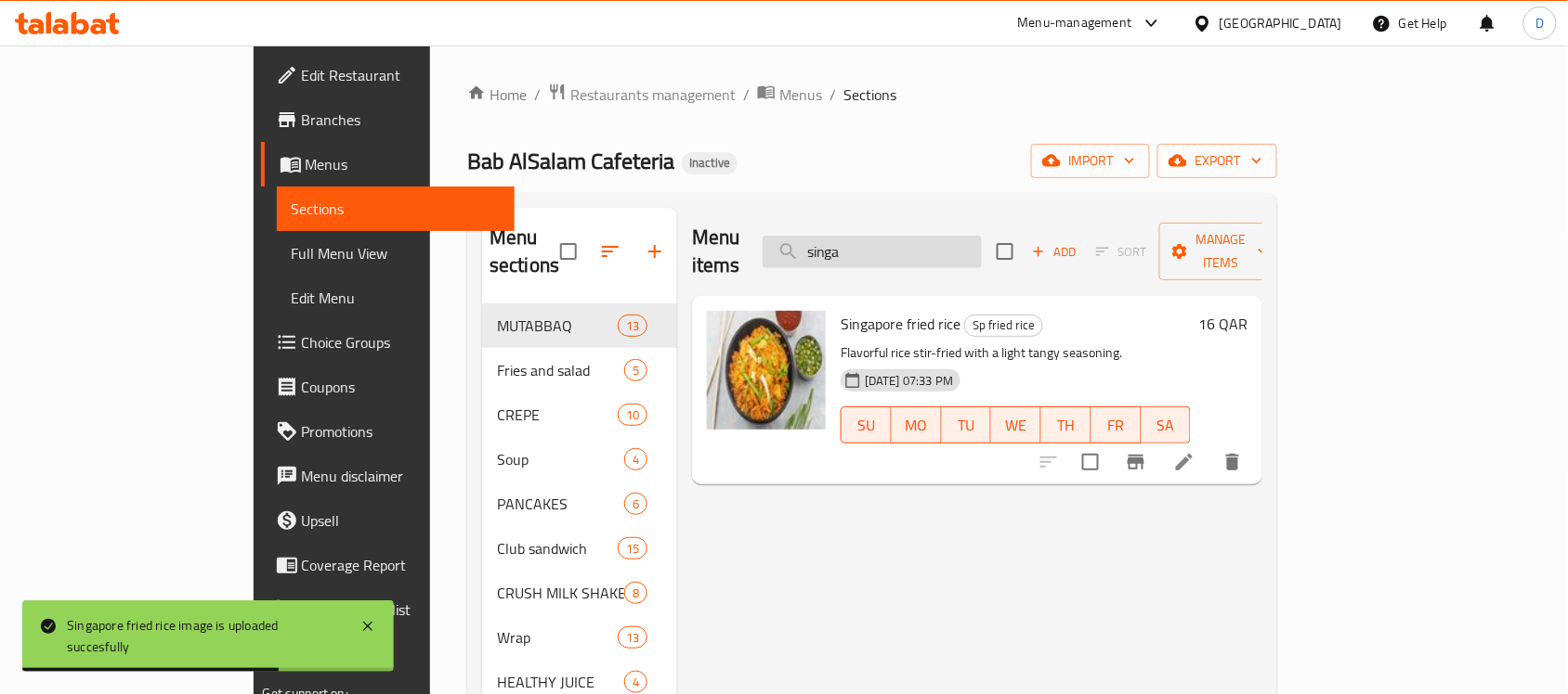
drag, startPoint x: 940, startPoint y: 240, endPoint x: 888, endPoint y: 243, distance: 52.1
click at [888, 243] on input "singa" at bounding box center [872, 252] width 219 height 33
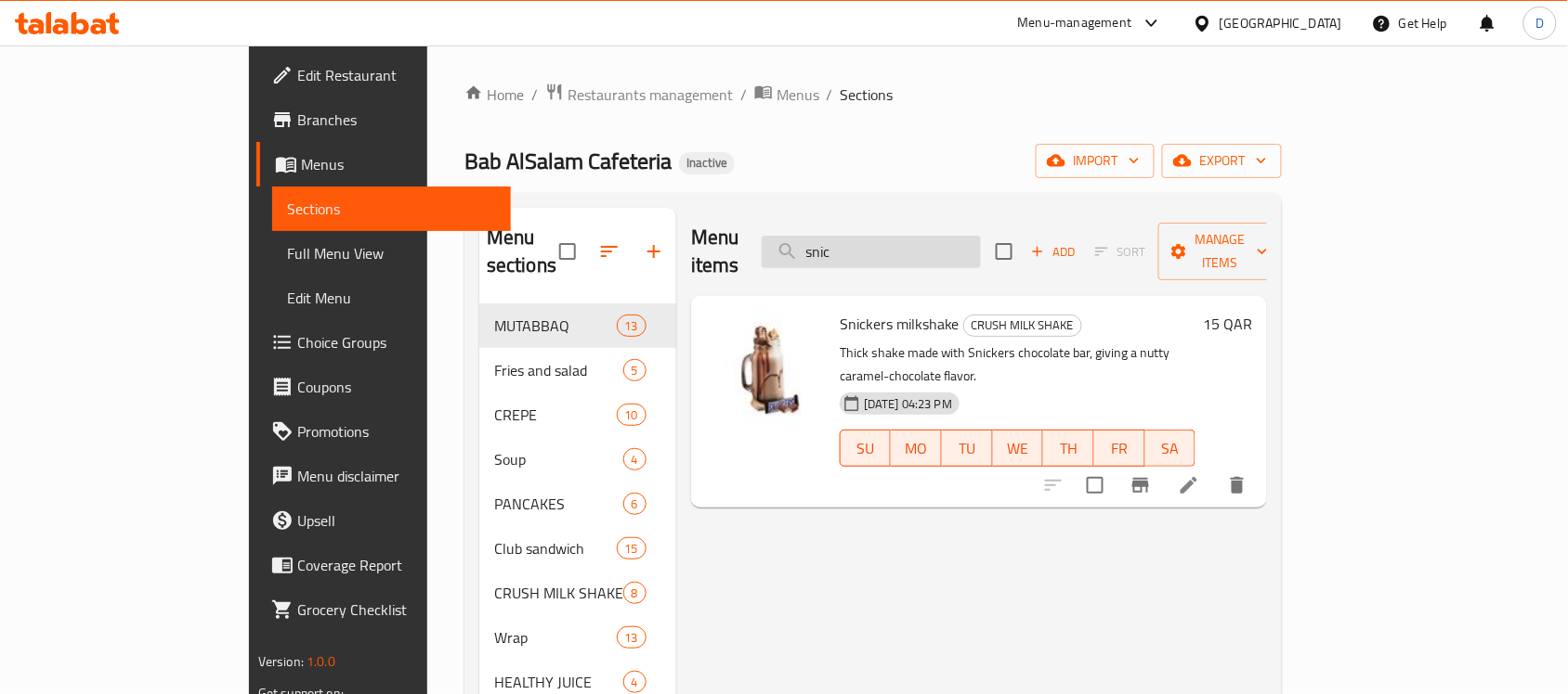
drag, startPoint x: 927, startPoint y: 240, endPoint x: 868, endPoint y: 252, distance: 60.2
click at [868, 252] on input "snic" at bounding box center [871, 252] width 219 height 33
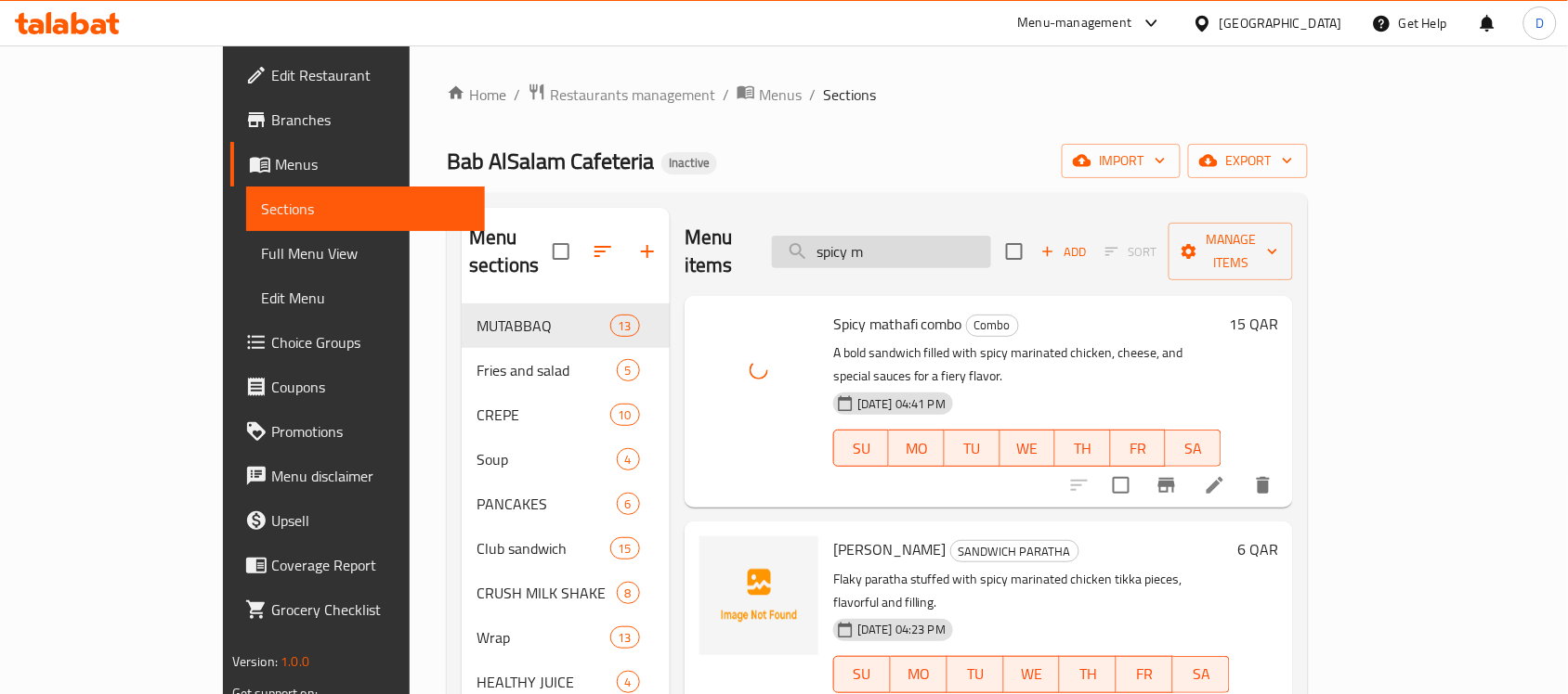
click at [969, 238] on input "spicy m" at bounding box center [881, 252] width 219 height 33
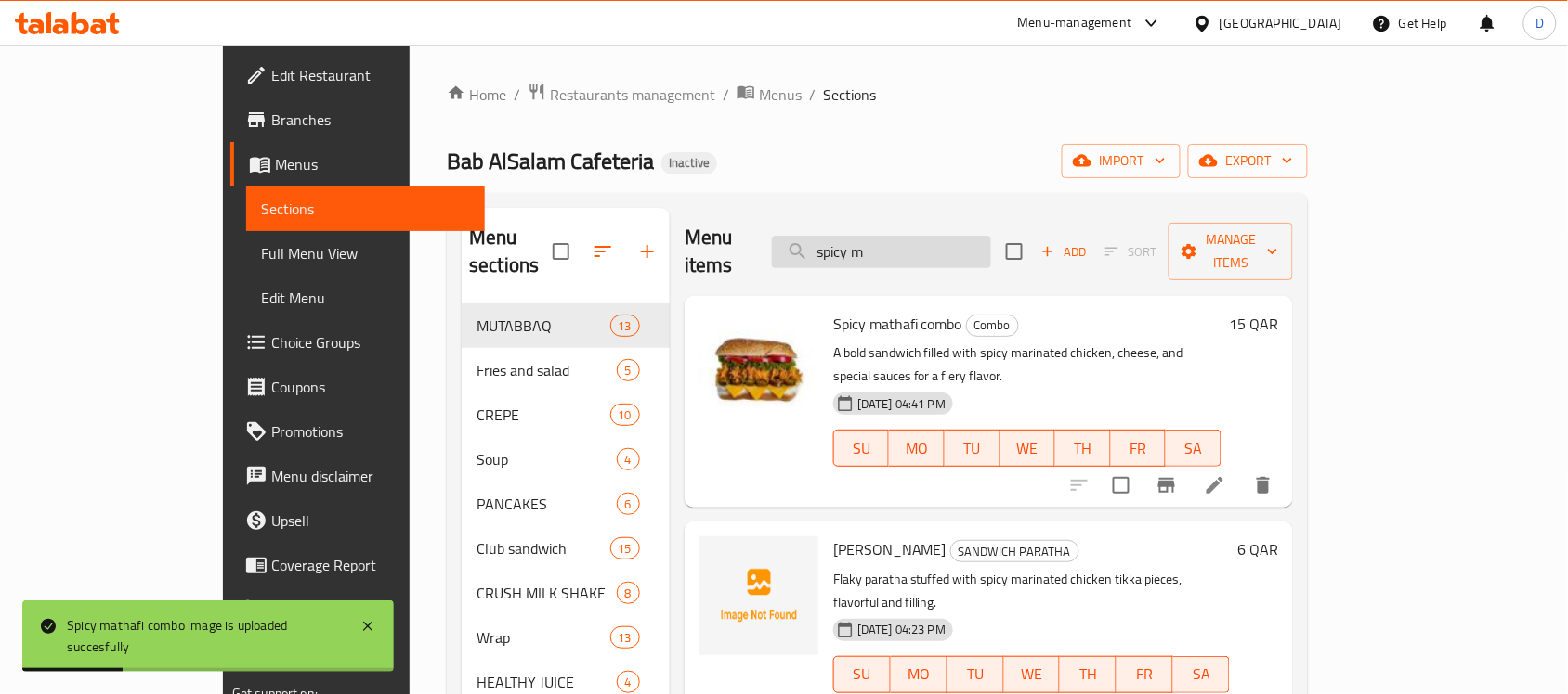
drag, startPoint x: 969, startPoint y: 238, endPoint x: 870, endPoint y: 253, distance: 100.1
click at [870, 253] on input "spicy m" at bounding box center [881, 252] width 219 height 33
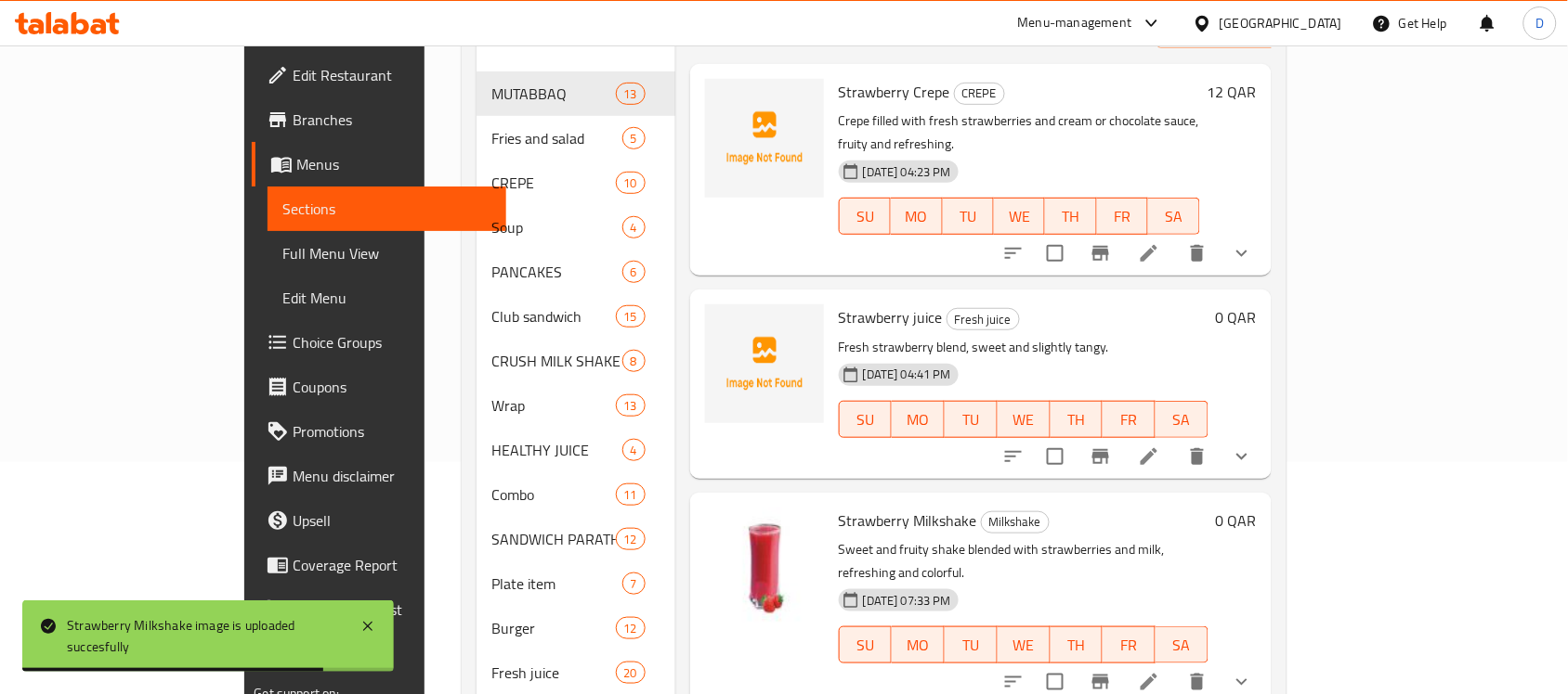
scroll to position [116, 0]
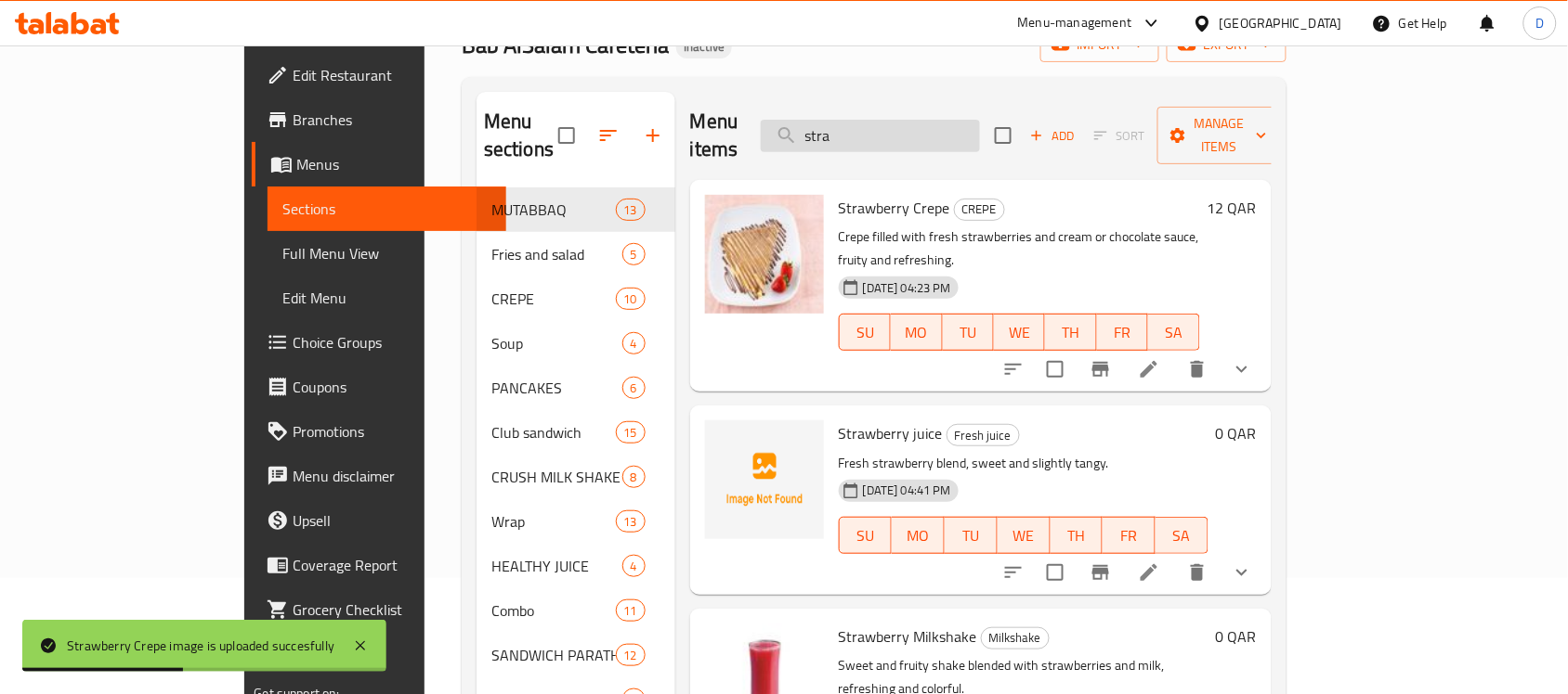
drag, startPoint x: 947, startPoint y: 126, endPoint x: 871, endPoint y: 135, distance: 76.5
click at [871, 135] on input "stra" at bounding box center [870, 135] width 219 height 33
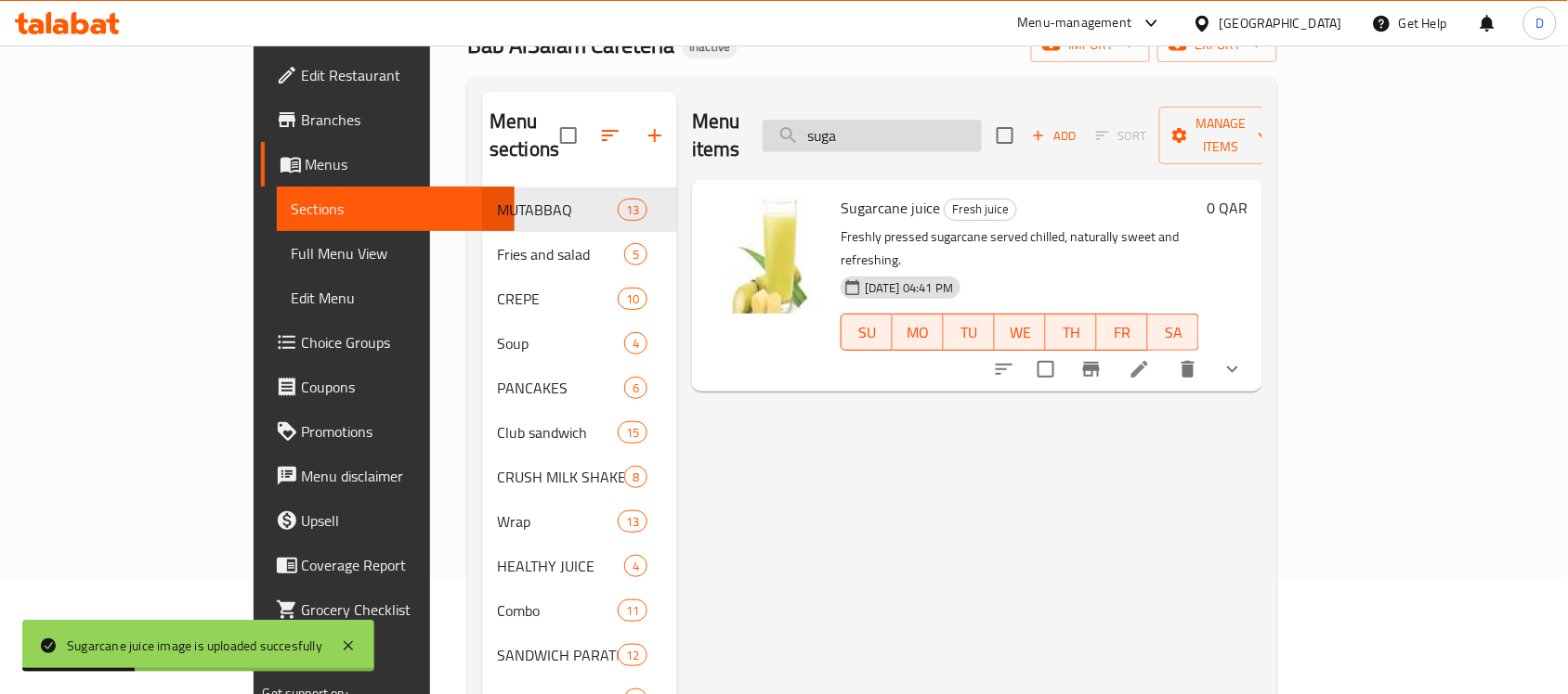
drag, startPoint x: 949, startPoint y: 118, endPoint x: 874, endPoint y: 135, distance: 76.9
click at [874, 135] on input "suga" at bounding box center [872, 135] width 219 height 33
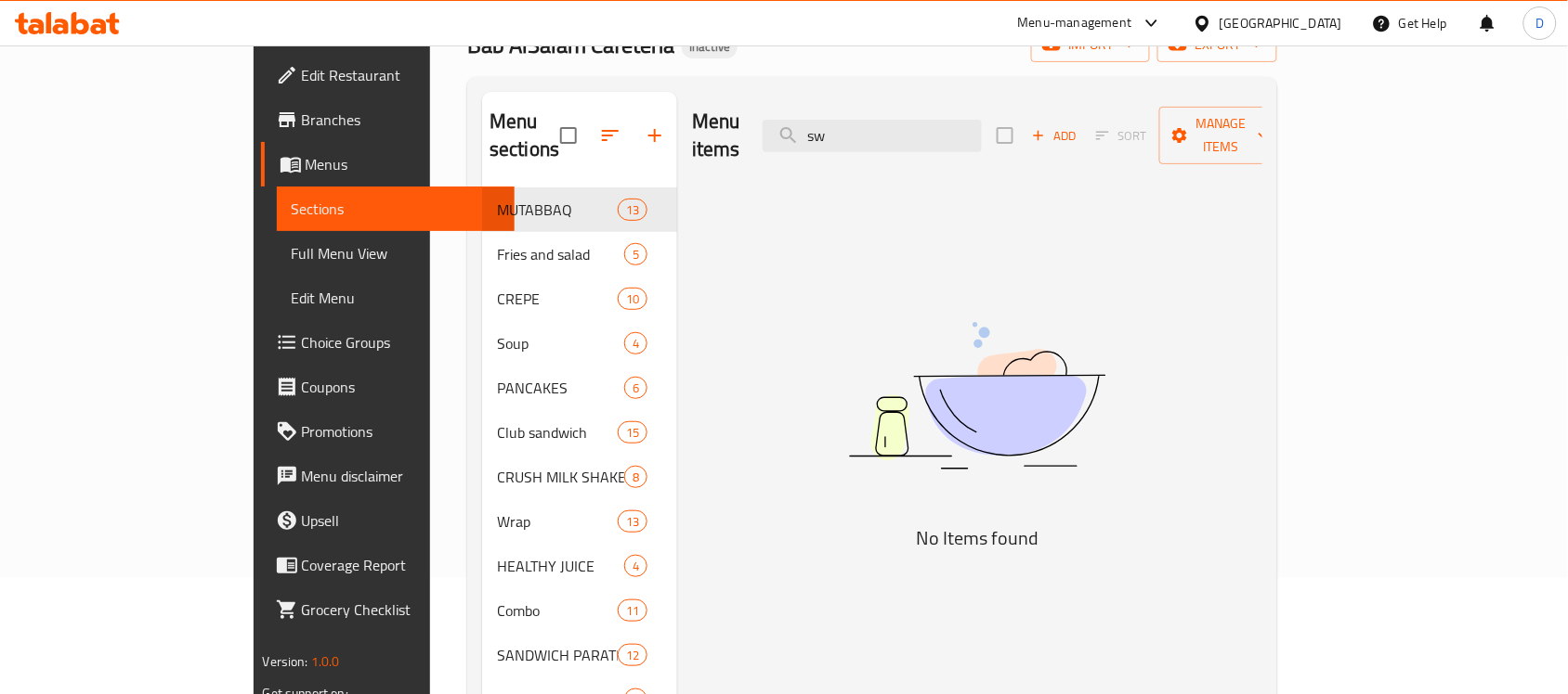
type input "s"
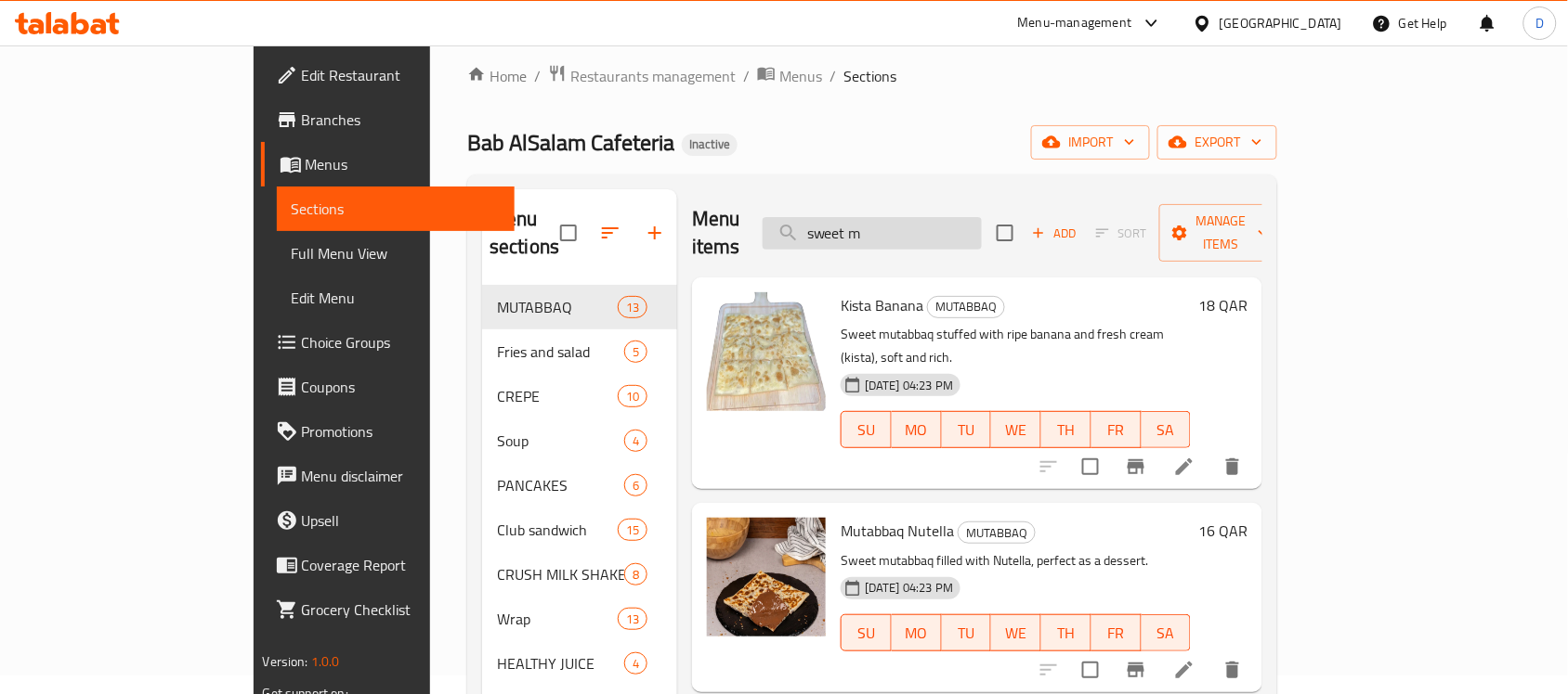
scroll to position [0, 0]
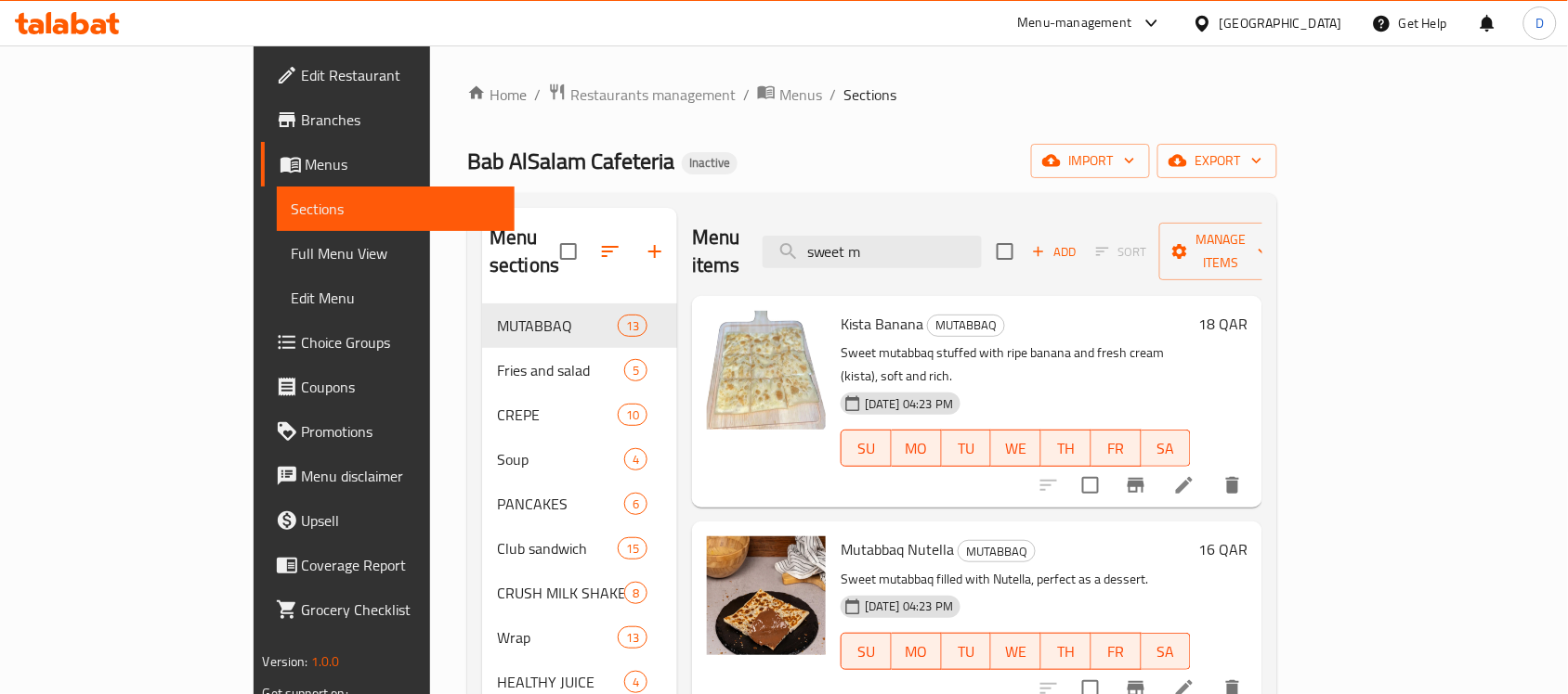
drag, startPoint x: 963, startPoint y: 233, endPoint x: 837, endPoint y: 232, distance: 126.0
click at [837, 232] on div "Menu items sweet m Add Sort Manage items" at bounding box center [976, 252] width 570 height 89
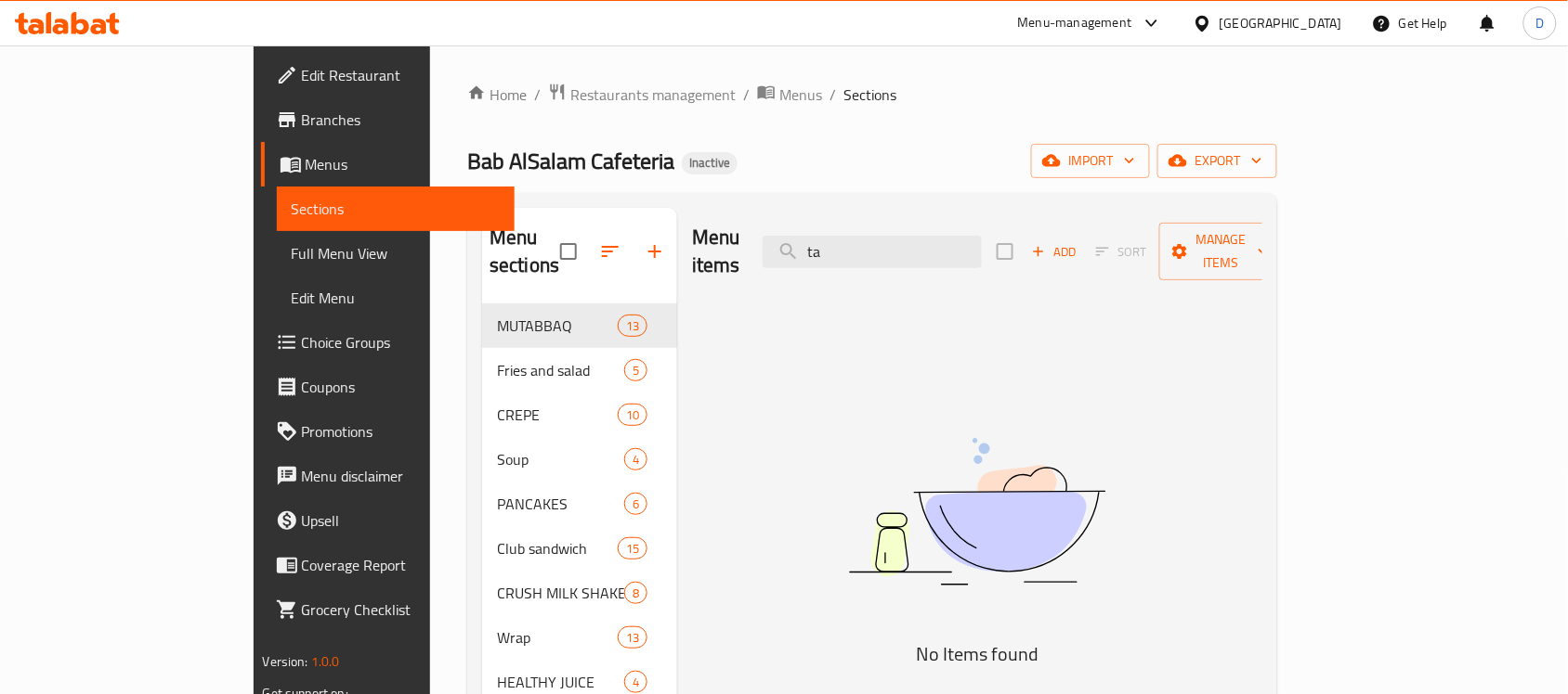
type input "t"
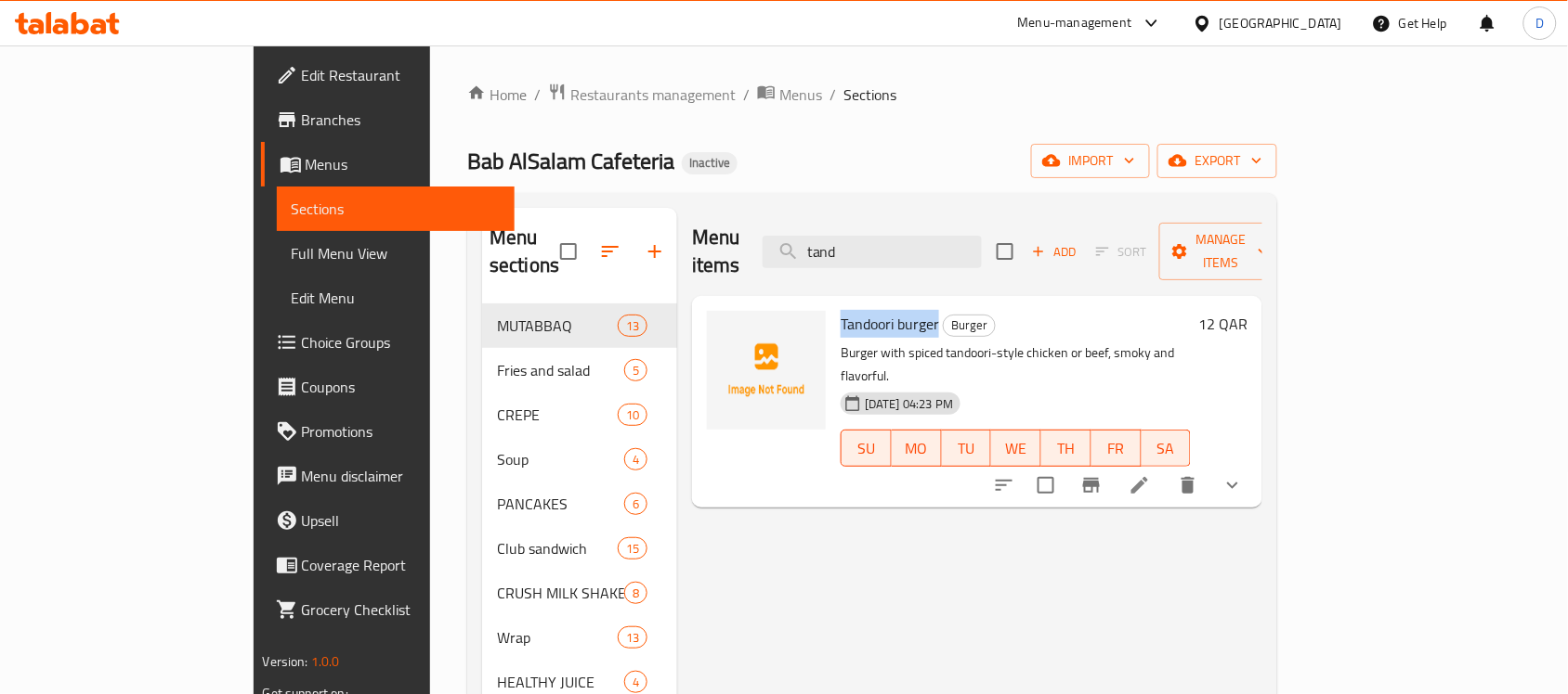
drag, startPoint x: 875, startPoint y: 301, endPoint x: 774, endPoint y: 302, distance: 101.0
click at [833, 303] on div "Tandoori burger Burger Burger with spiced tandoori-style chicken or beef, smoky…" at bounding box center [1015, 401] width 365 height 197
copy span "Tandoori burger"
drag, startPoint x: 944, startPoint y: 243, endPoint x: 851, endPoint y: 248, distance: 93.1
click at [851, 248] on div "Menu items tand Add Sort Manage items" at bounding box center [976, 252] width 570 height 89
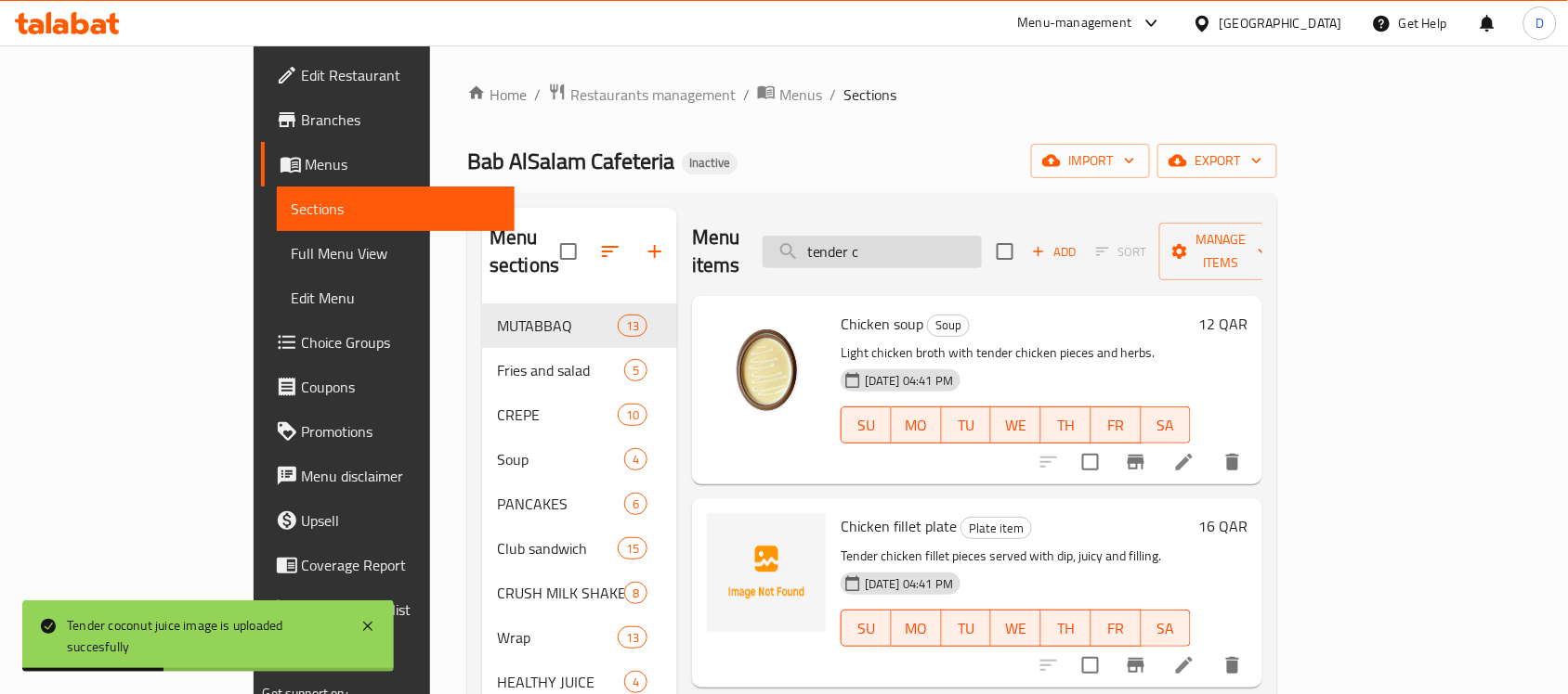
drag, startPoint x: 968, startPoint y: 239, endPoint x: 861, endPoint y: 242, distance: 107.0
click at [861, 242] on input "tender c" at bounding box center [872, 252] width 219 height 33
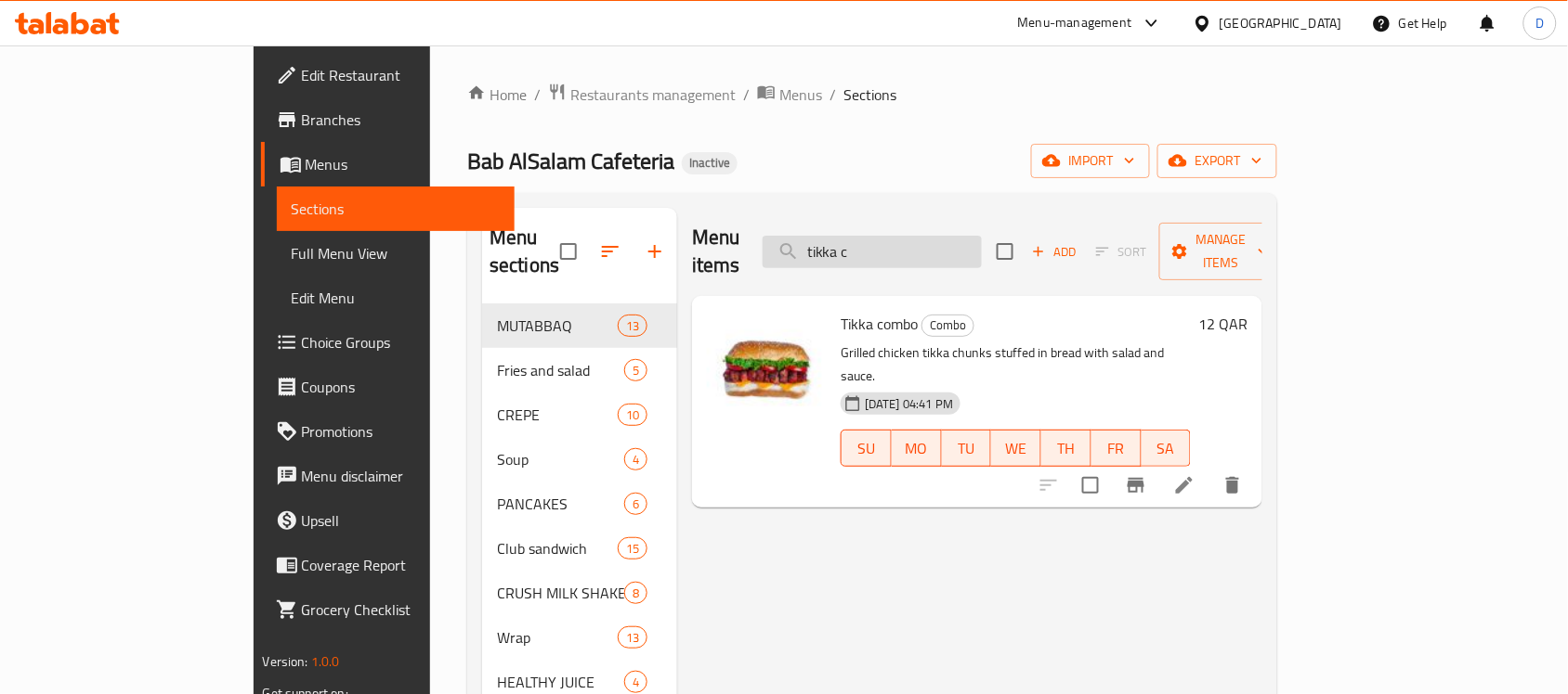
click at [971, 239] on input "tikka c" at bounding box center [872, 252] width 219 height 33
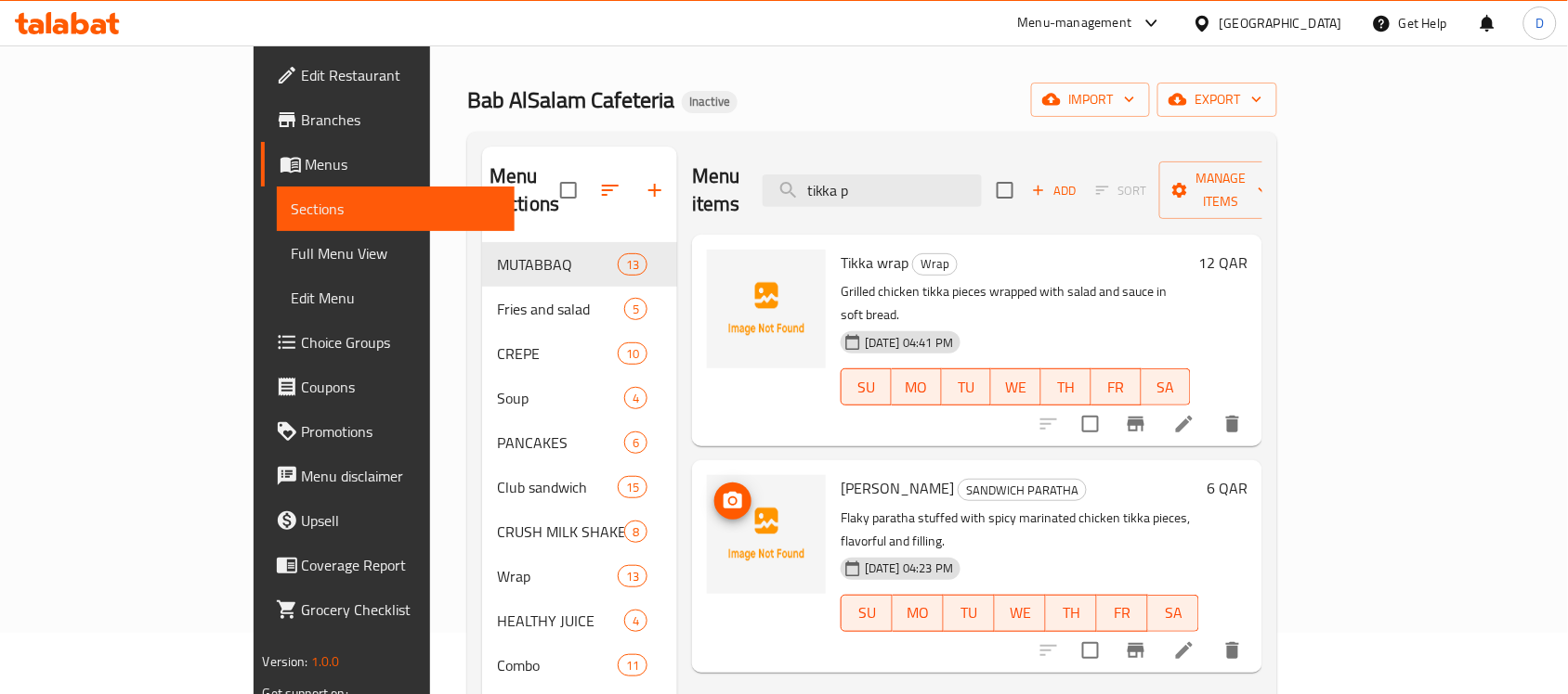
scroll to position [116, 0]
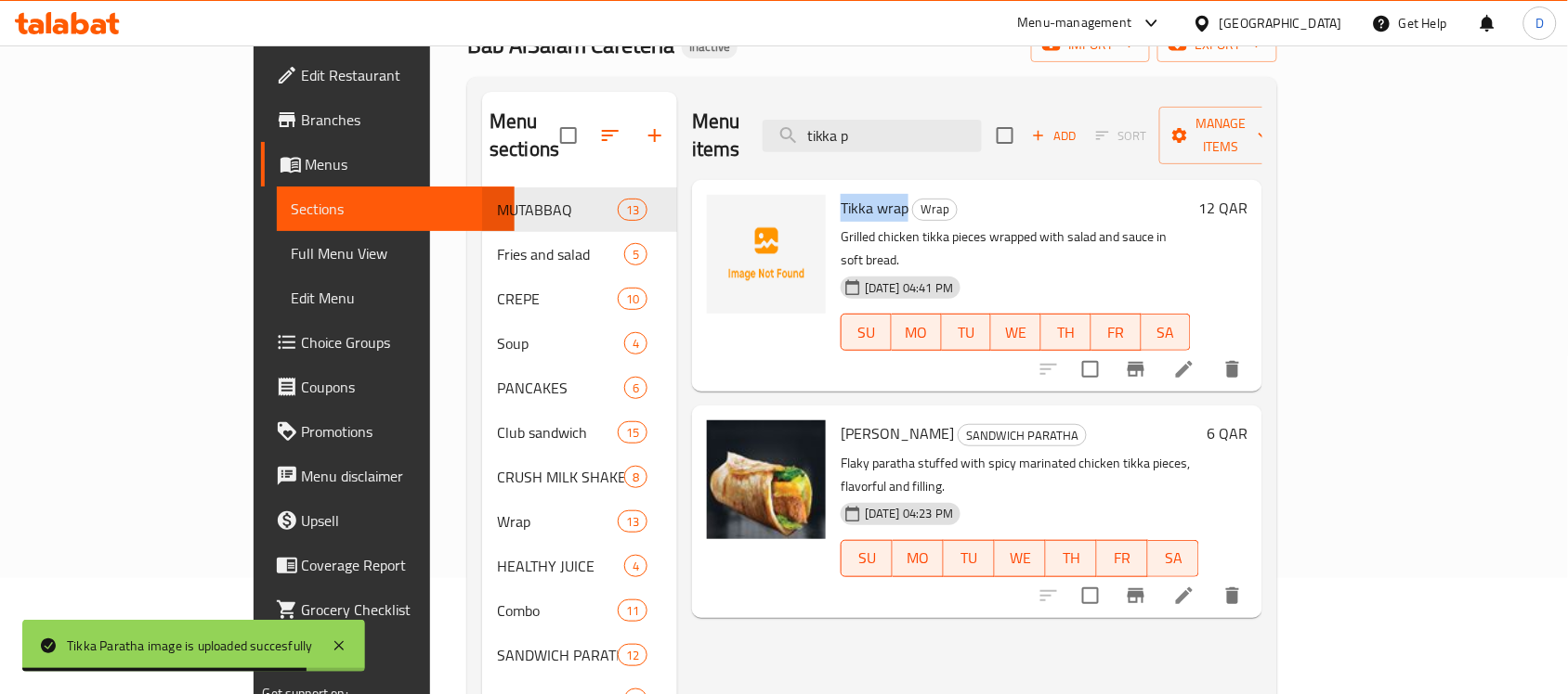
drag, startPoint x: 845, startPoint y: 182, endPoint x: 774, endPoint y: 187, distance: 71.2
click at [833, 187] on div "Tikka wrap Wrap Grilled chicken tikka pieces wrapped with salad and sauce in so…" at bounding box center [1015, 285] width 365 height 197
copy span "Tikka wrap"
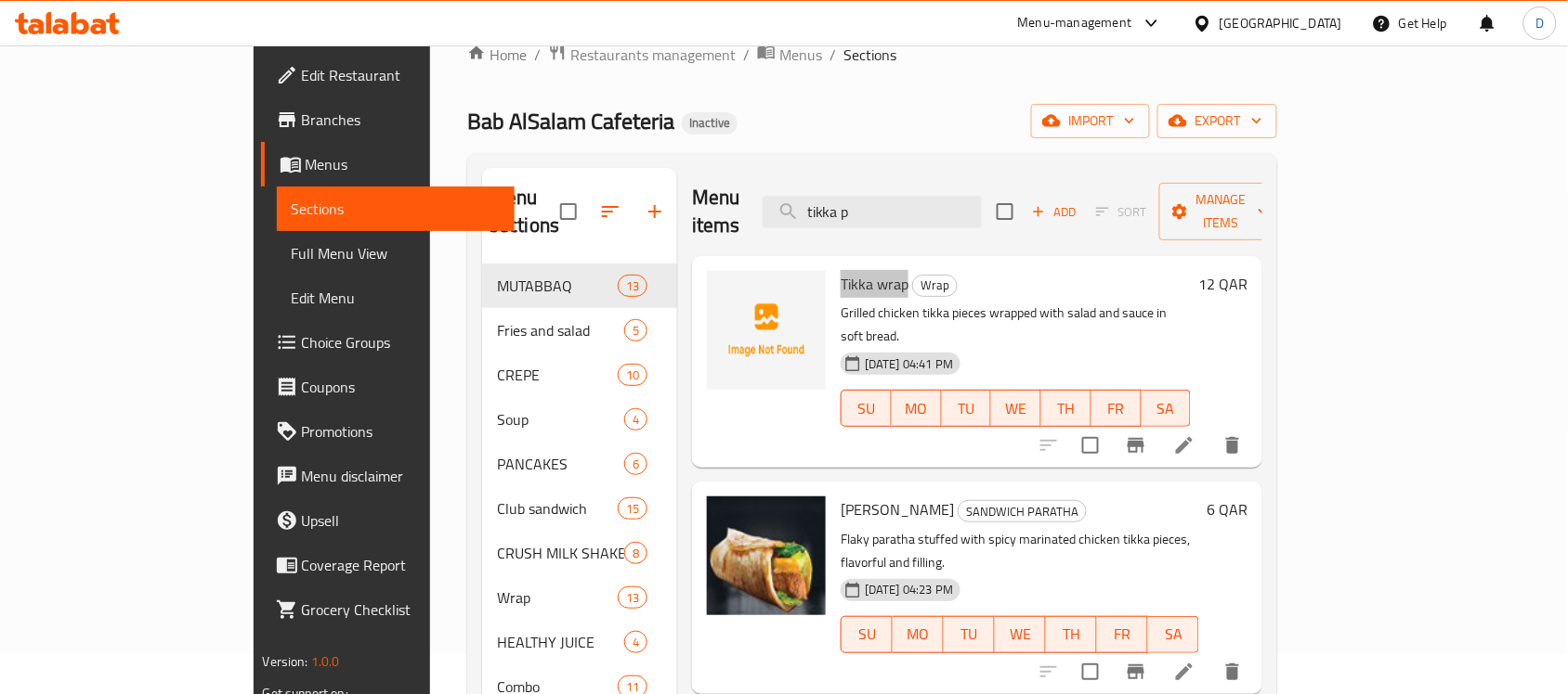
scroll to position [0, 0]
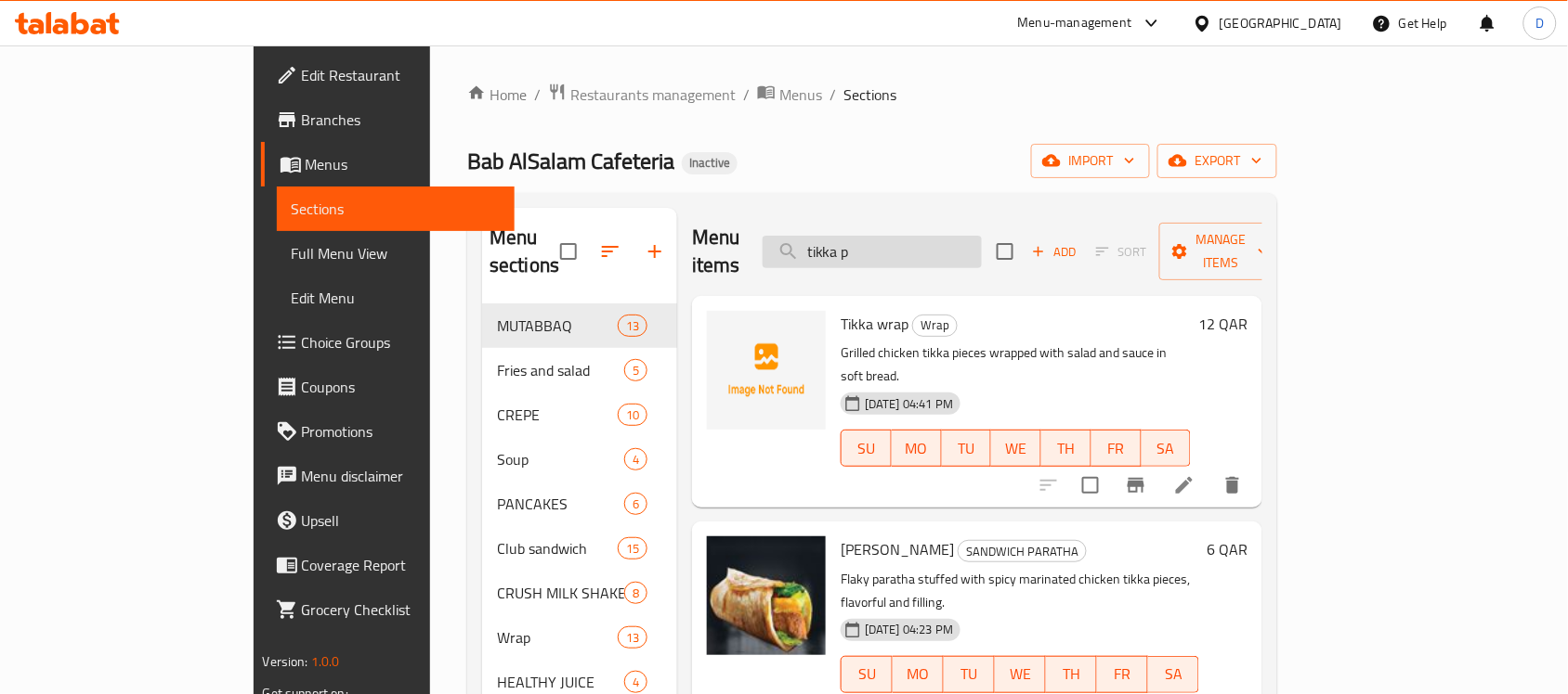
drag, startPoint x: 948, startPoint y: 247, endPoint x: 869, endPoint y: 243, distance: 79.1
click at [869, 243] on input "tikka p" at bounding box center [872, 252] width 219 height 33
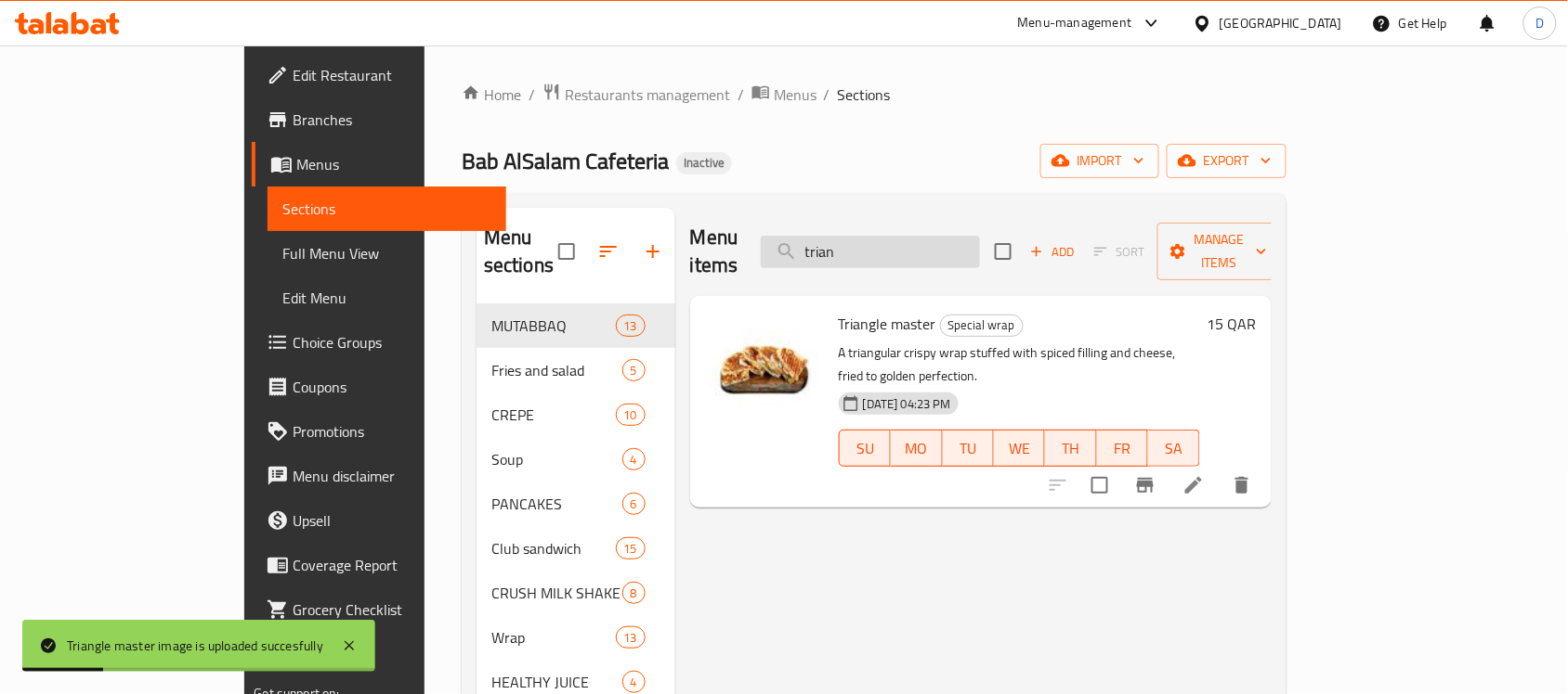
drag, startPoint x: 973, startPoint y: 240, endPoint x: 883, endPoint y: 242, distance: 90.0
click at [883, 242] on input "trian" at bounding box center [870, 252] width 219 height 33
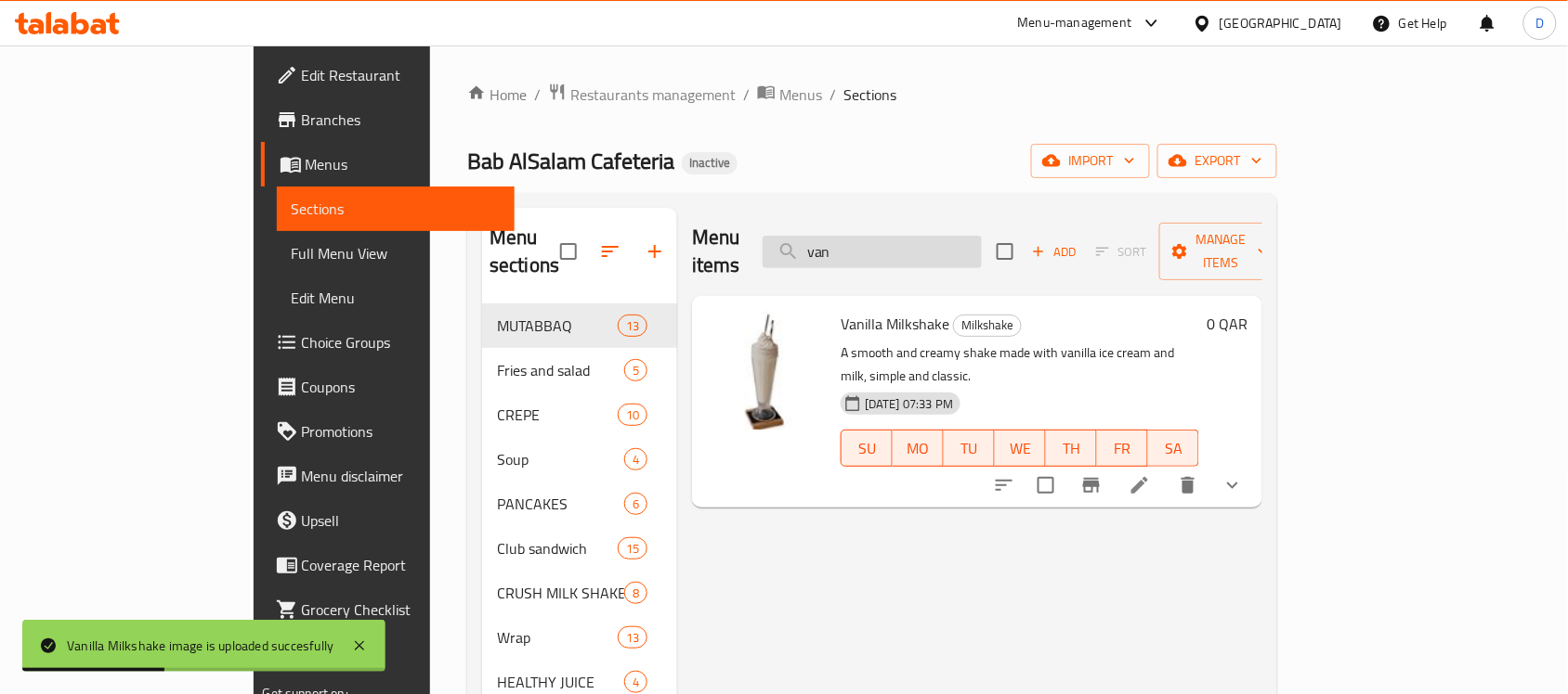
drag, startPoint x: 935, startPoint y: 246, endPoint x: 875, endPoint y: 253, distance: 60.4
click at [875, 253] on input "van" at bounding box center [872, 252] width 219 height 33
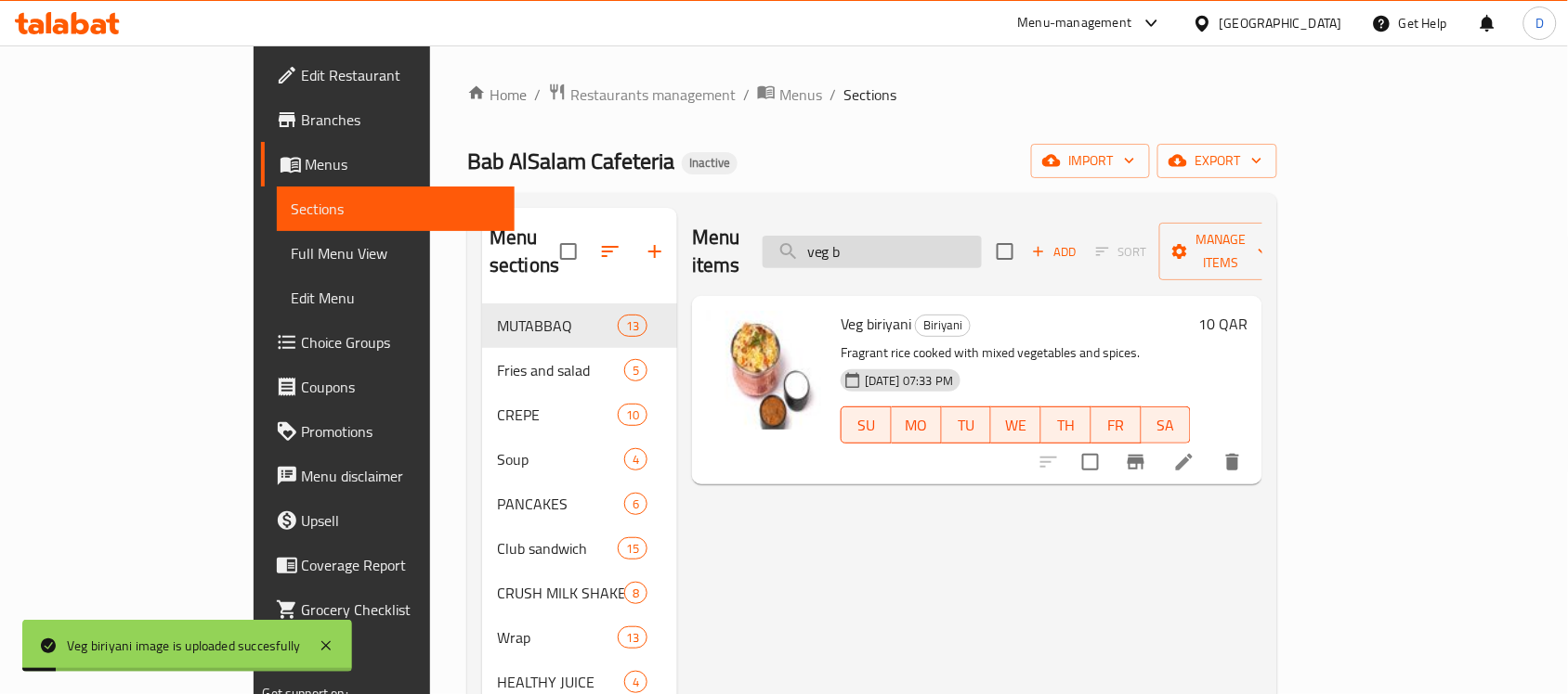
click at [958, 238] on input "veg b" at bounding box center [872, 252] width 219 height 33
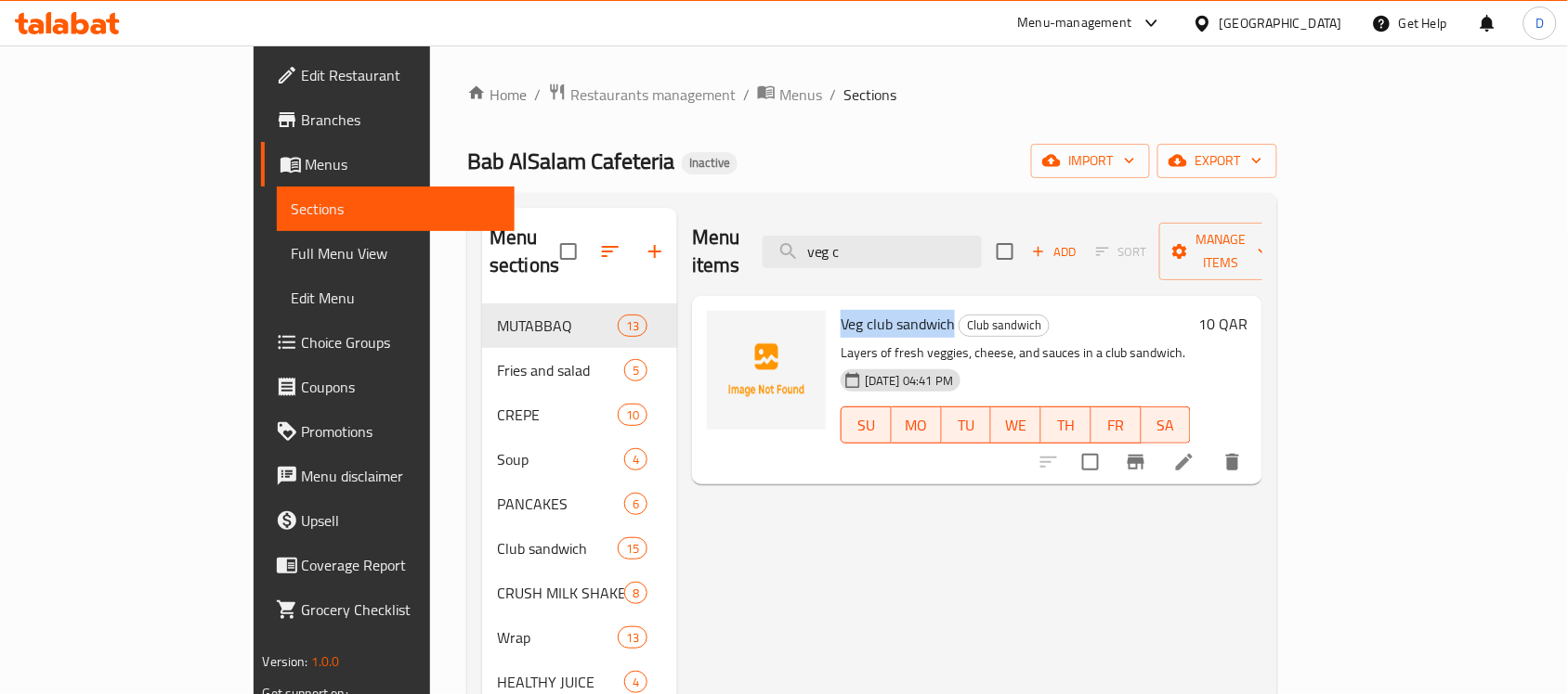
drag, startPoint x: 889, startPoint y: 294, endPoint x: 778, endPoint y: 301, distance: 111.2
click at [840, 310] on span "Veg club sandwich" at bounding box center [897, 324] width 114 height 28
copy span "Veg club sandwich"
click at [969, 237] on input "veg c" at bounding box center [872, 252] width 219 height 33
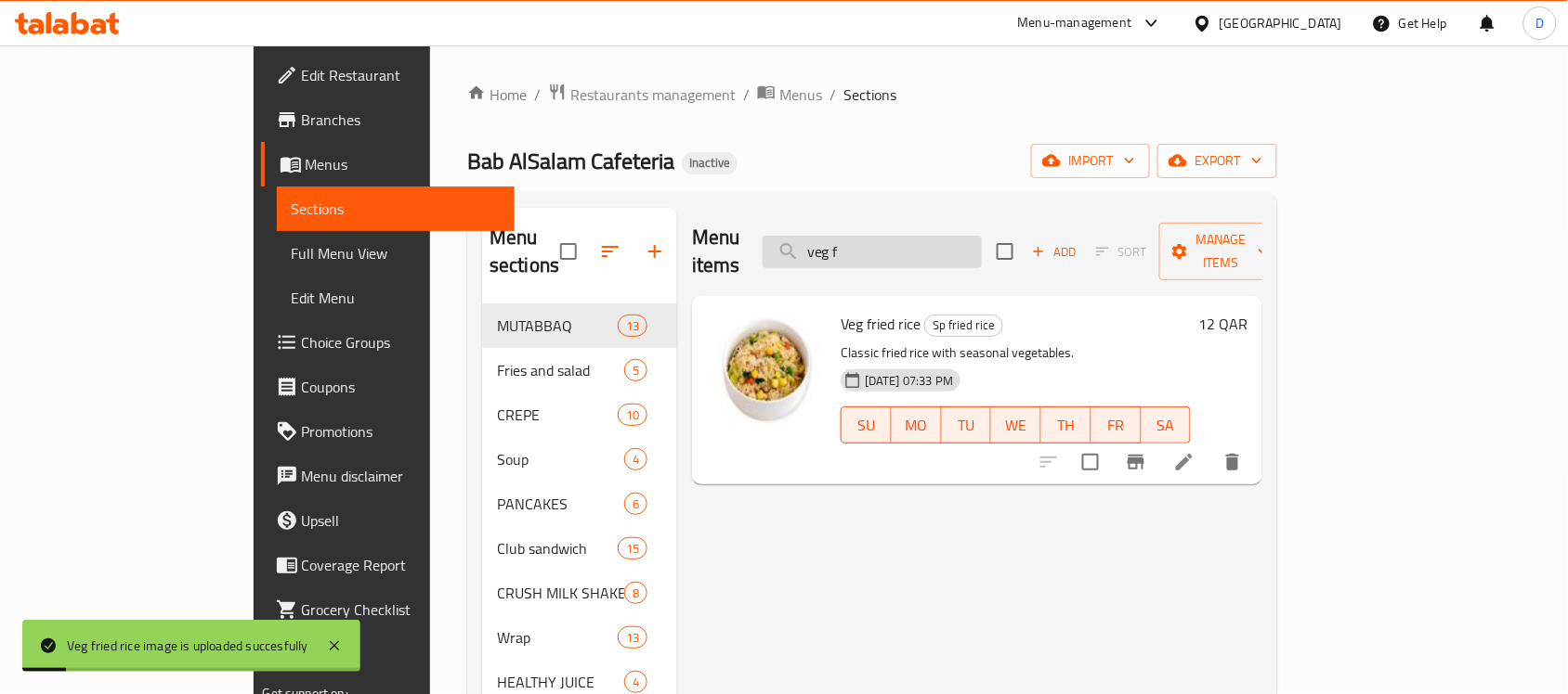
click at [938, 244] on input "veg f" at bounding box center [872, 252] width 219 height 33
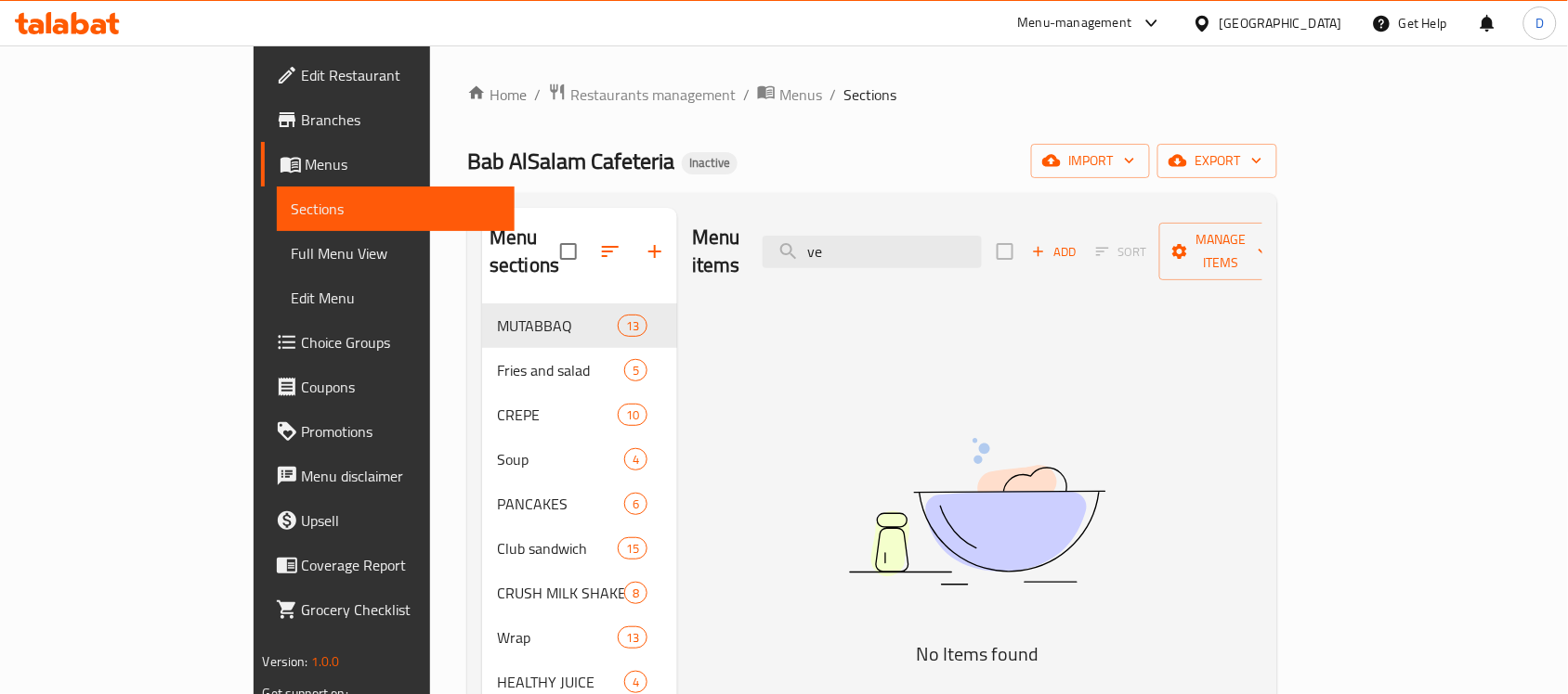
type input "v"
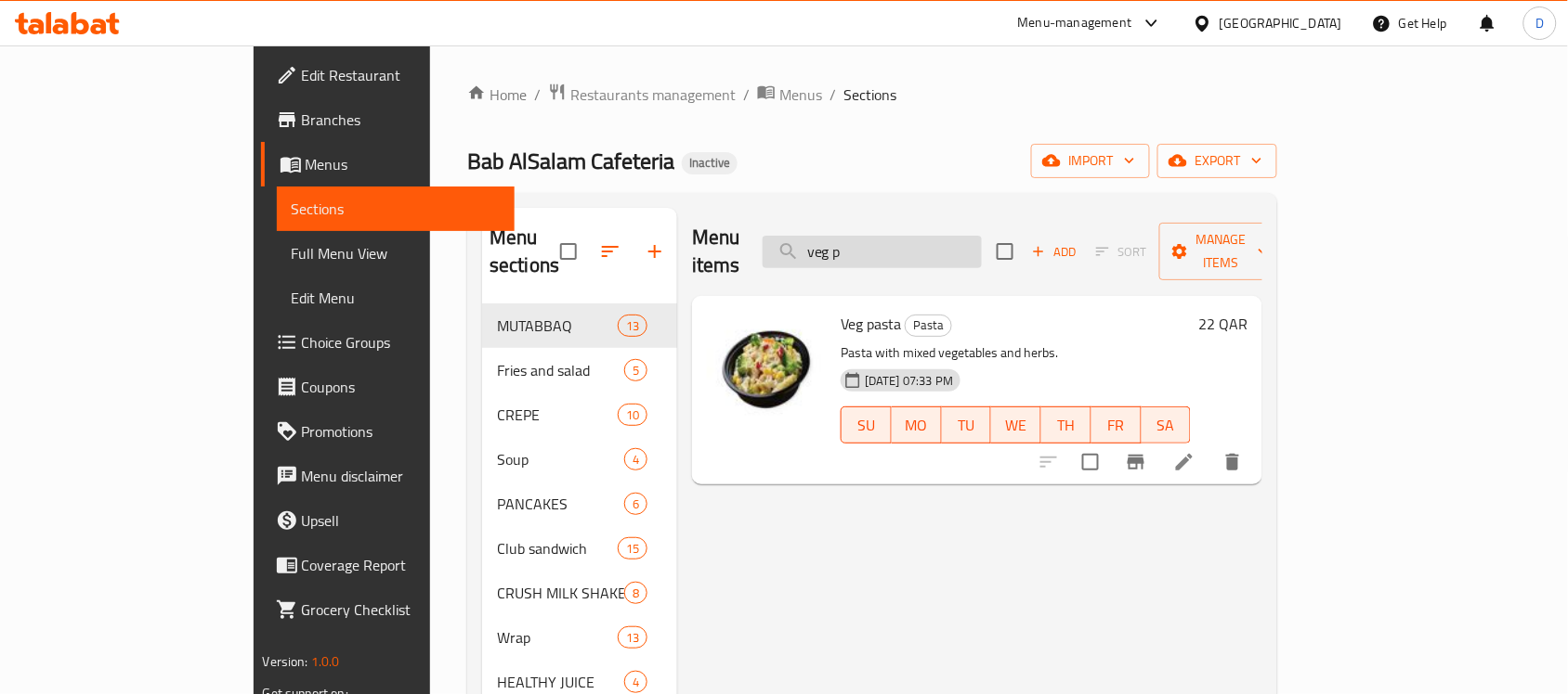
click at [954, 251] on input "veg p" at bounding box center [872, 252] width 219 height 33
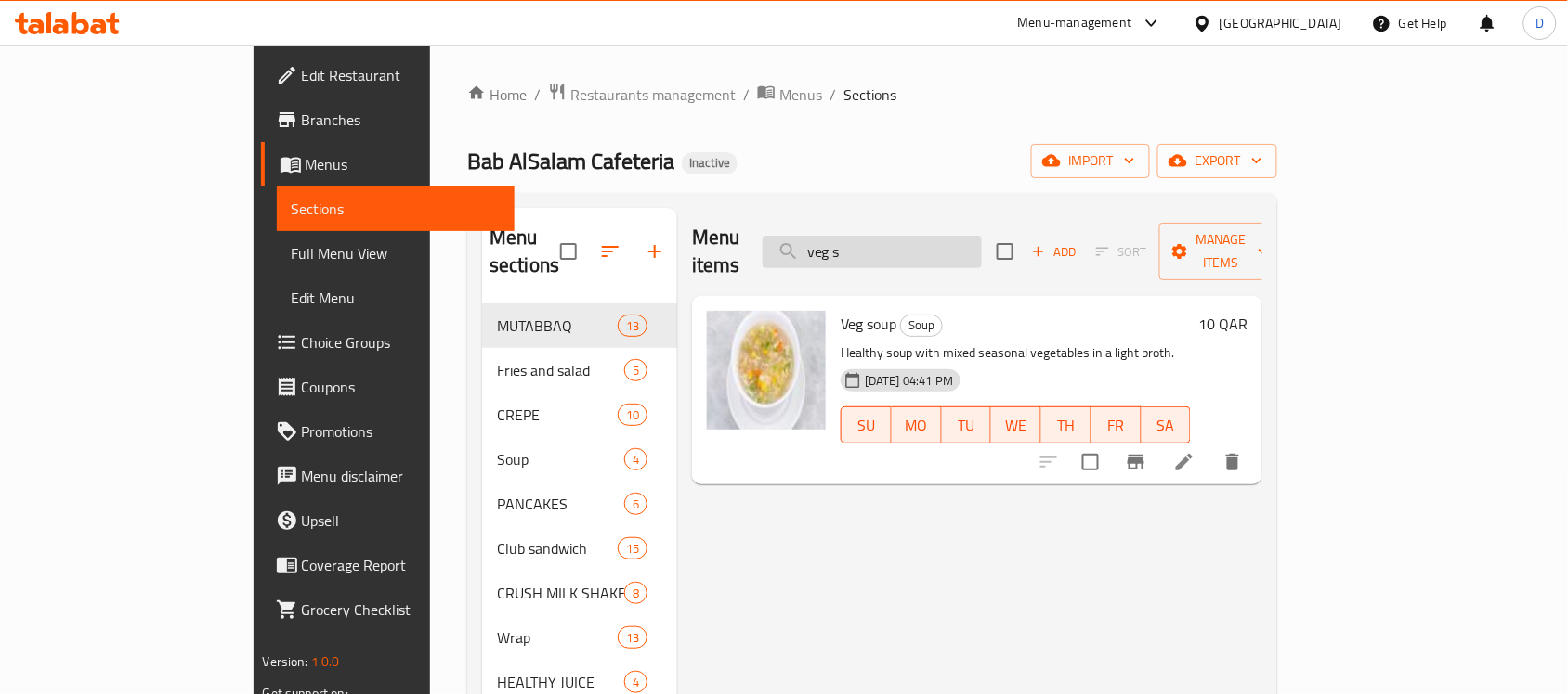
drag, startPoint x: 947, startPoint y: 244, endPoint x: 875, endPoint y: 247, distance: 72.1
click at [875, 247] on input "veg s" at bounding box center [872, 252] width 219 height 33
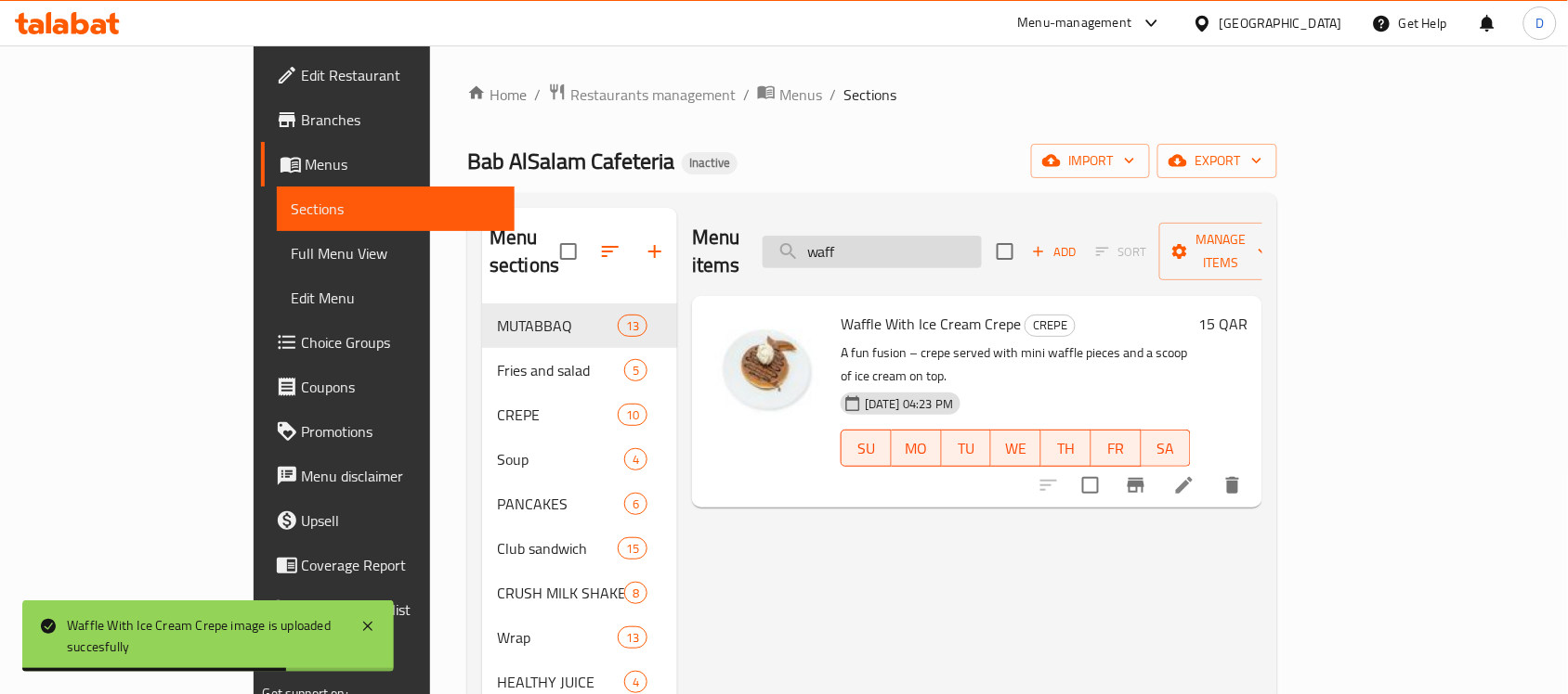
drag, startPoint x: 966, startPoint y: 246, endPoint x: 875, endPoint y: 248, distance: 91.0
click at [875, 248] on input "waff" at bounding box center [872, 252] width 219 height 33
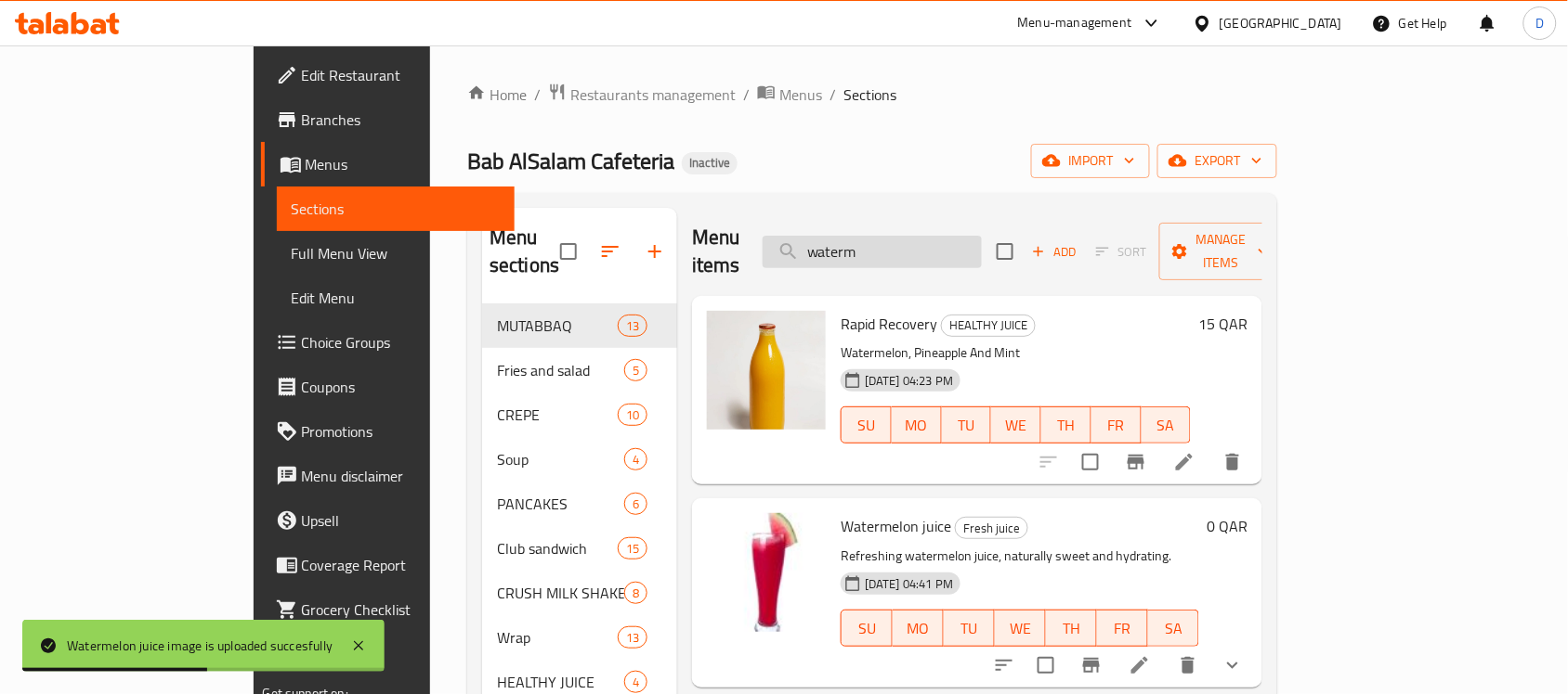
drag, startPoint x: 969, startPoint y: 234, endPoint x: 859, endPoint y: 243, distance: 110.4
click at [859, 243] on input "waterm" at bounding box center [872, 252] width 219 height 33
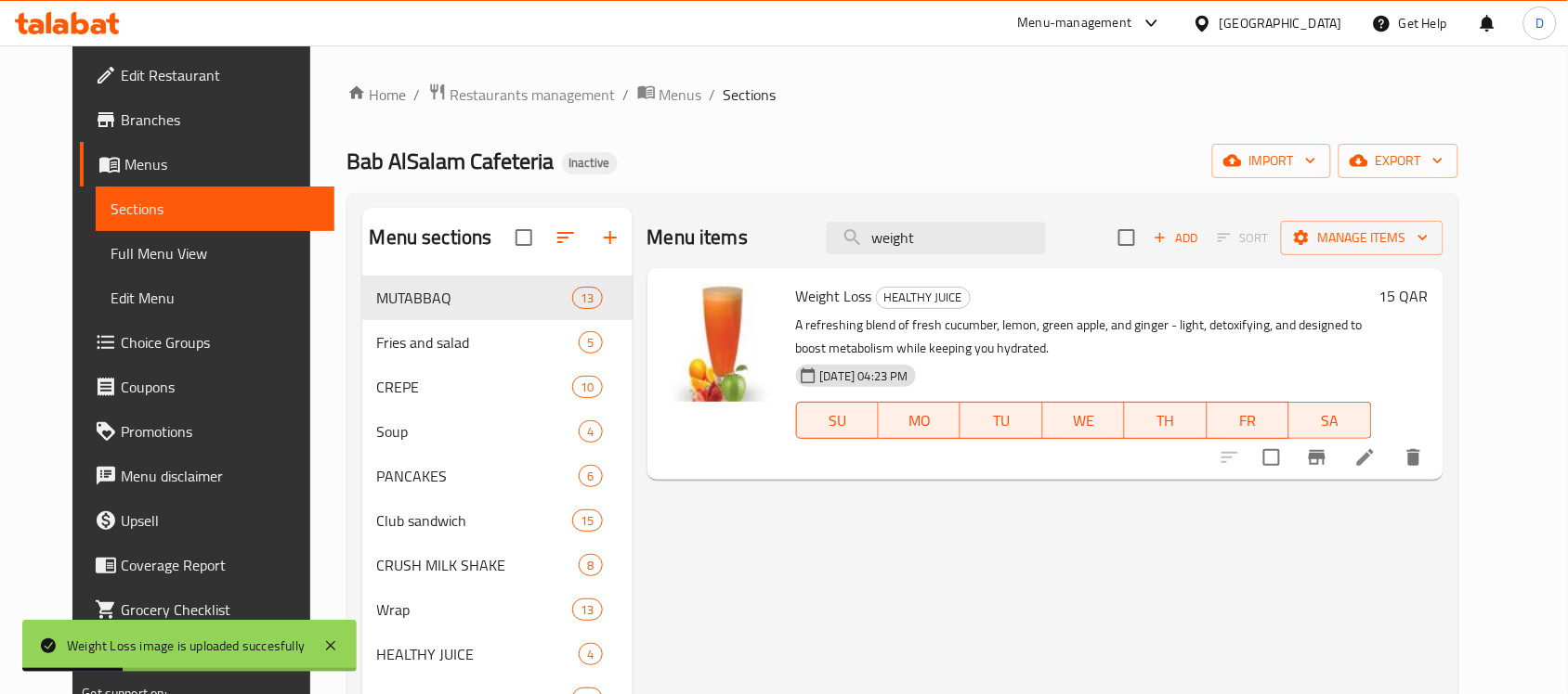
drag, startPoint x: 971, startPoint y: 252, endPoint x: 847, endPoint y: 238, distance: 124.8
click at [847, 238] on div "Menu items weight Add Sort Manage items" at bounding box center [1045, 238] width 796 height 61
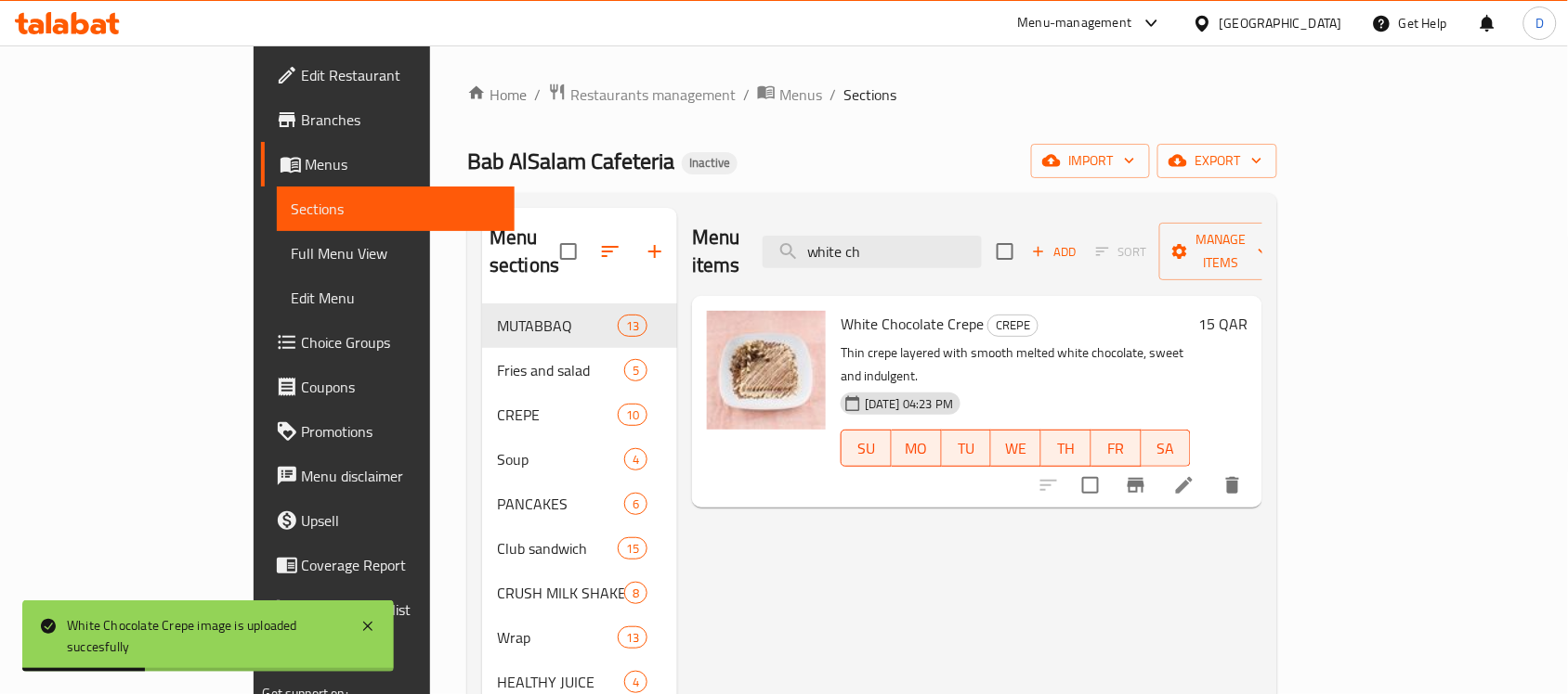
drag, startPoint x: 962, startPoint y: 242, endPoint x: 818, endPoint y: 242, distance: 144.0
click at [818, 242] on div "Menu items white ch Add Sort Manage items" at bounding box center [976, 252] width 570 height 89
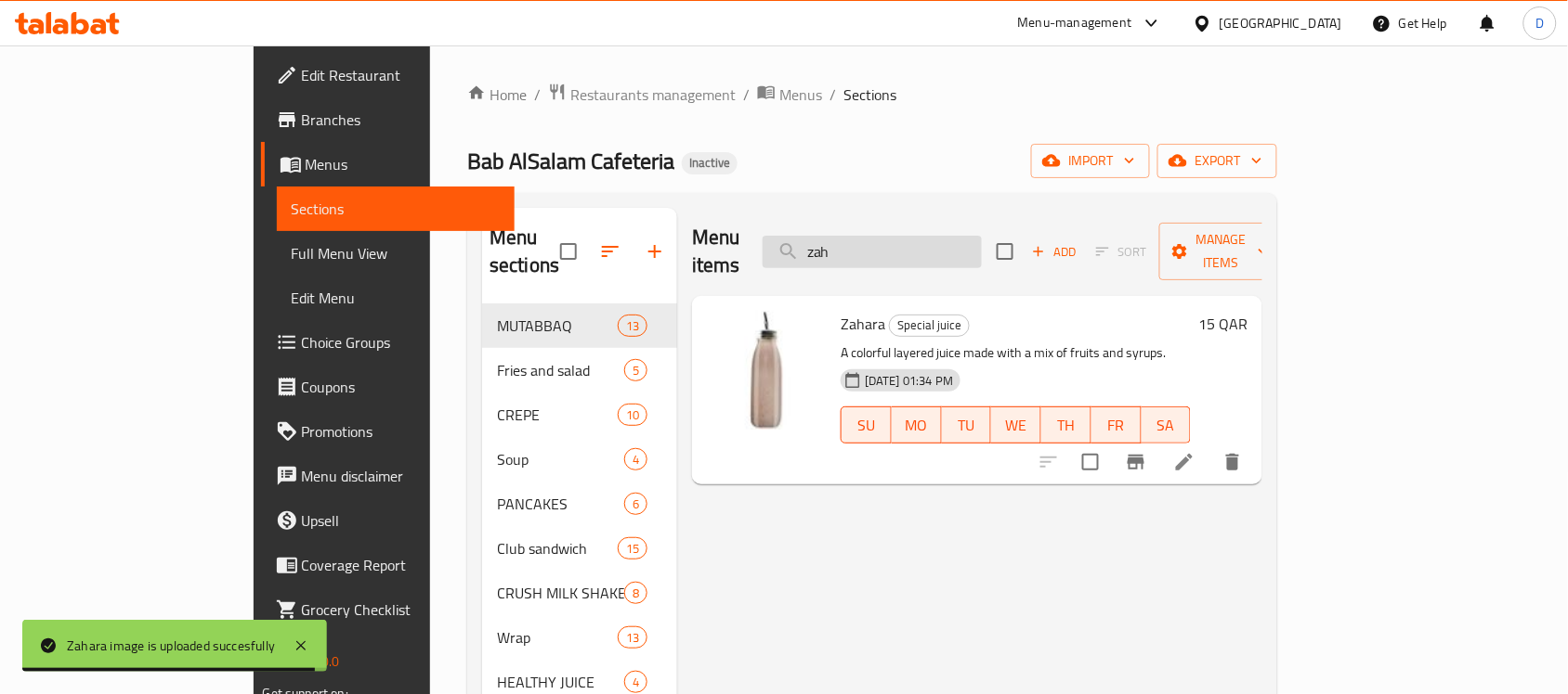
drag, startPoint x: 977, startPoint y: 239, endPoint x: 875, endPoint y: 254, distance: 103.1
click at [875, 254] on input "zah" at bounding box center [872, 252] width 219 height 33
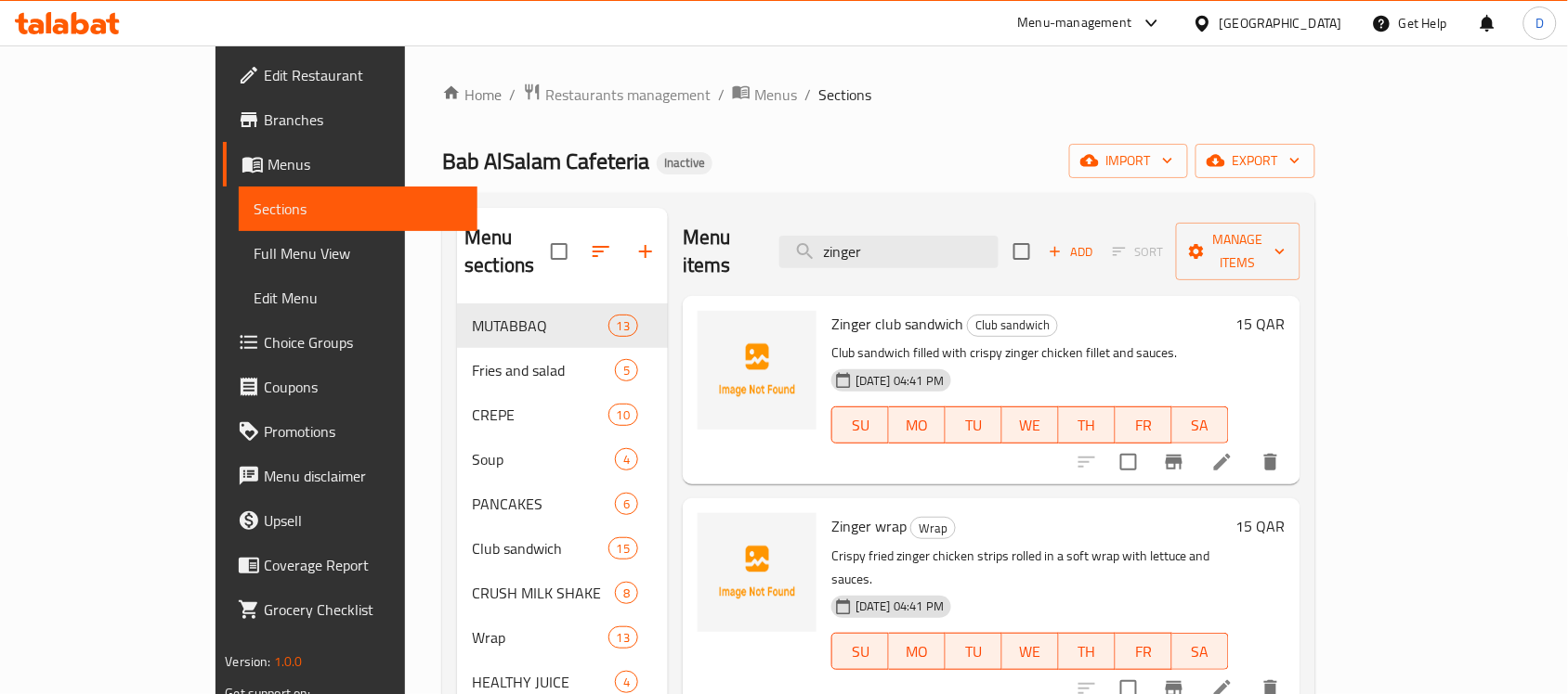
type input "zinger"
click at [903, 310] on span "Zinger club sandwich" at bounding box center [897, 324] width 132 height 28
drag, startPoint x: 907, startPoint y: 294, endPoint x: 780, endPoint y: 299, distance: 127.1
click at [832, 311] on h6 "Zinger club sandwich Club sandwich" at bounding box center [1030, 324] width 398 height 26
copy span "Zinger club sandwich"
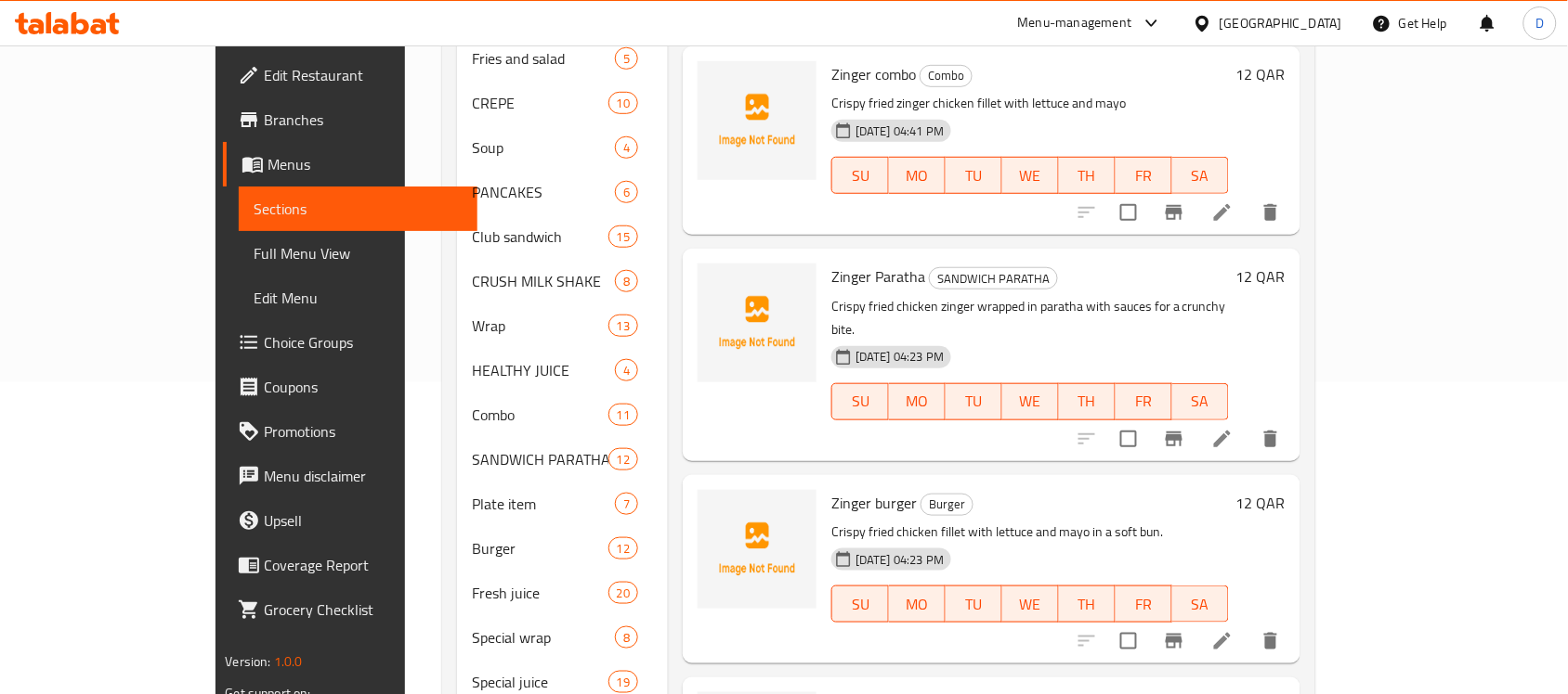
scroll to position [348, 0]
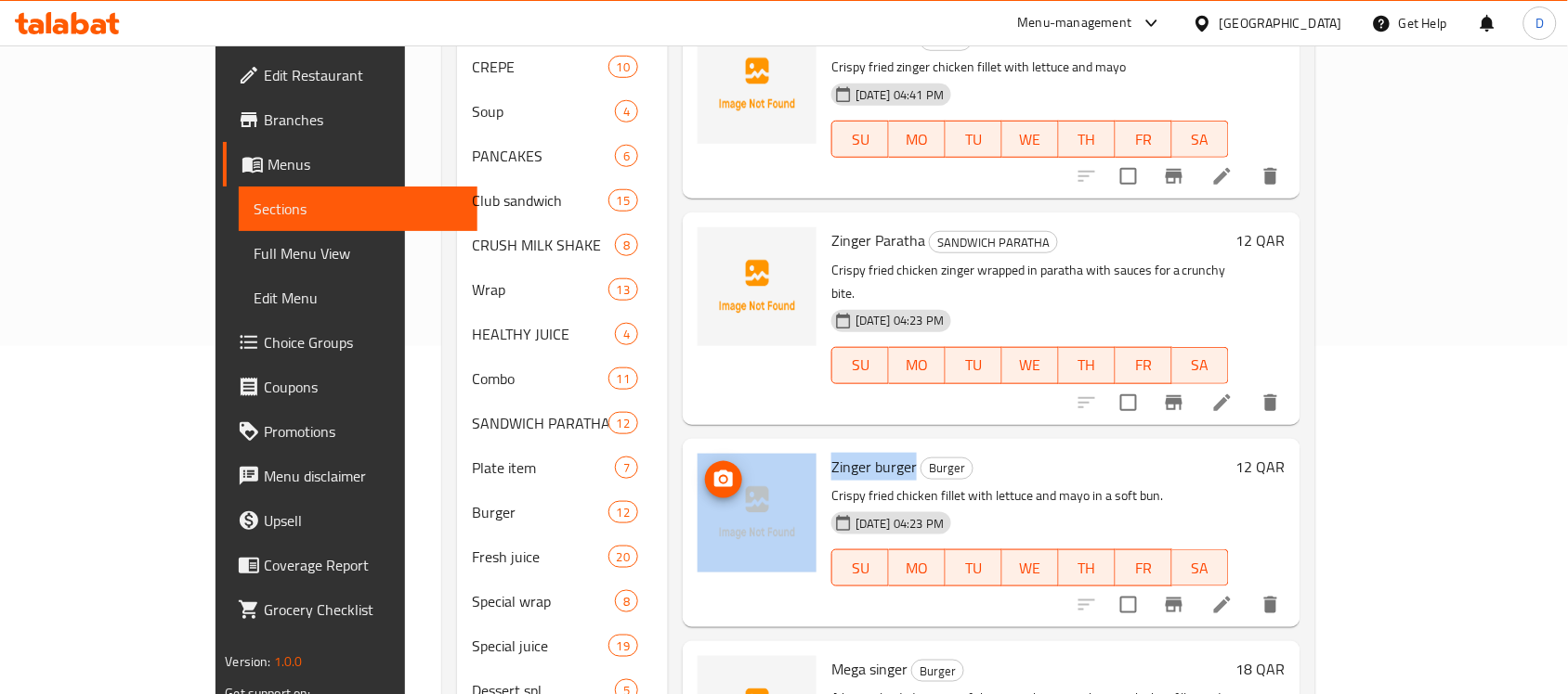
drag, startPoint x: 860, startPoint y: 395, endPoint x: 748, endPoint y: 391, distance: 112.1
click at [748, 447] on div "Zinger burger Burger Crispy fried chicken fillet with lettuce and mayo in a sof…" at bounding box center [991, 534] width 603 height 174
copy div "Zinger burger"
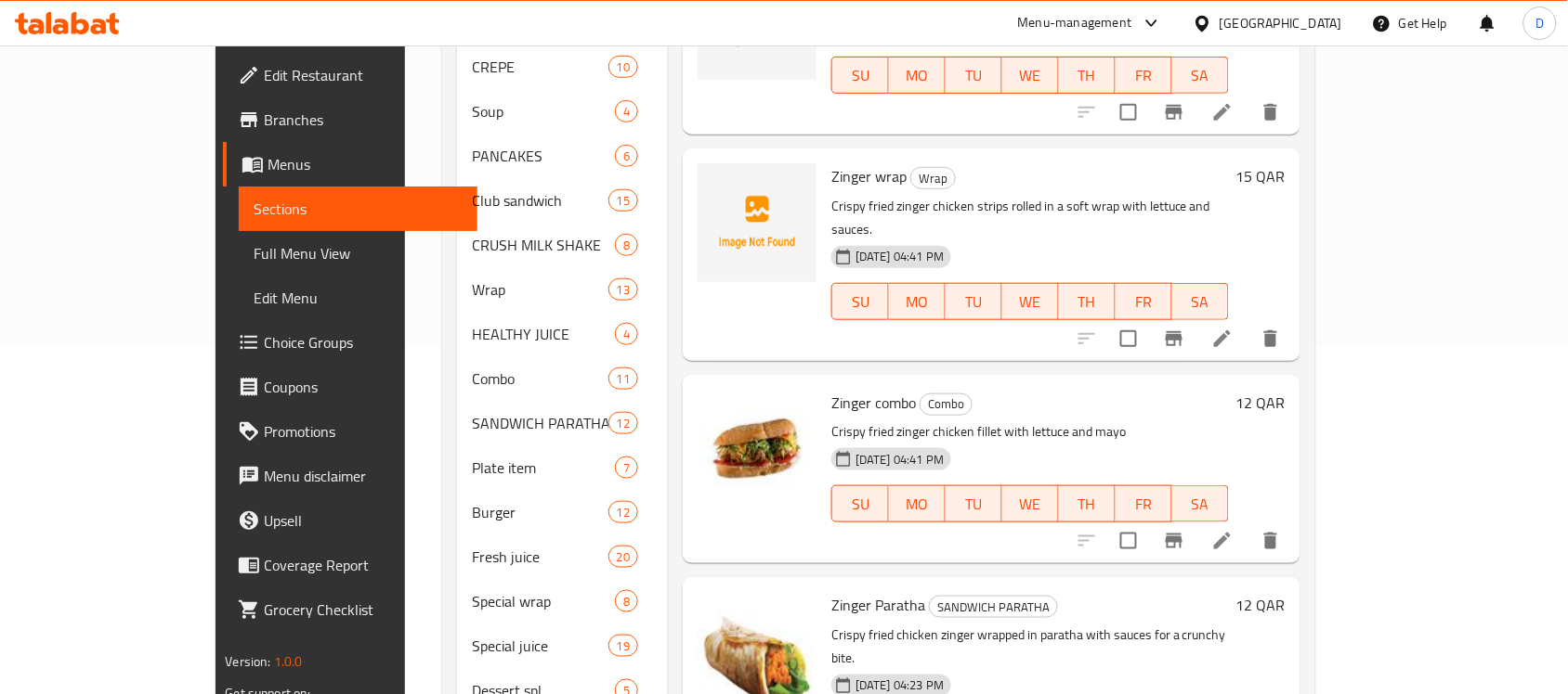
scroll to position [0, 0]
drag, startPoint x: 852, startPoint y: 148, endPoint x: 777, endPoint y: 160, distance: 76.0
click at [832, 165] on h6 "Zinger wrap Wrap" at bounding box center [1030, 178] width 398 height 26
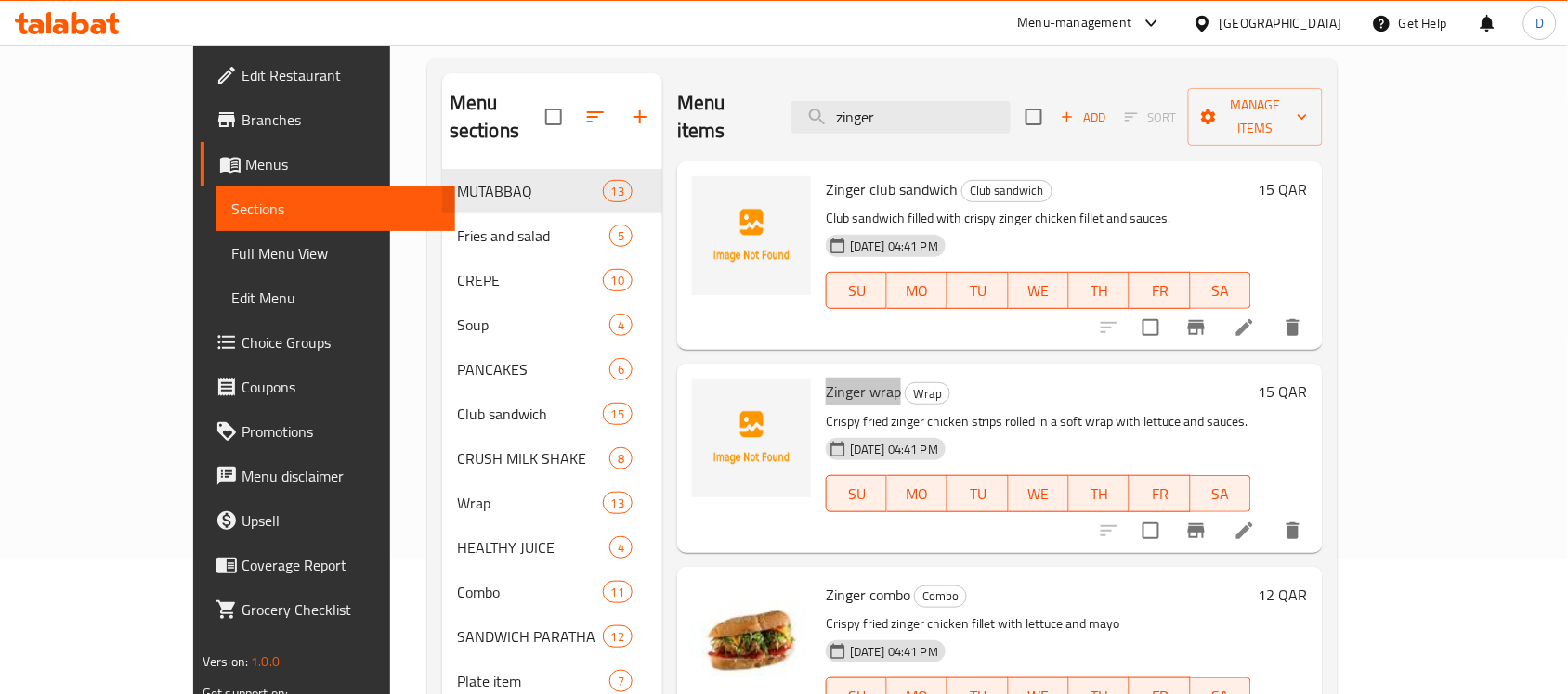
scroll to position [84, 0]
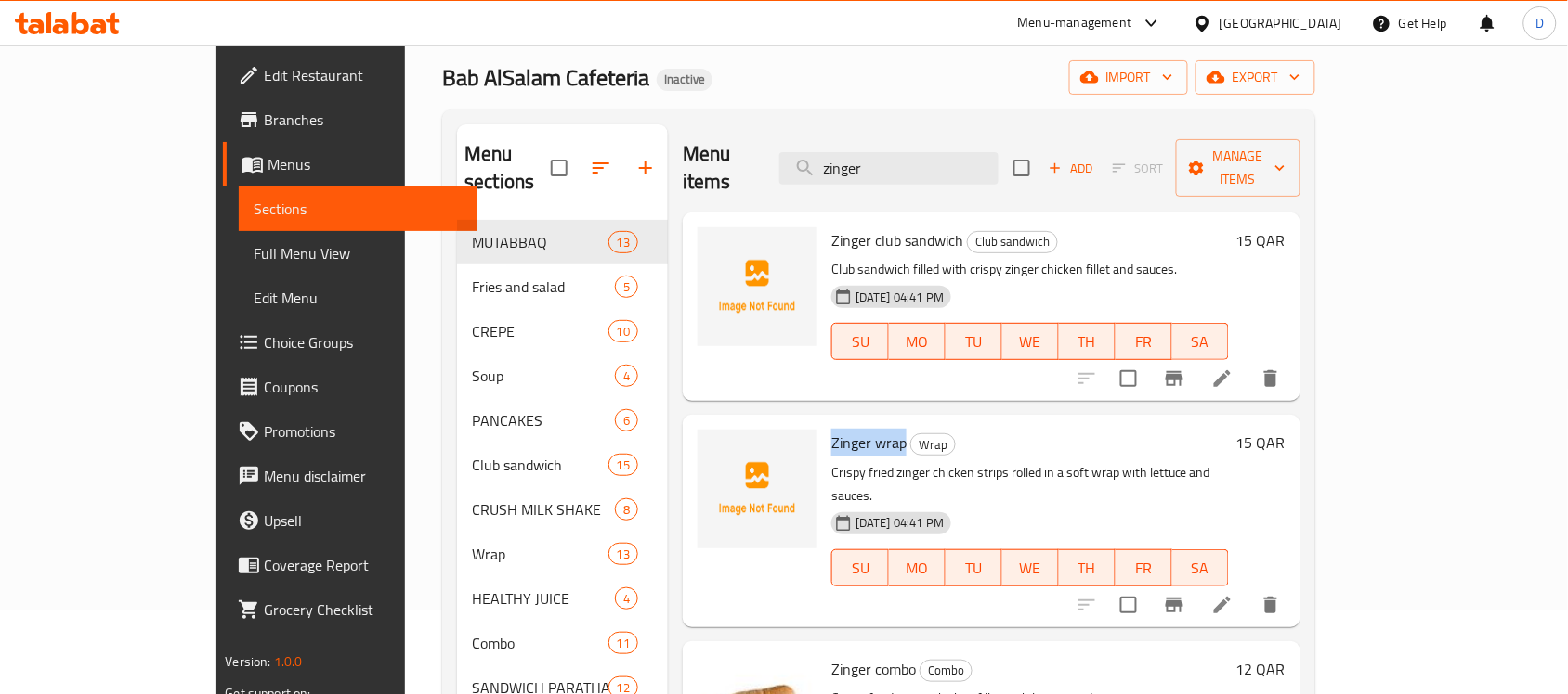
click at [264, 77] on span "Edit Restaurant" at bounding box center [363, 76] width 199 height 22
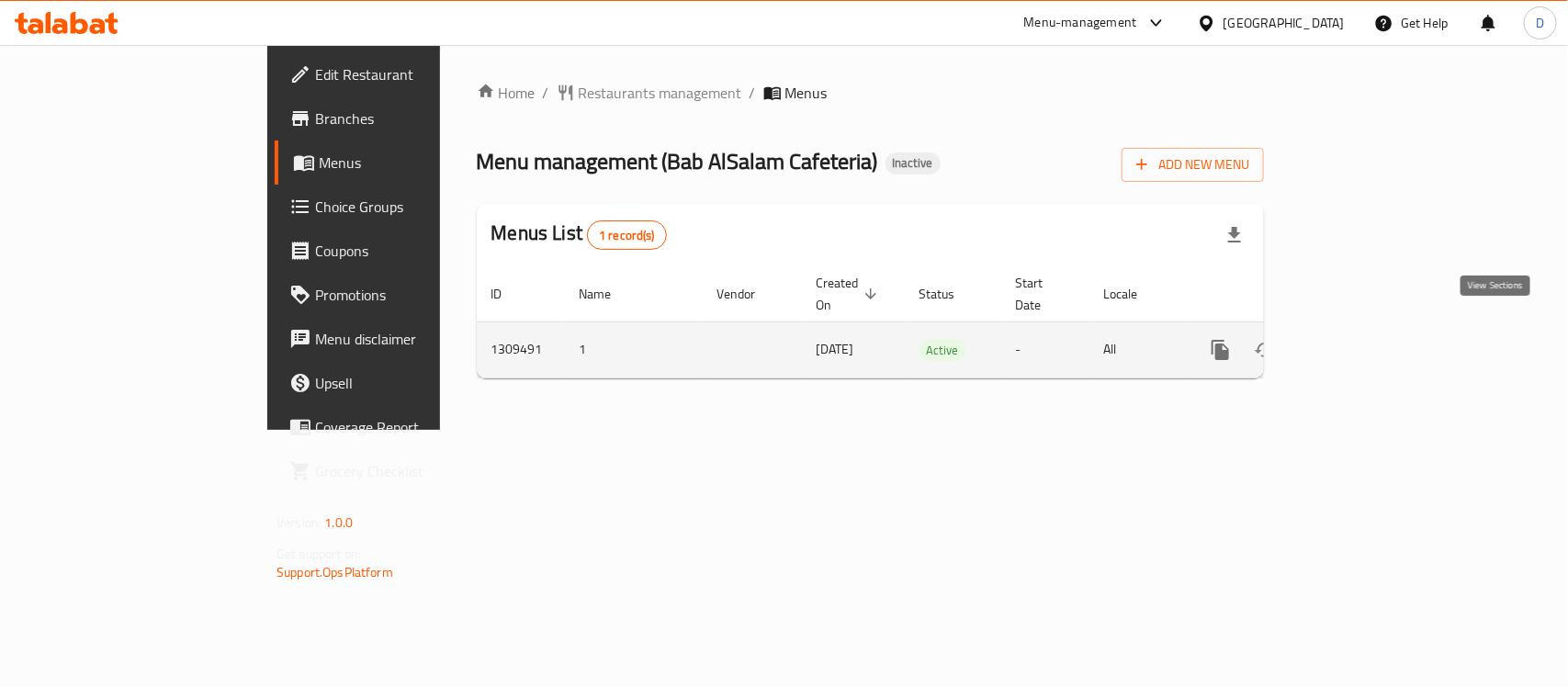
click at [1362, 342] on icon "enhanced table" at bounding box center [1354, 350] width 17 height 17
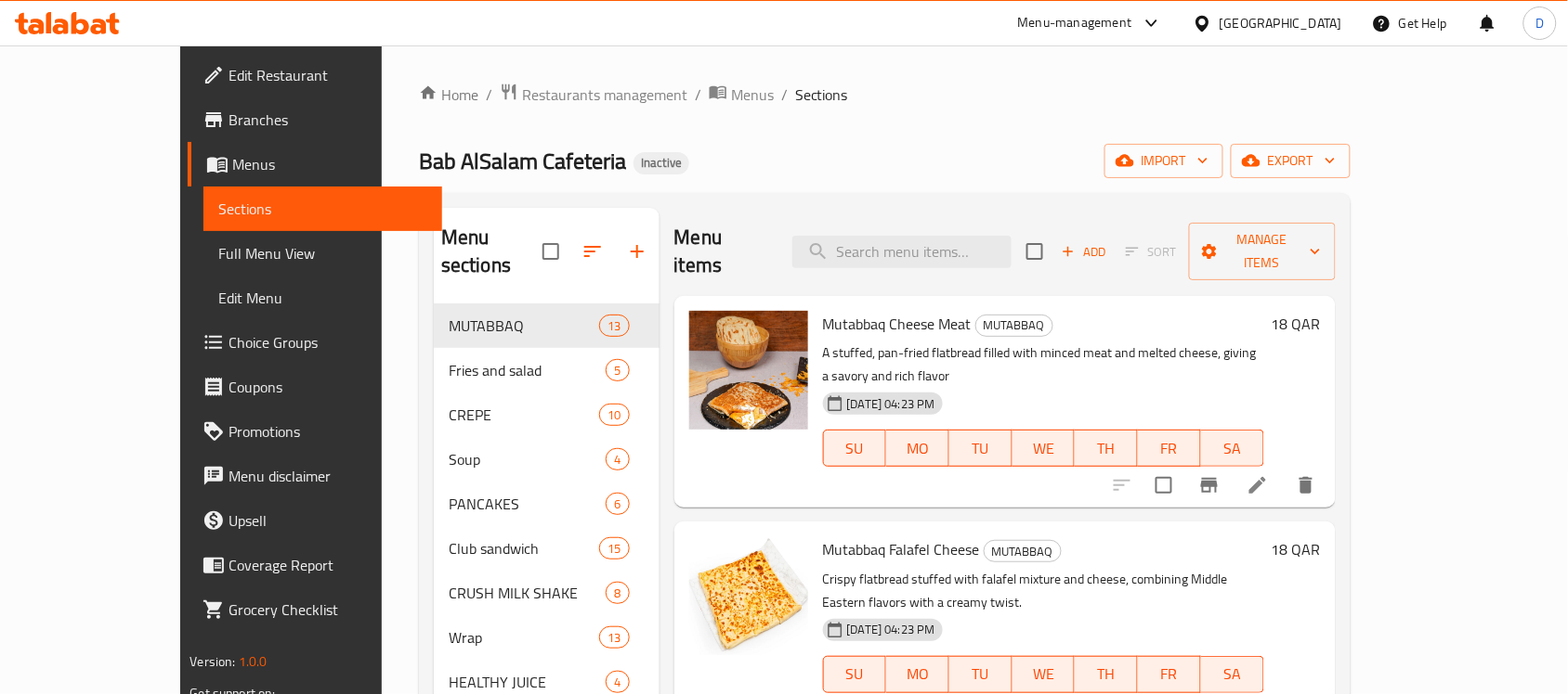
click at [218, 258] on span "Full Menu View" at bounding box center [323, 254] width 209 height 22
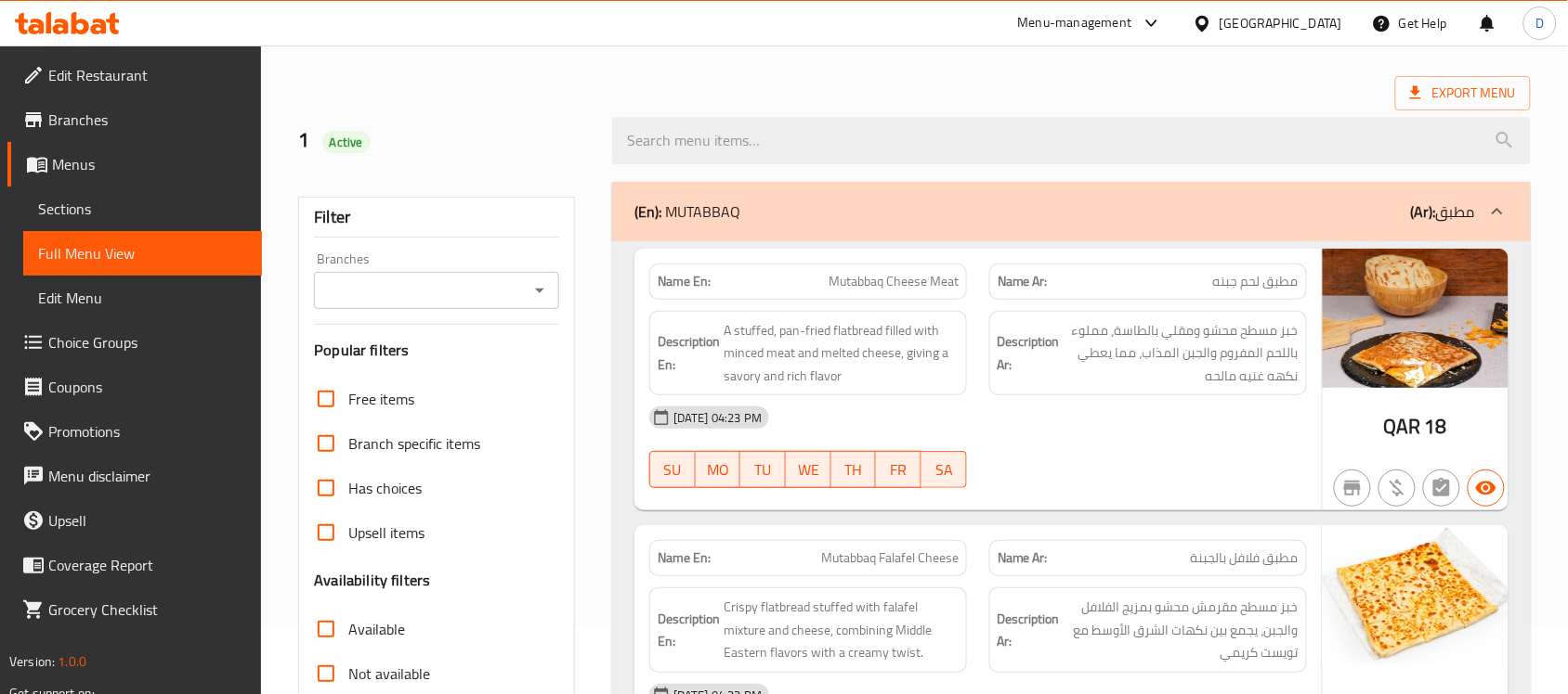
scroll to position [464, 0]
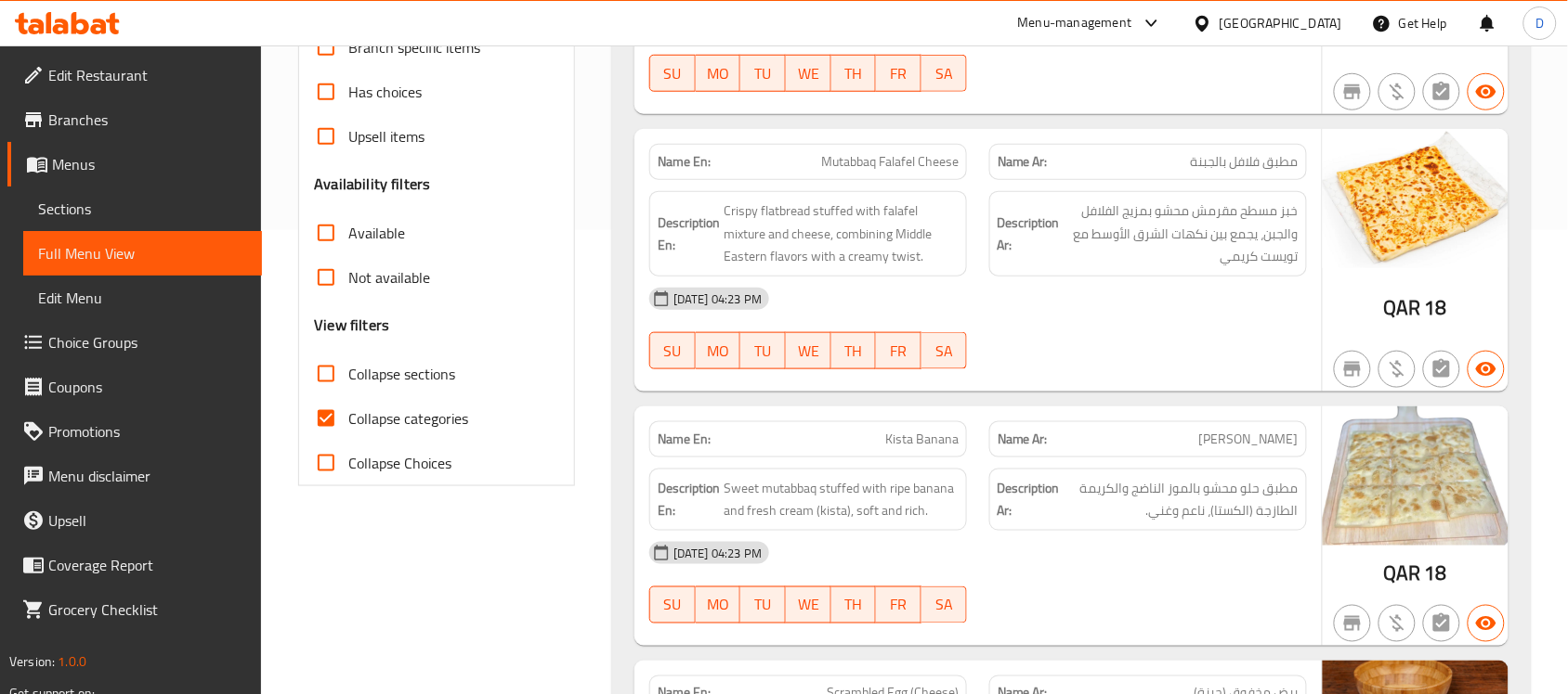
click at [327, 424] on input "Collapse categories" at bounding box center [326, 419] width 45 height 45
checkbox input "false"
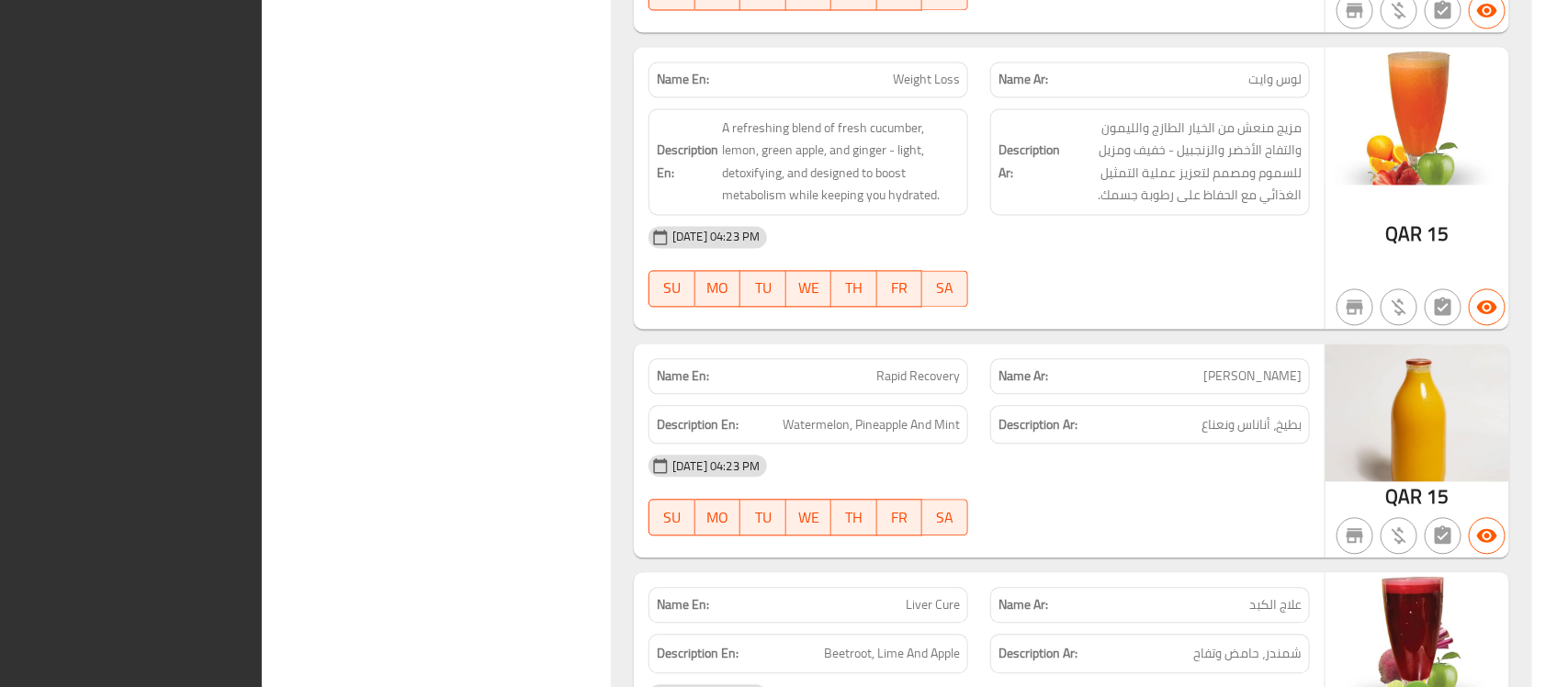
scroll to position [0, 0]
